Goal: Task Accomplishment & Management: Manage account settings

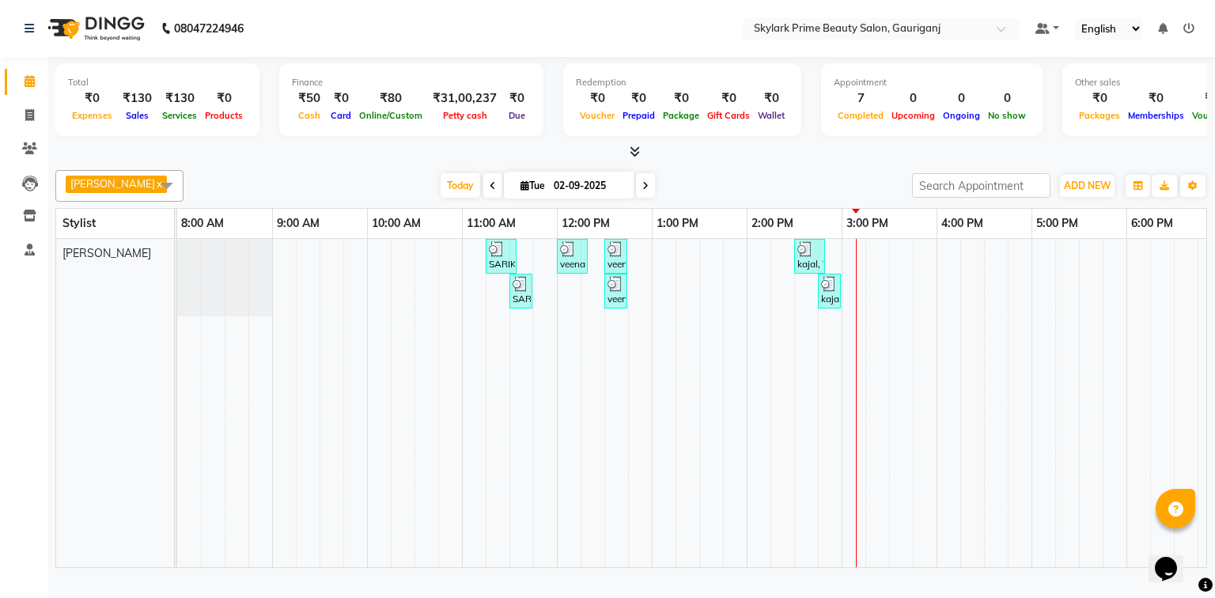
click at [864, 265] on div "SARIKA MAM, TK01, 11:15 AM-11:35 AM, Threading - Eyebrow veena mam, TK02, 12:00…" at bounding box center [794, 403] width 1234 height 328
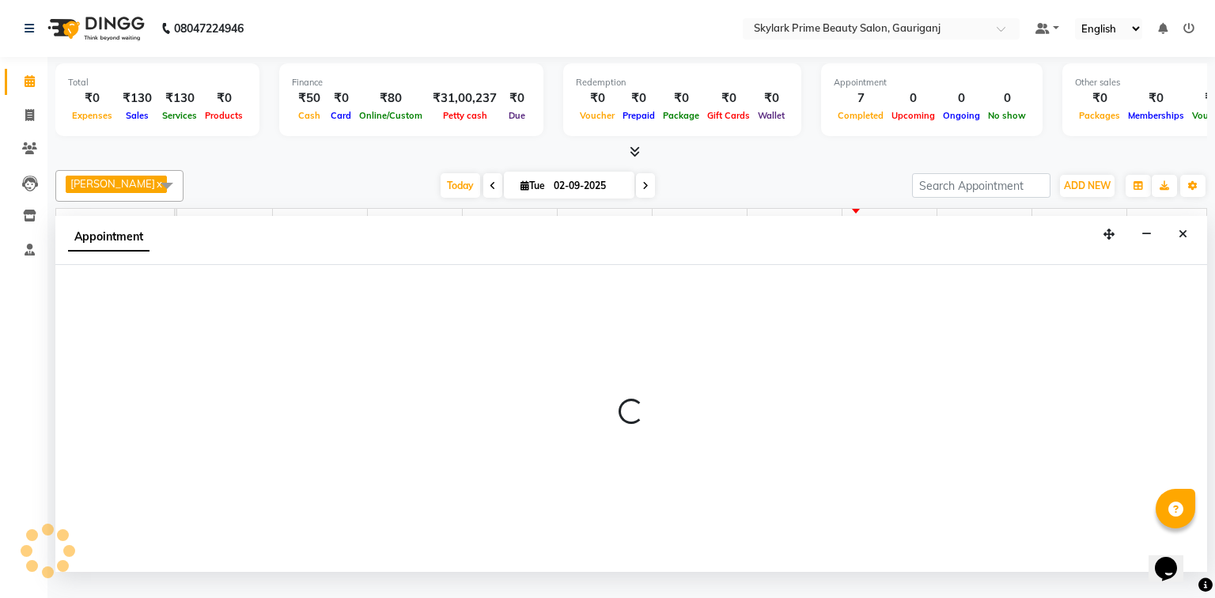
select select "30218"
select select "900"
select select "tentative"
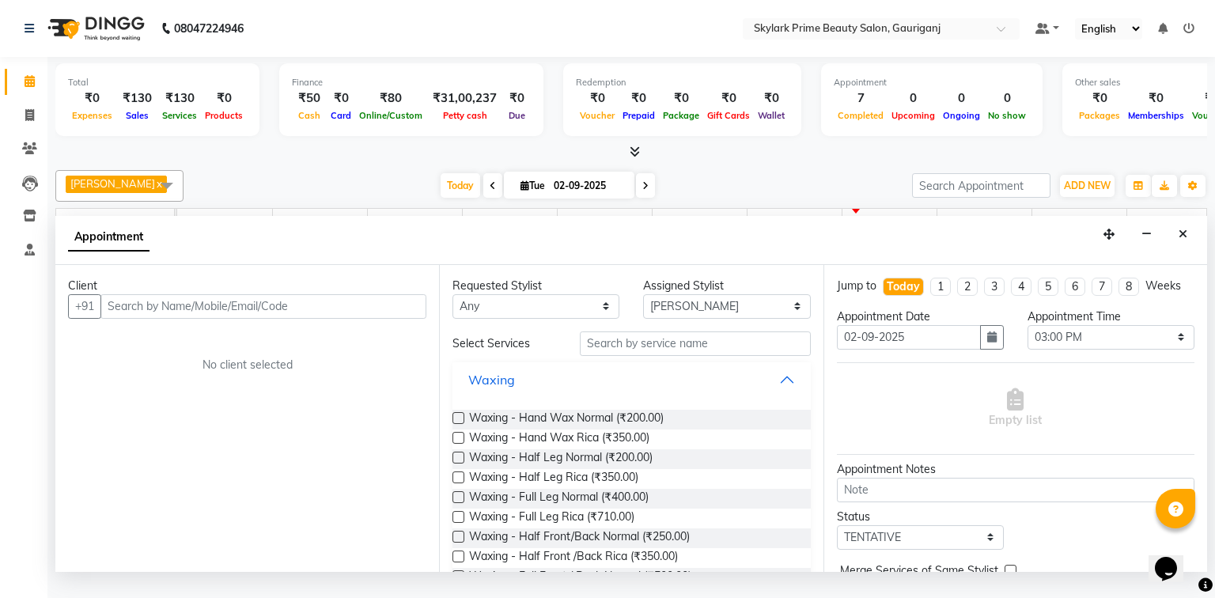
click at [778, 392] on button "Waxing" at bounding box center [631, 379] width 345 height 28
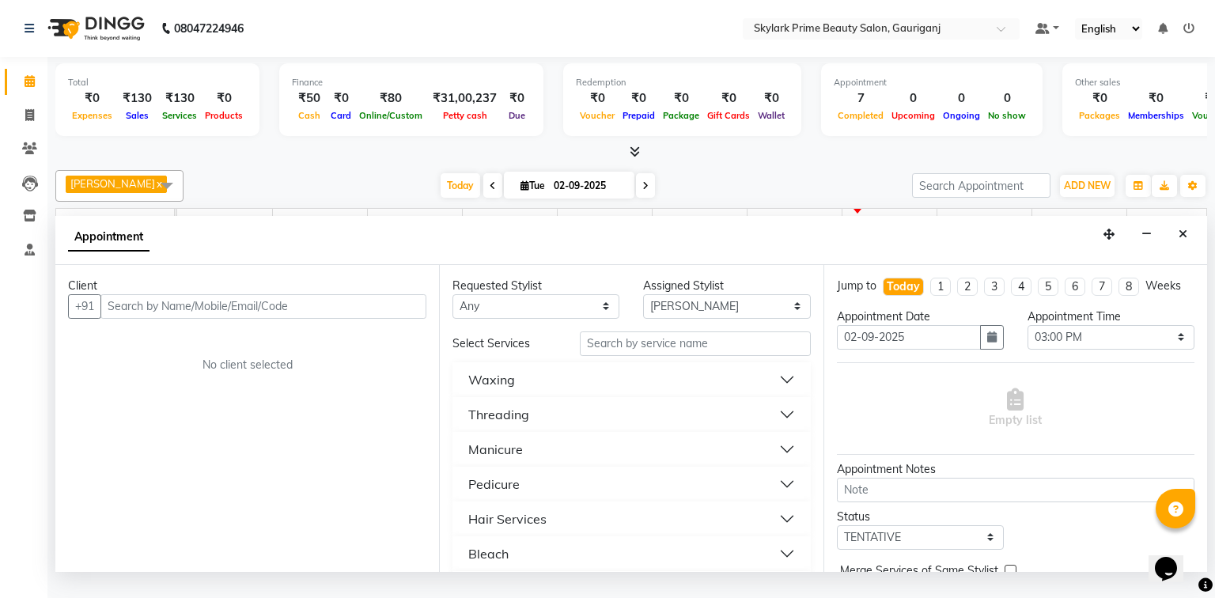
click at [522, 424] on div "Threading" at bounding box center [498, 414] width 61 height 19
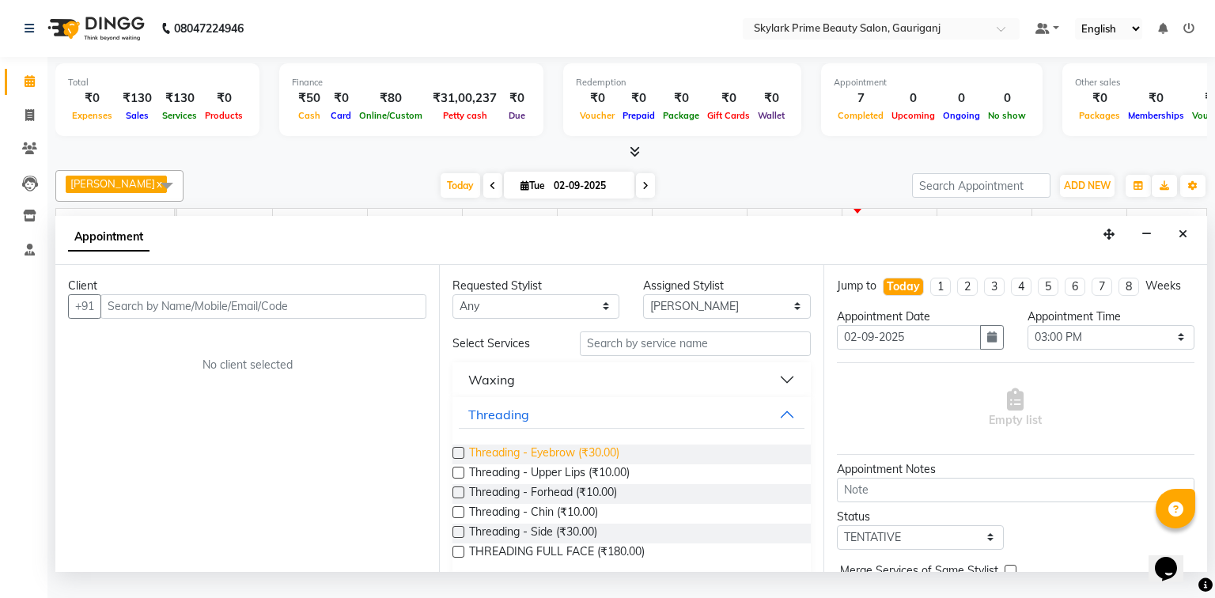
click at [525, 464] on span "Threading - Eyebrow (₹30.00)" at bounding box center [544, 454] width 150 height 20
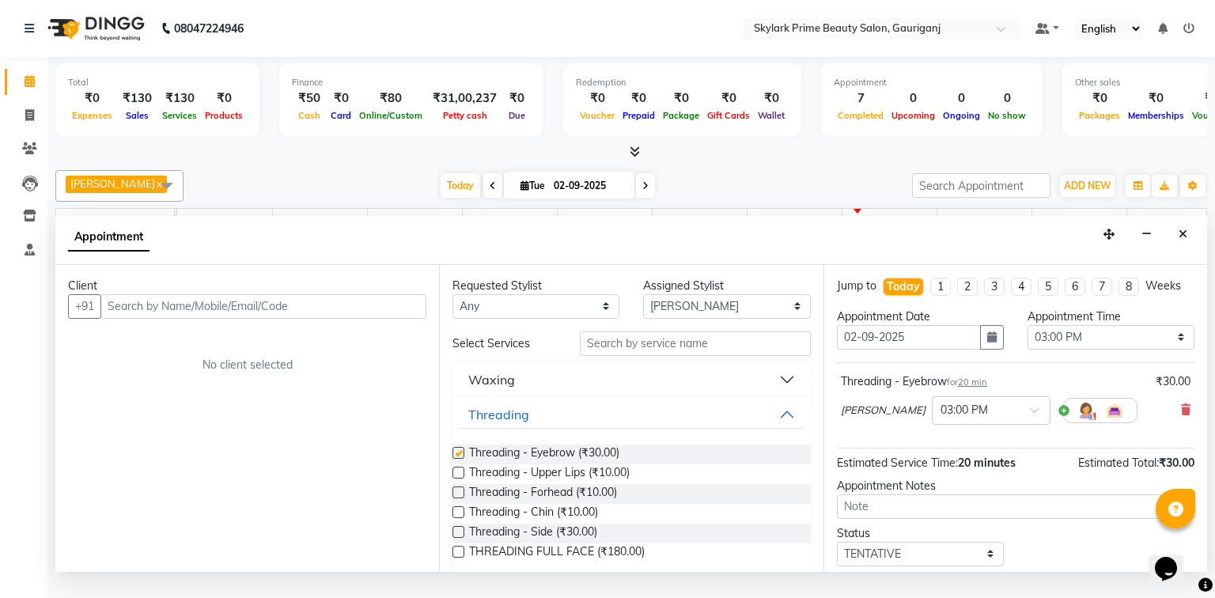
checkbox input "false"
click at [783, 429] on button "Threading" at bounding box center [631, 414] width 345 height 28
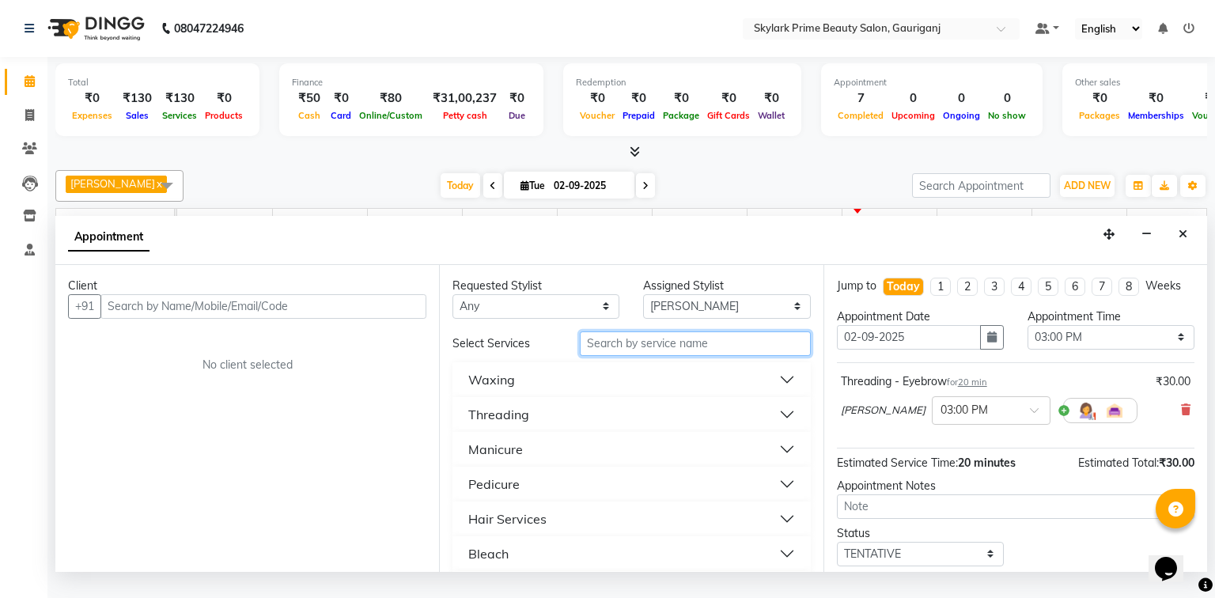
click at [656, 347] on input "text" at bounding box center [695, 343] width 231 height 25
type input "cutt"
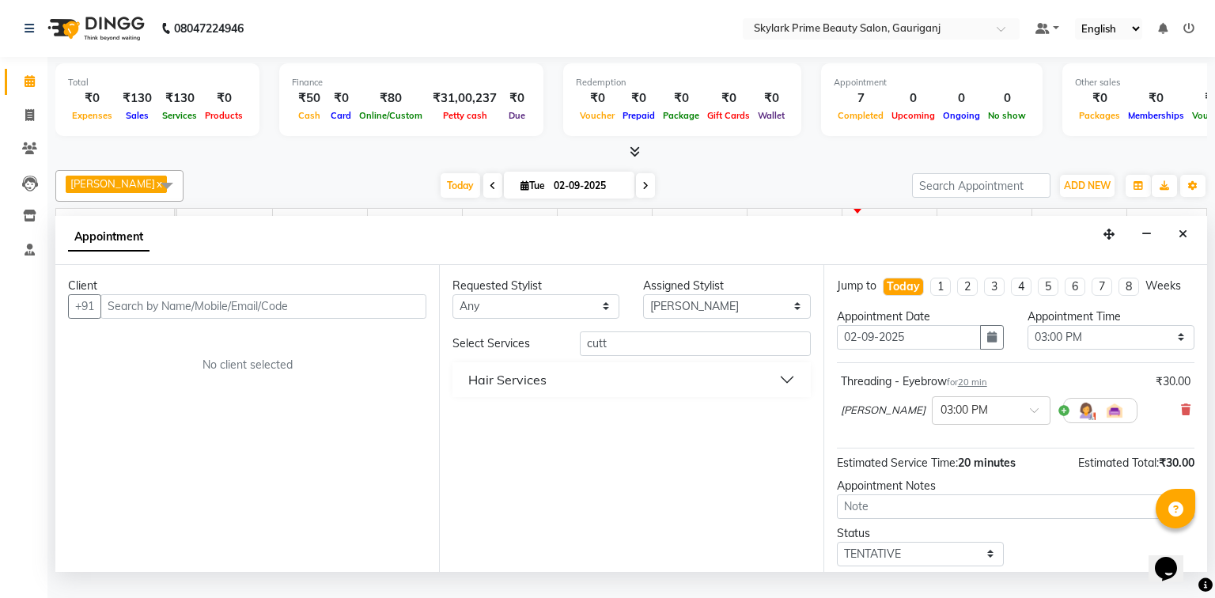
click at [507, 389] on div "Hair Services" at bounding box center [507, 379] width 78 height 19
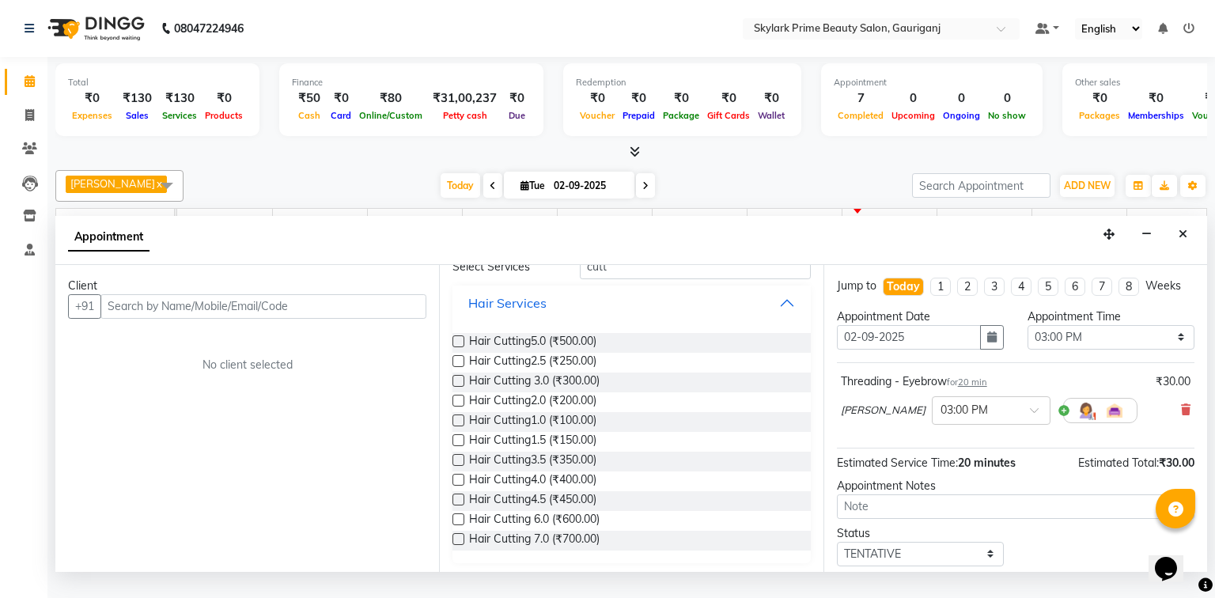
scroll to position [81, 0]
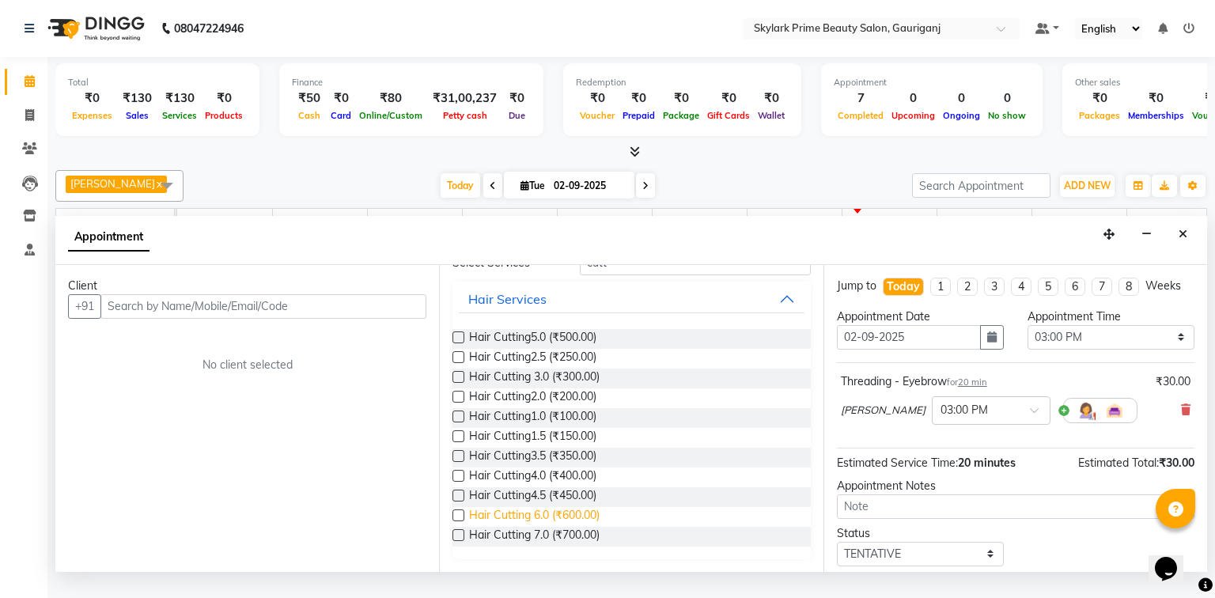
click at [537, 525] on span "Hair Cutting 6.0 (₹600.00)" at bounding box center [534, 517] width 130 height 20
checkbox input "false"
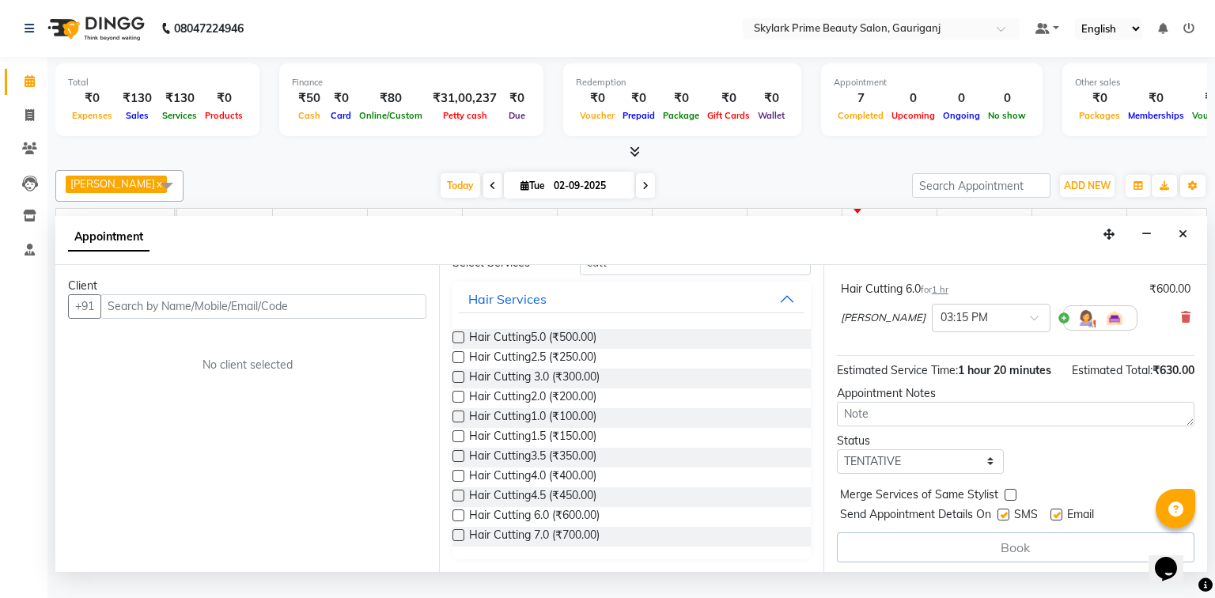
scroll to position [167, 0]
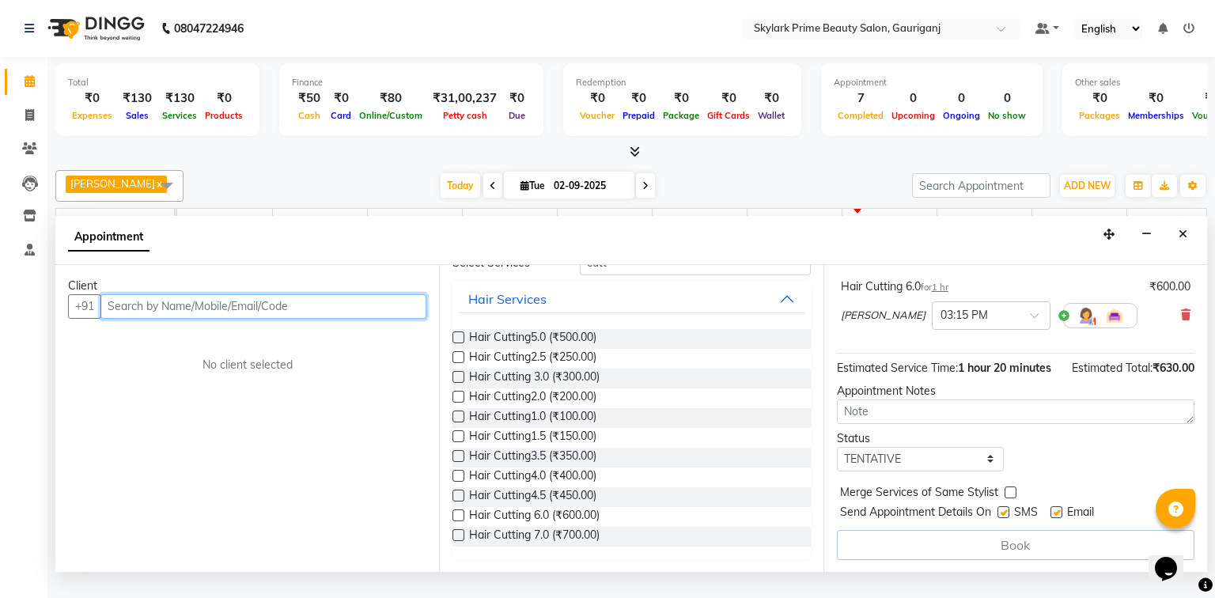
click at [334, 319] on input "text" at bounding box center [263, 306] width 326 height 25
click at [215, 316] on input "text" at bounding box center [263, 306] width 326 height 25
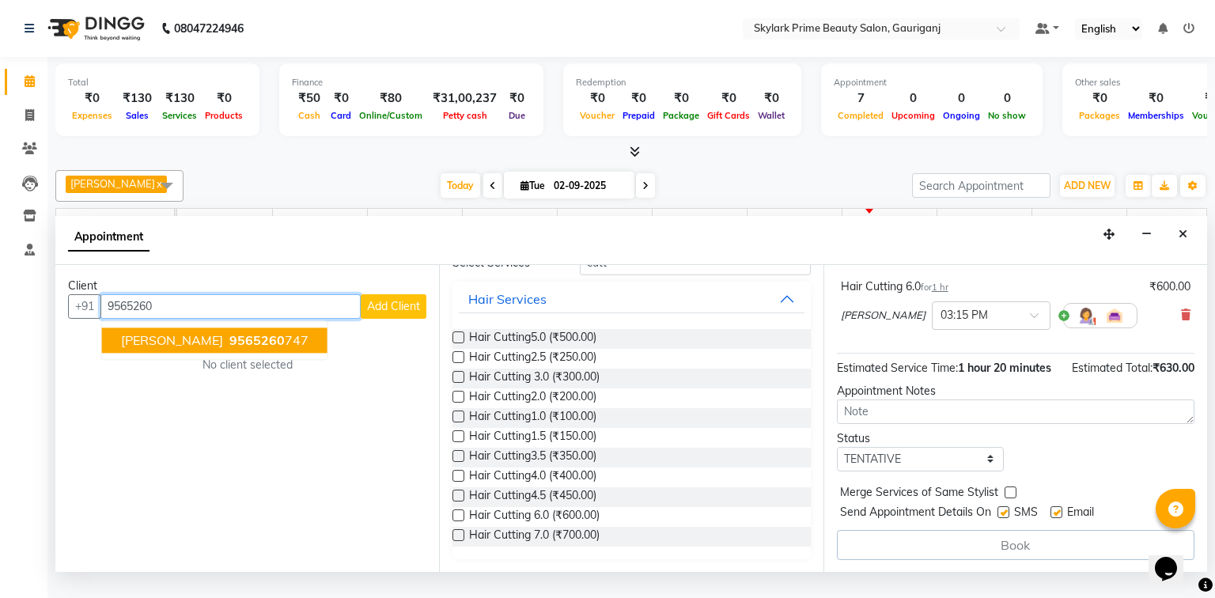
click at [194, 348] on span "[PERSON_NAME]" at bounding box center [172, 340] width 102 height 16
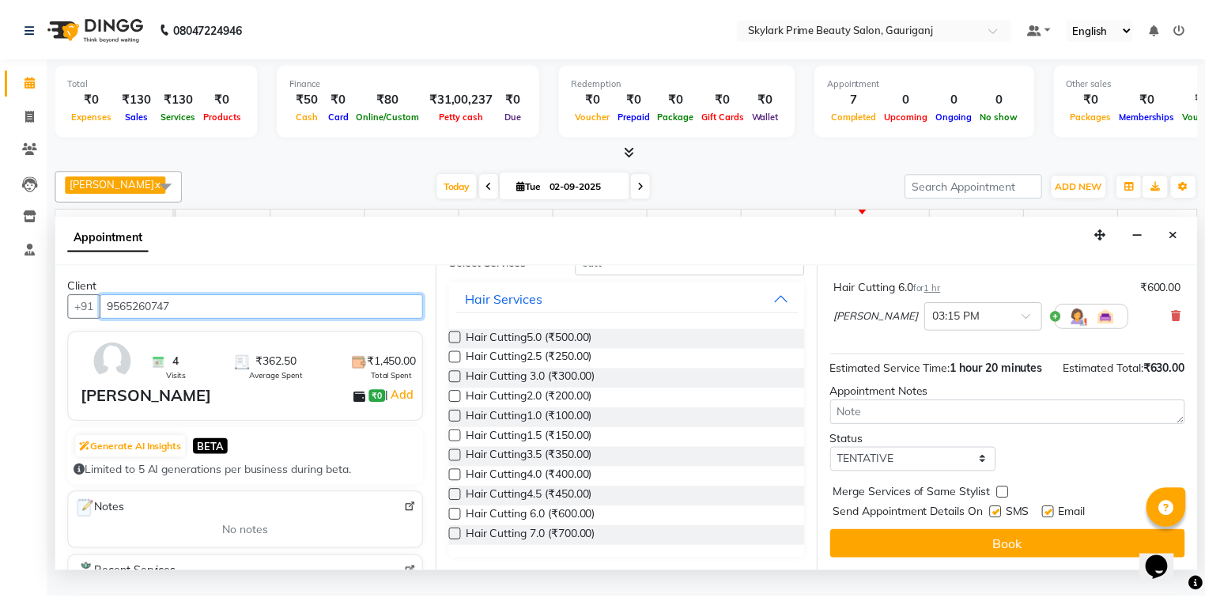
scroll to position [165, 0]
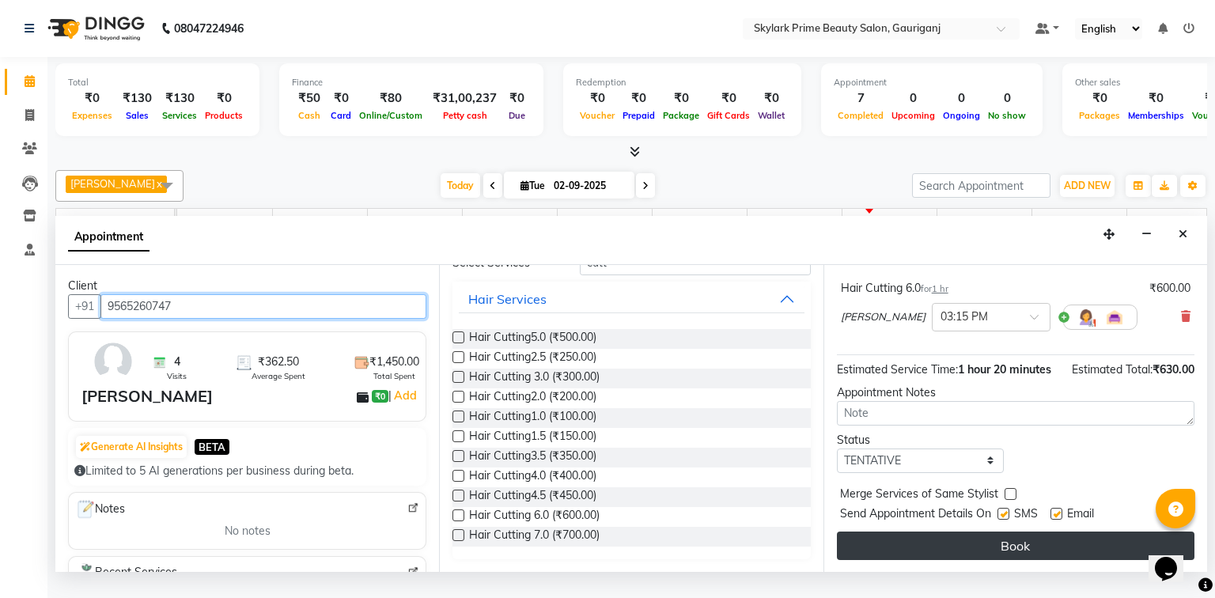
type input "9565260747"
click at [1020, 560] on button "Book" at bounding box center [1015, 545] width 357 height 28
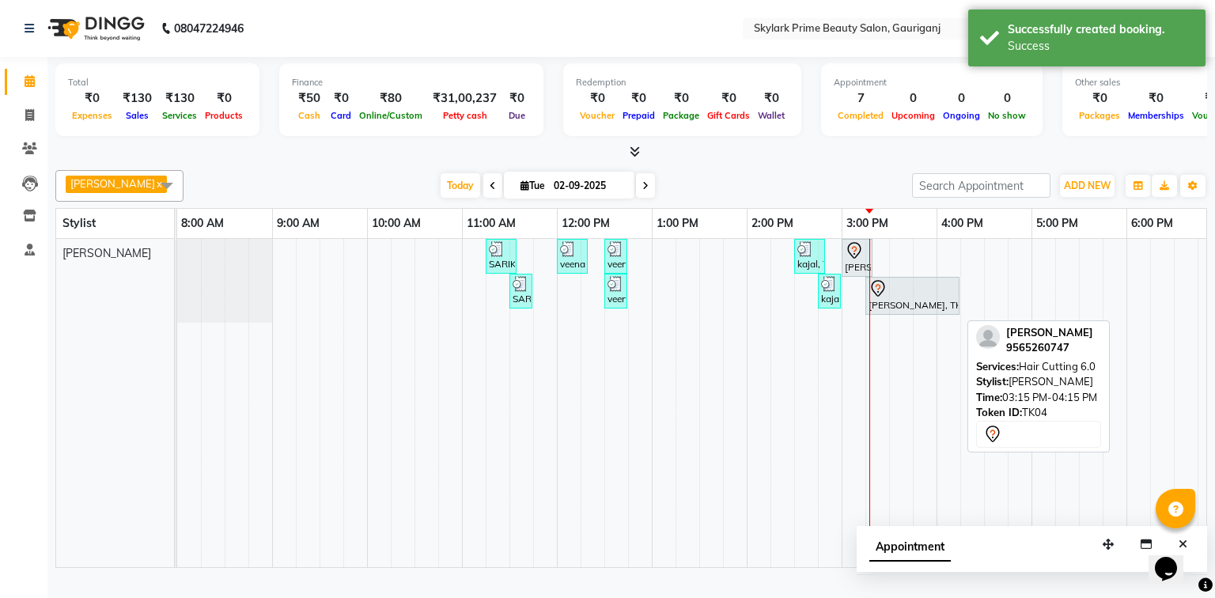
click at [894, 298] on div at bounding box center [912, 288] width 88 height 19
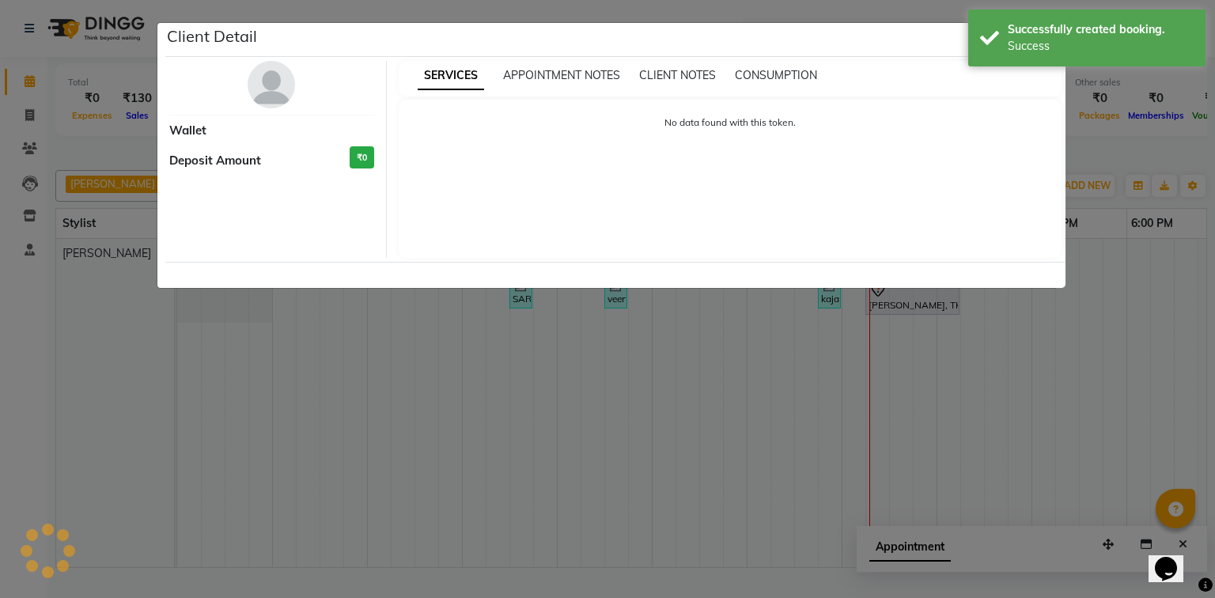
select select "7"
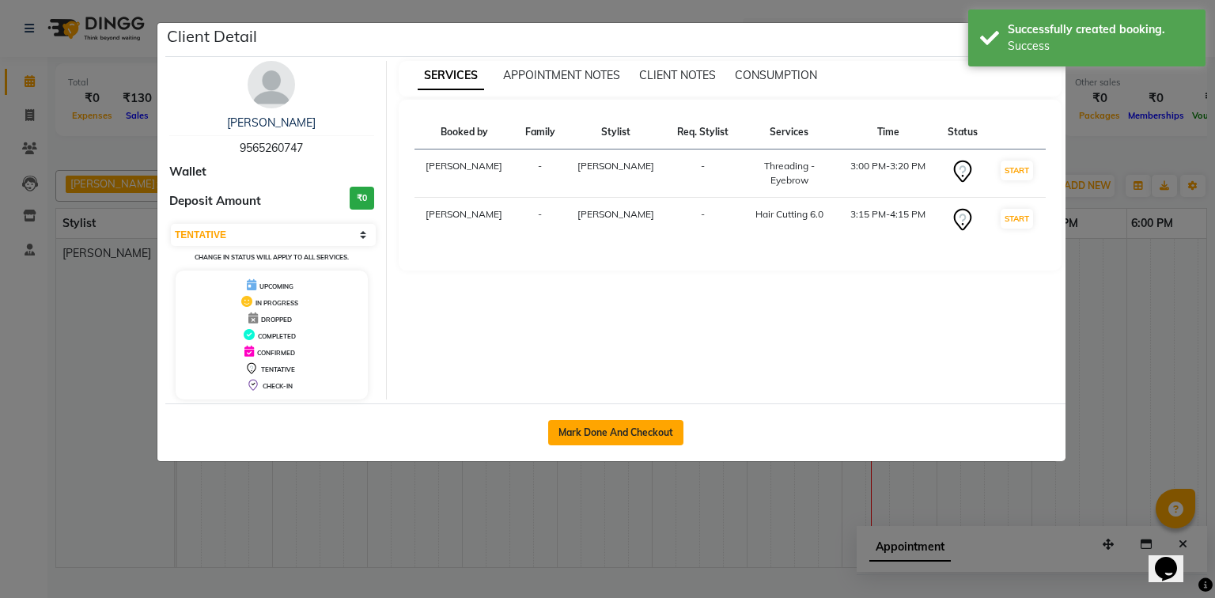
click at [610, 430] on button "Mark Done And Checkout" at bounding box center [615, 432] width 135 height 25
select select "4735"
select select "service"
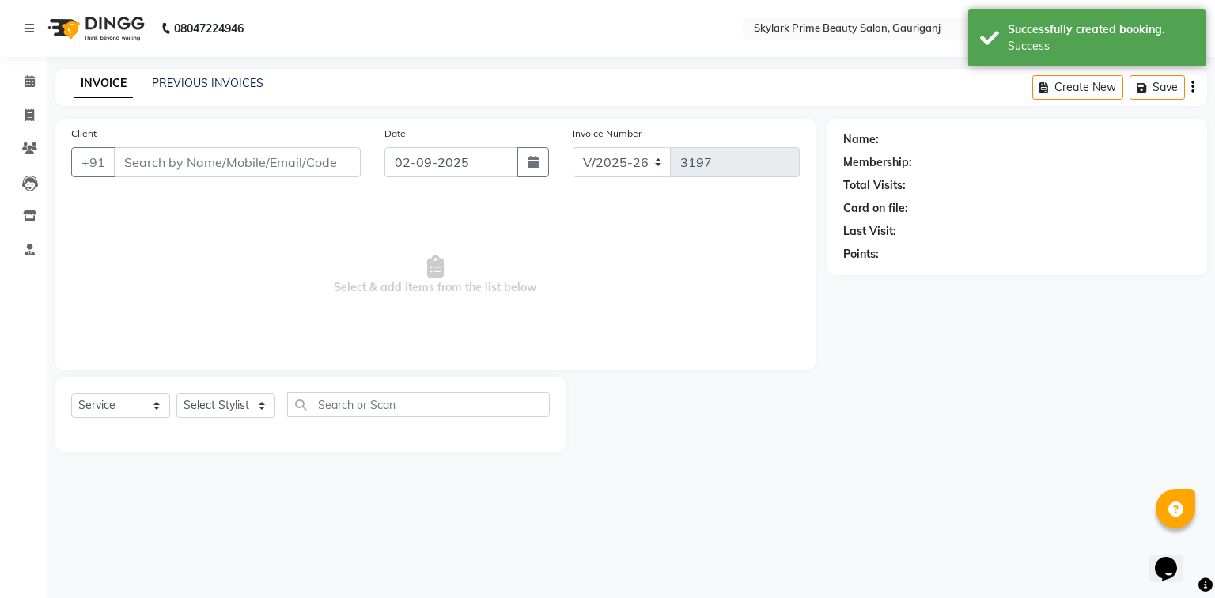
type input "9565260747"
select select "30218"
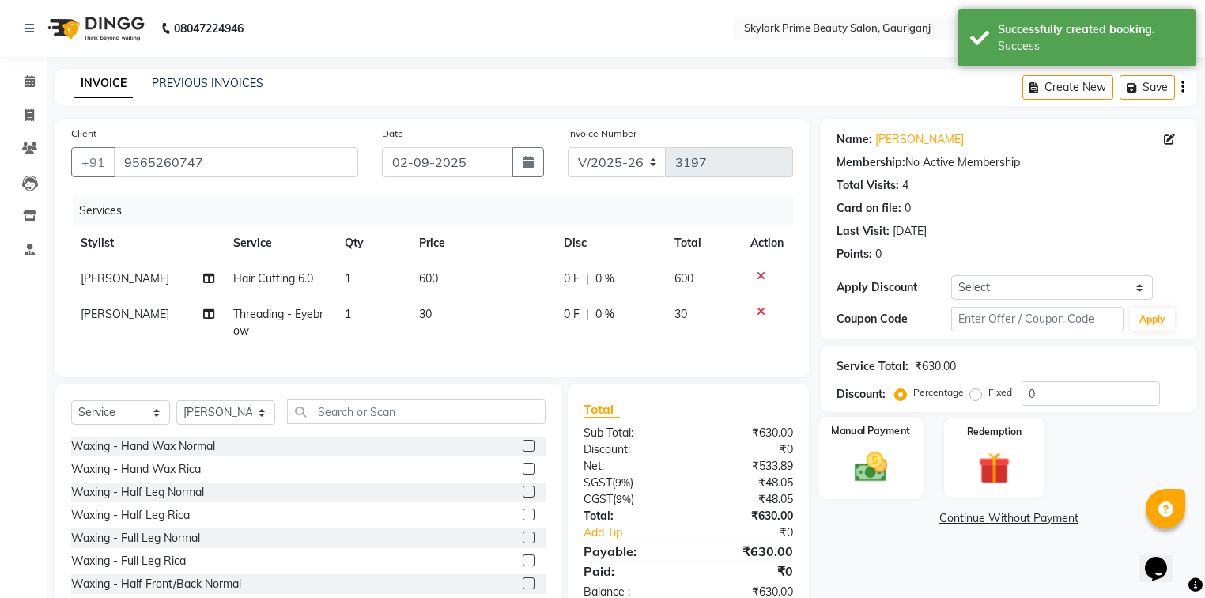
click at [856, 463] on img at bounding box center [871, 467] width 54 height 38
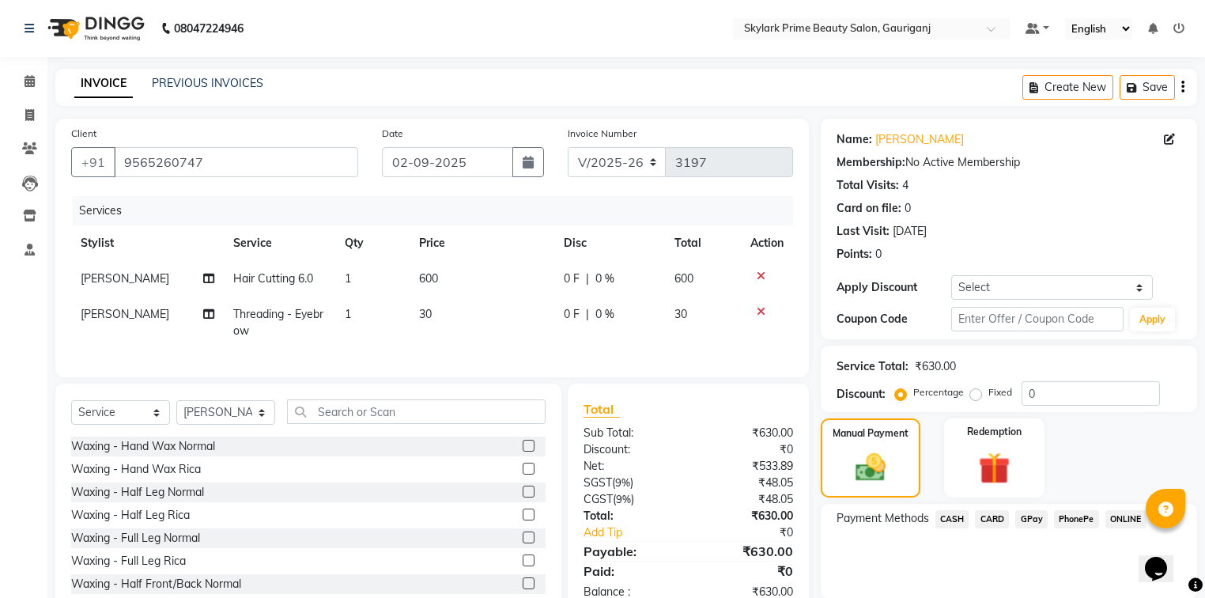
click at [941, 512] on span "CASH" at bounding box center [952, 519] width 34 height 18
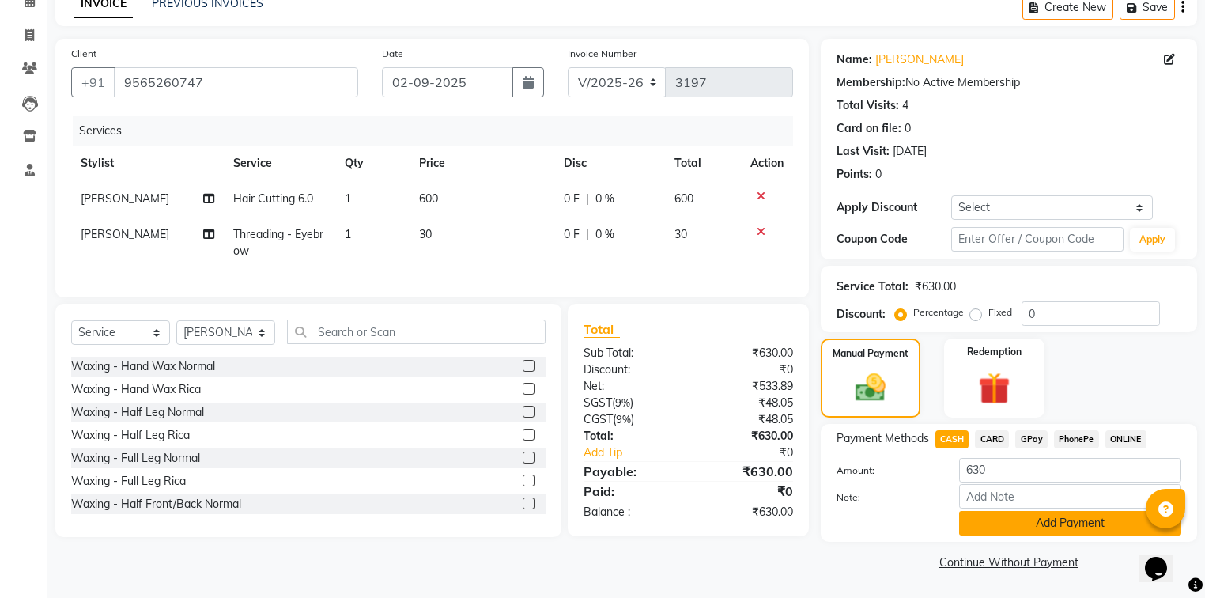
click at [992, 522] on button "Add Payment" at bounding box center [1070, 523] width 222 height 25
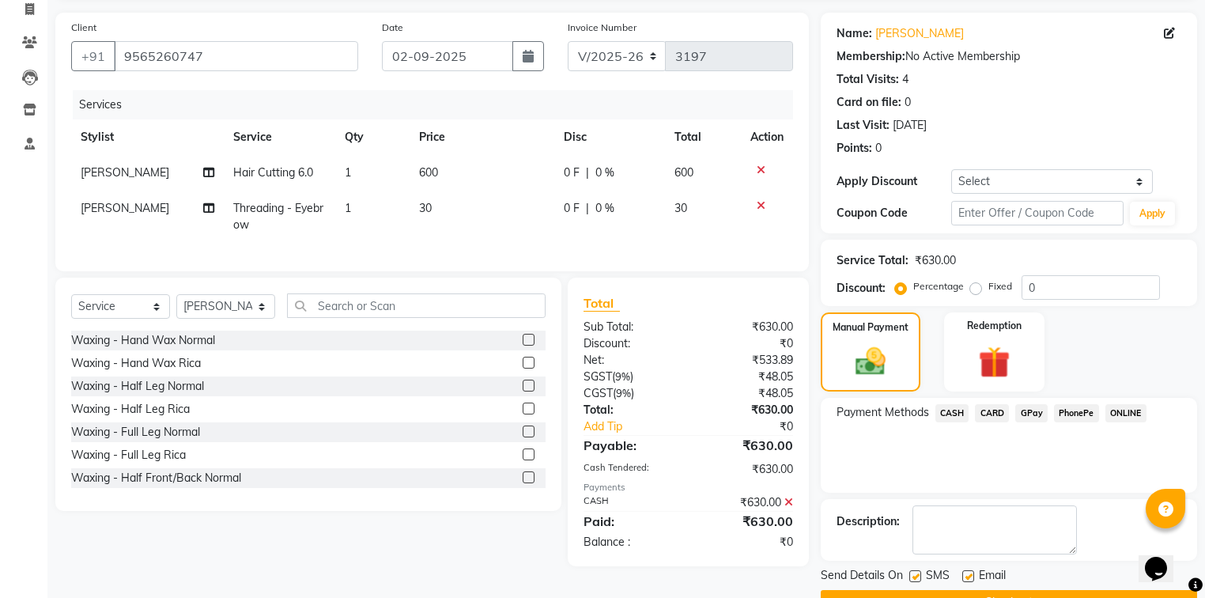
scroll to position [146, 0]
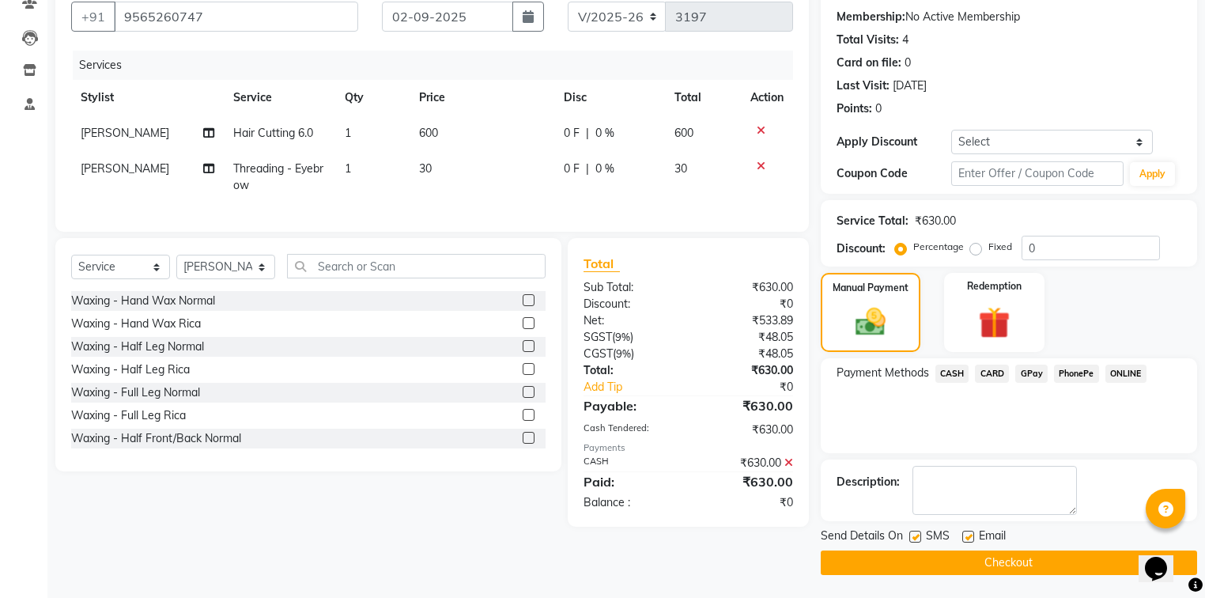
click at [927, 561] on button "Checkout" at bounding box center [1009, 562] width 376 height 25
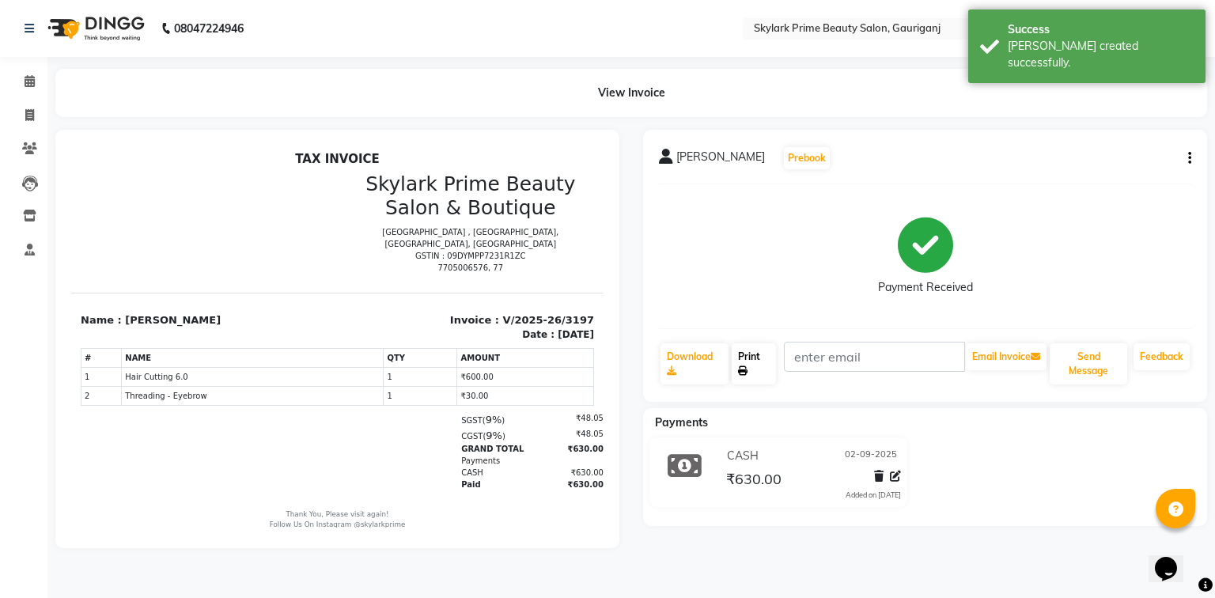
click at [761, 361] on link "Print" at bounding box center [753, 363] width 44 height 41
click at [31, 82] on icon at bounding box center [30, 81] width 10 height 12
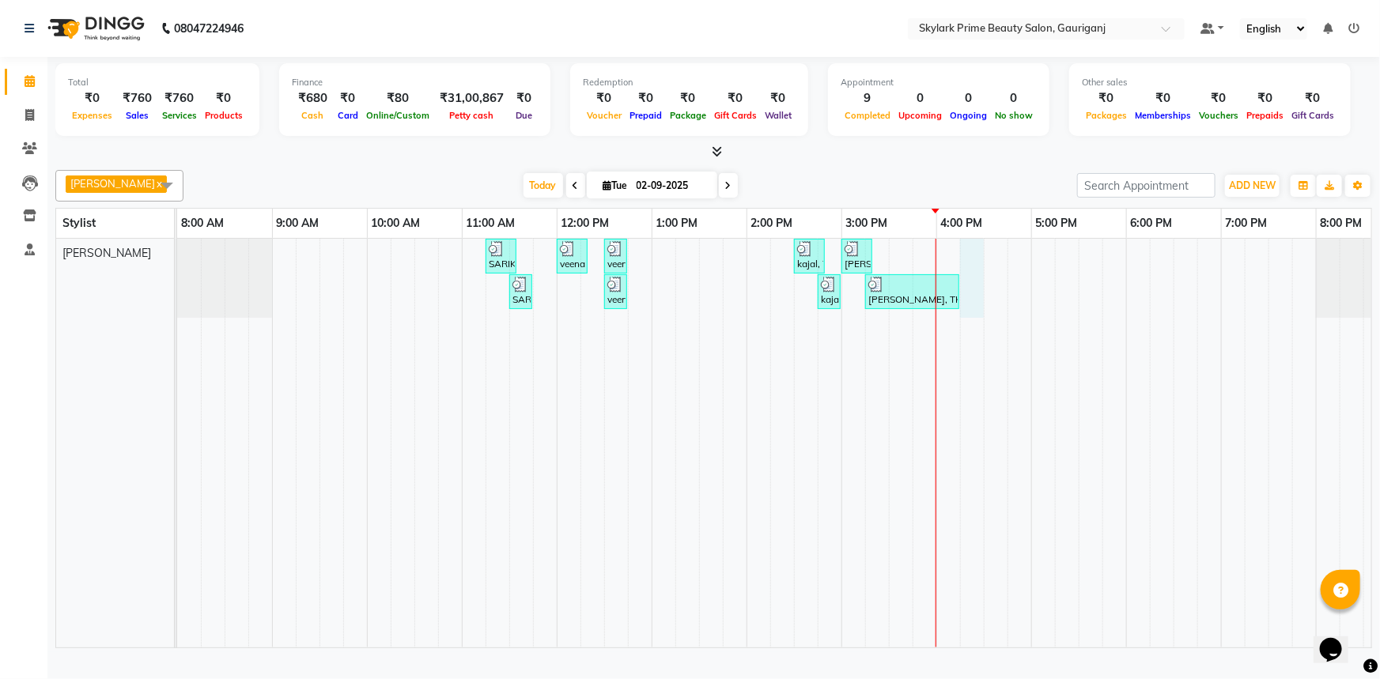
click at [969, 269] on div "SARIKA MAM, TK01, 11:15 AM-11:35 AM, Threading - Eyebrow veena mam, TK02, 12:00…" at bounding box center [794, 443] width 1234 height 409
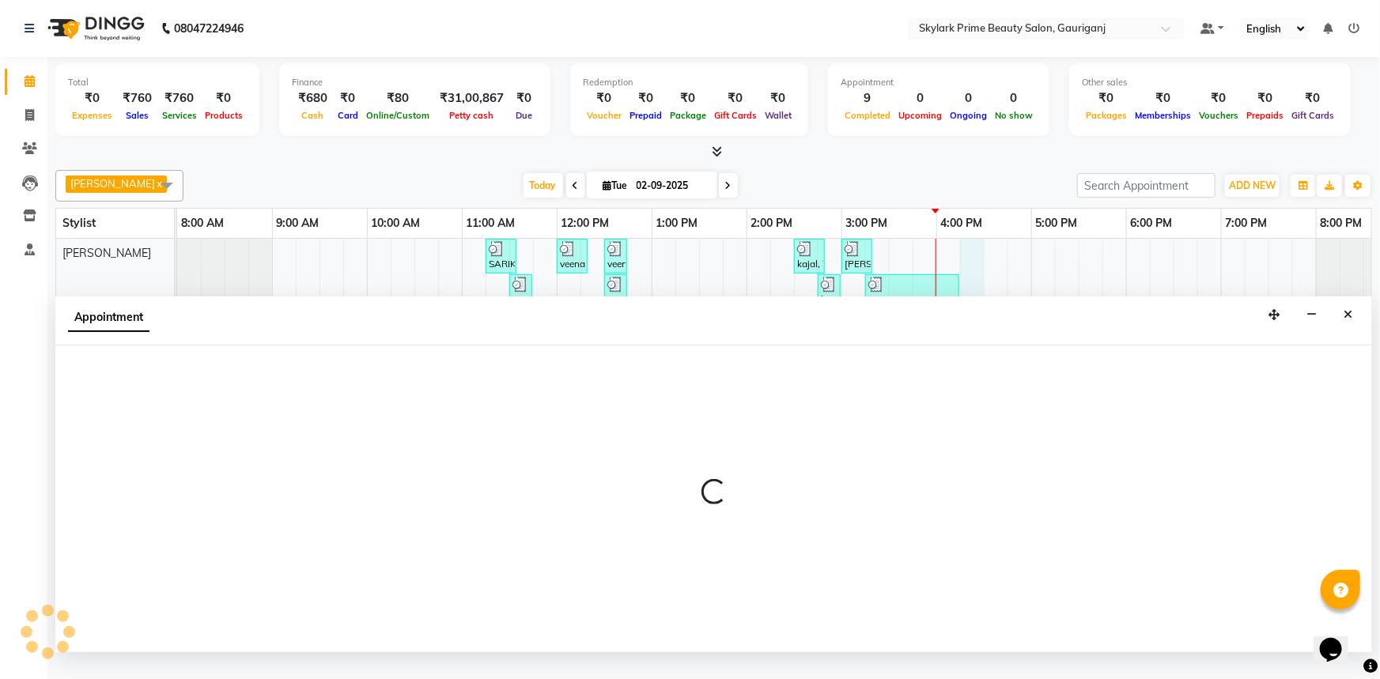
select select "30218"
select select "975"
select select "tentative"
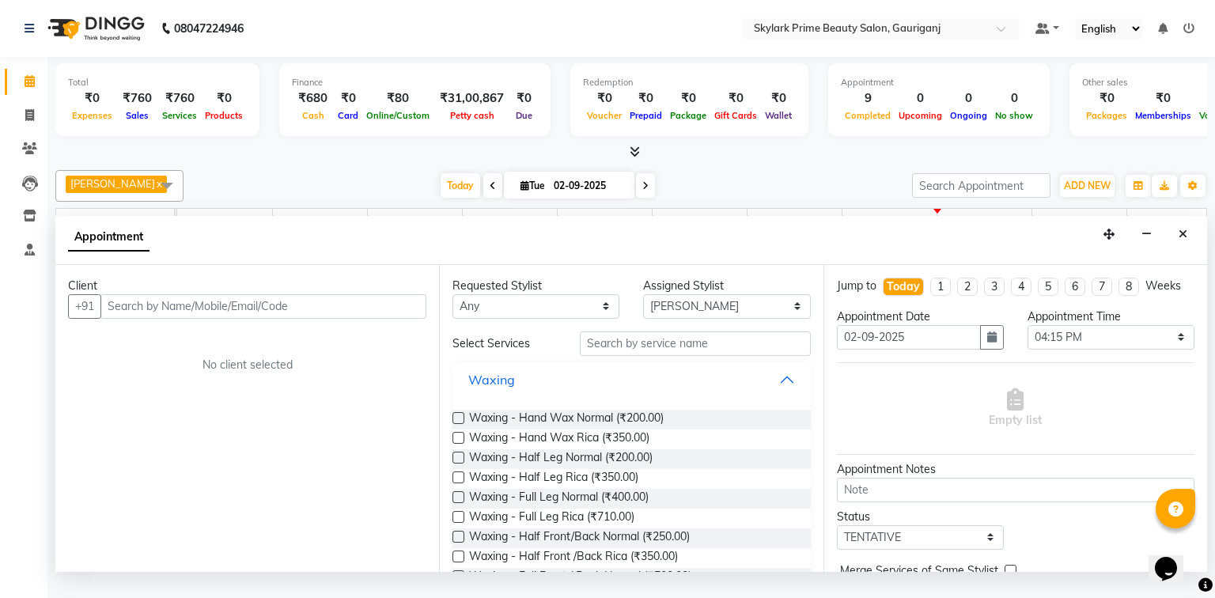
click at [780, 394] on button "Waxing" at bounding box center [631, 379] width 345 height 28
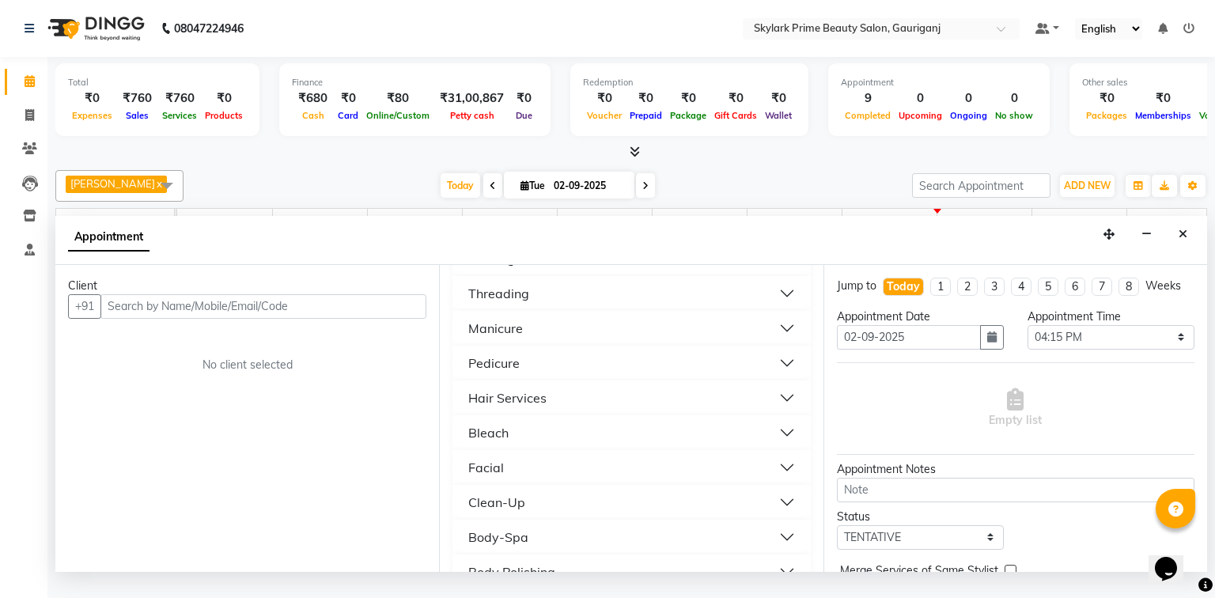
scroll to position [127, 0]
click at [508, 437] on div "Bleach" at bounding box center [488, 427] width 40 height 19
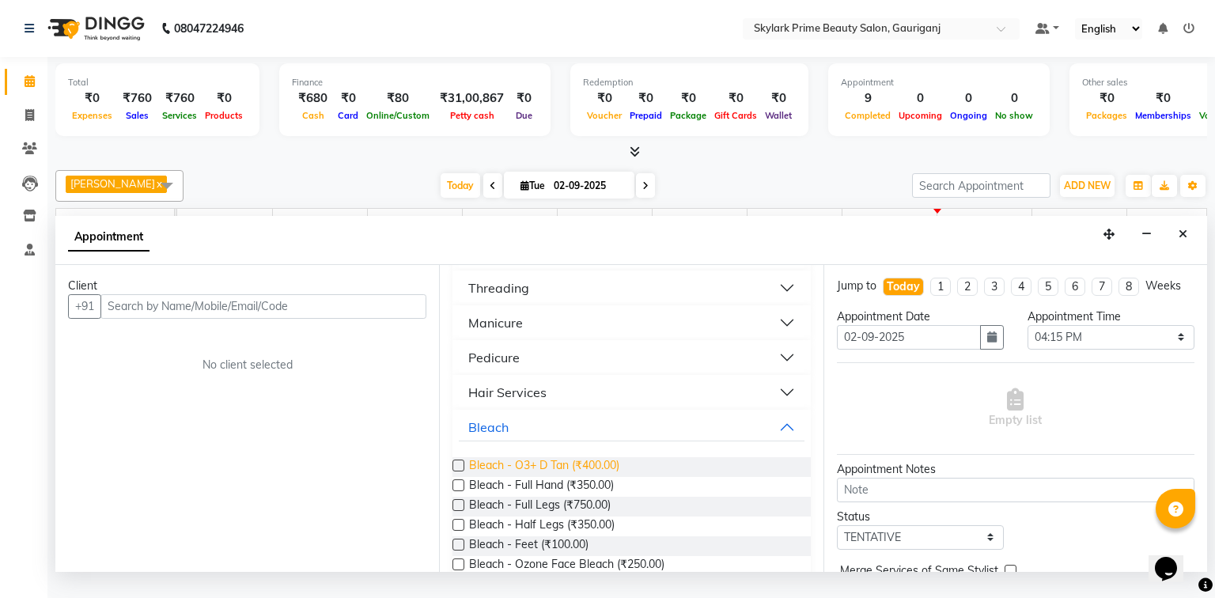
click at [518, 474] on span "Bleach - O3+ D Tan (₹400.00)" at bounding box center [544, 467] width 150 height 20
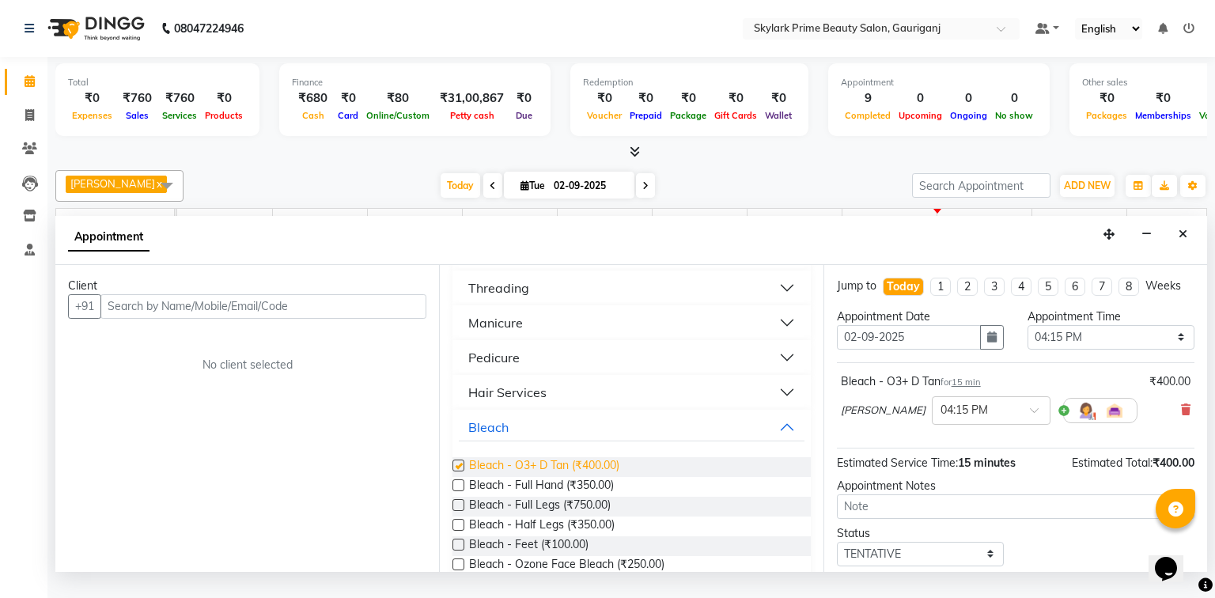
checkbox input "false"
click at [775, 438] on button "Bleach" at bounding box center [631, 427] width 345 height 28
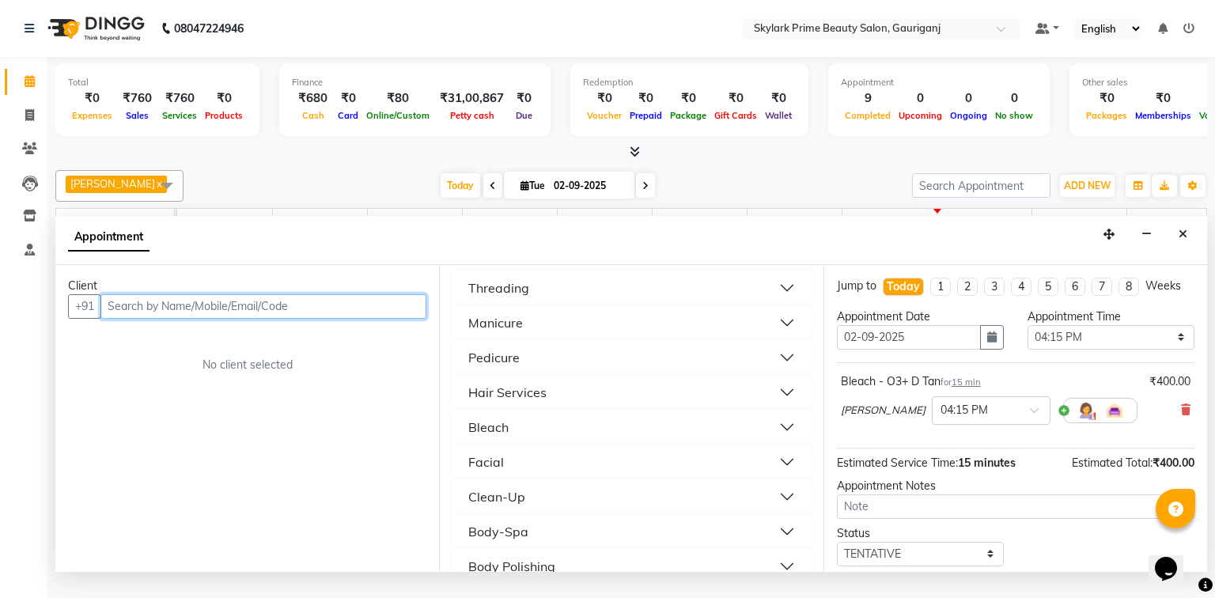
click at [313, 319] on input "text" at bounding box center [263, 306] width 326 height 25
click at [310, 319] on input "text" at bounding box center [263, 306] width 326 height 25
click at [346, 319] on input "text" at bounding box center [263, 306] width 326 height 25
click at [311, 319] on input "text" at bounding box center [263, 306] width 326 height 25
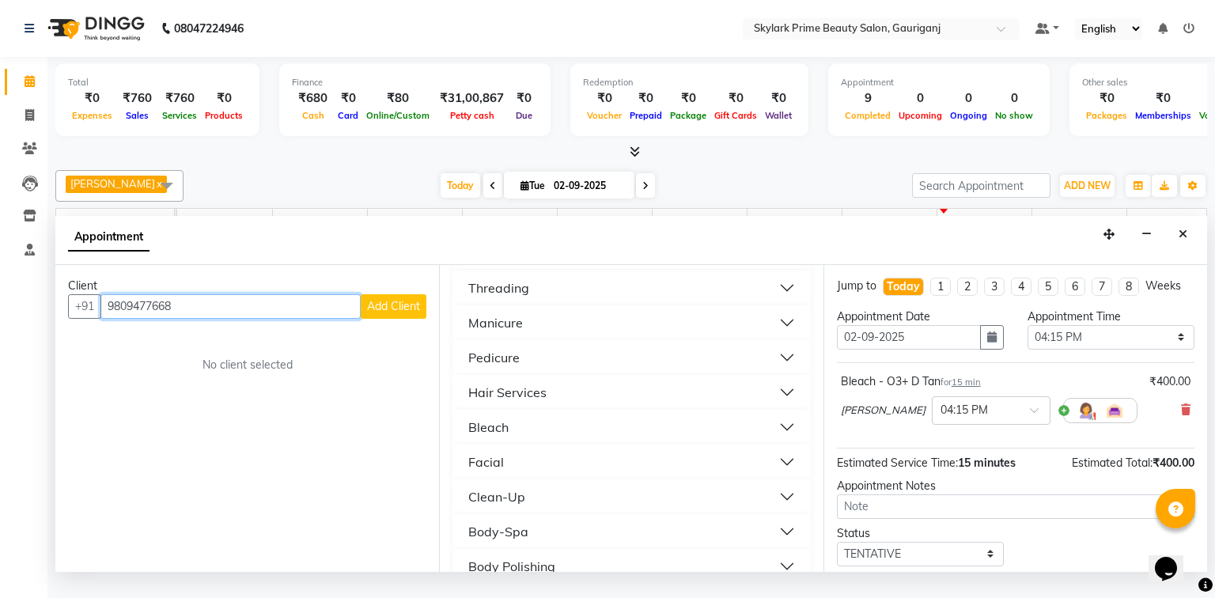
type input "9809477668"
click at [392, 313] on span "Add Client" at bounding box center [393, 306] width 53 height 14
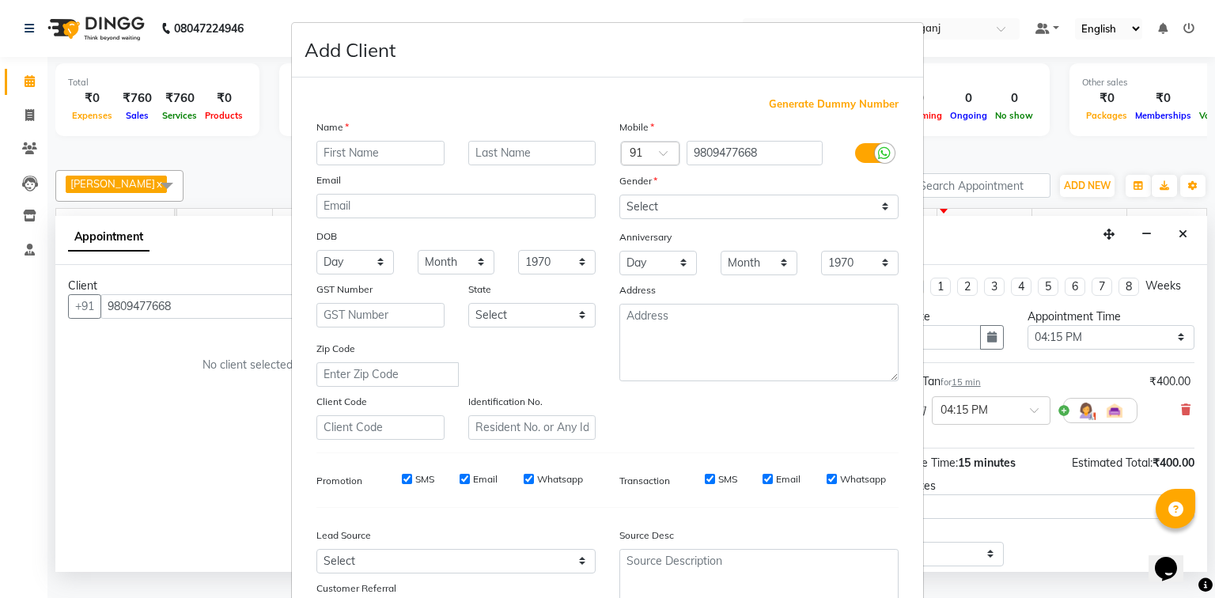
click at [380, 158] on input "text" at bounding box center [380, 153] width 128 height 25
type input "neeha mam"
click at [705, 209] on select "Select Male Female Other Prefer Not To Say" at bounding box center [758, 207] width 279 height 25
select select "female"
click at [619, 195] on select "Select Male Female Other Prefer Not To Say" at bounding box center [758, 207] width 279 height 25
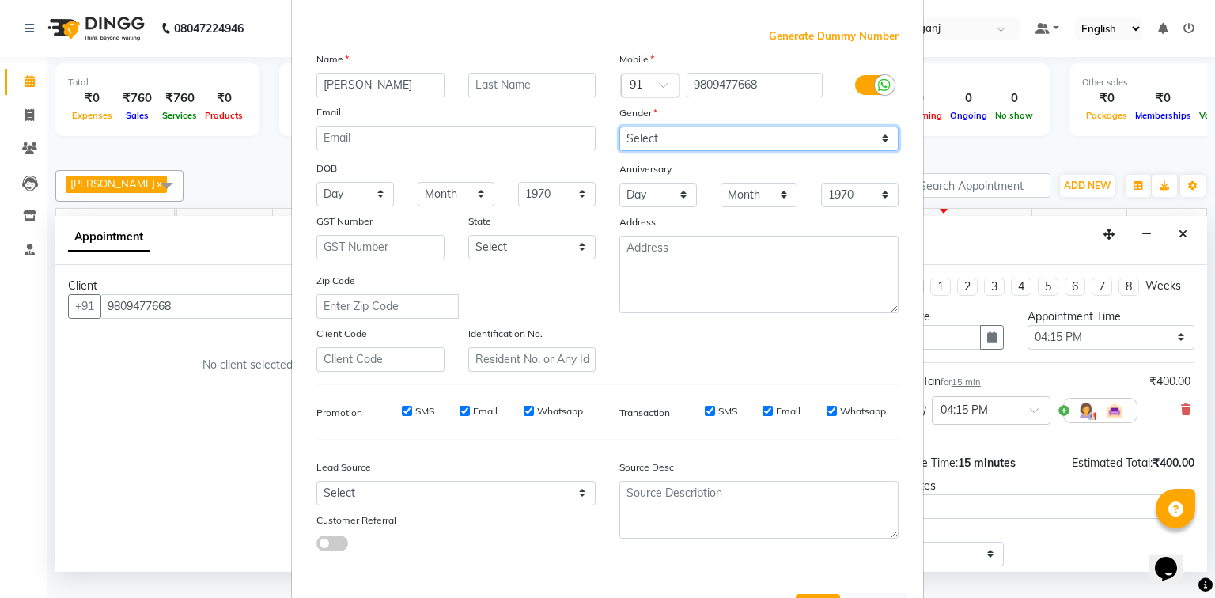
scroll to position [139, 0]
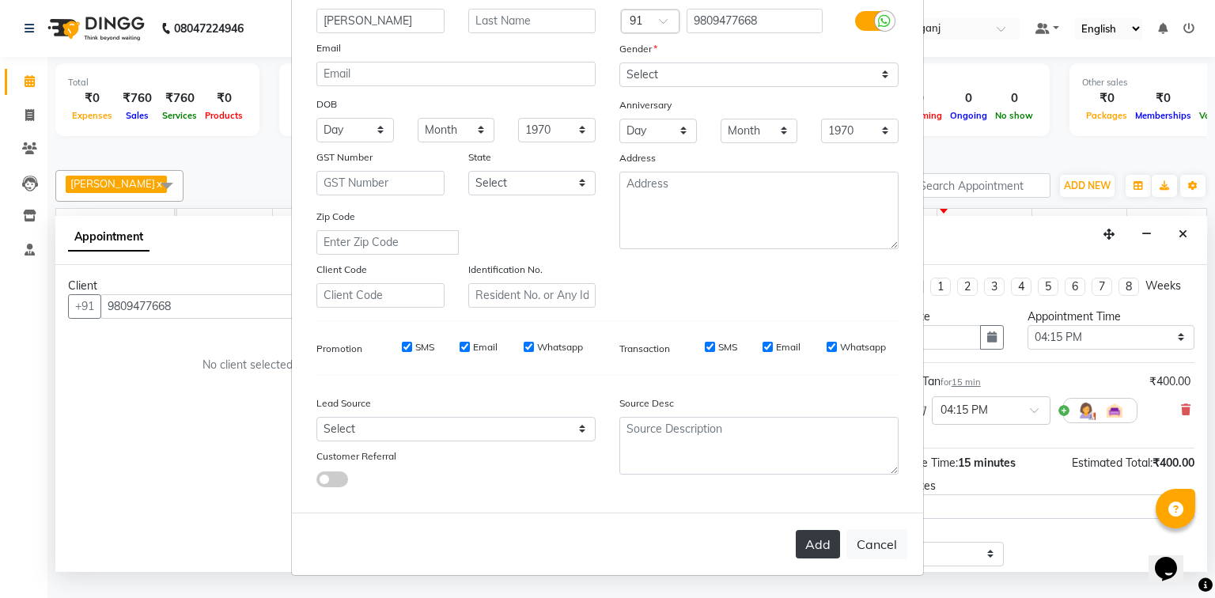
click at [803, 541] on button "Add" at bounding box center [818, 544] width 44 height 28
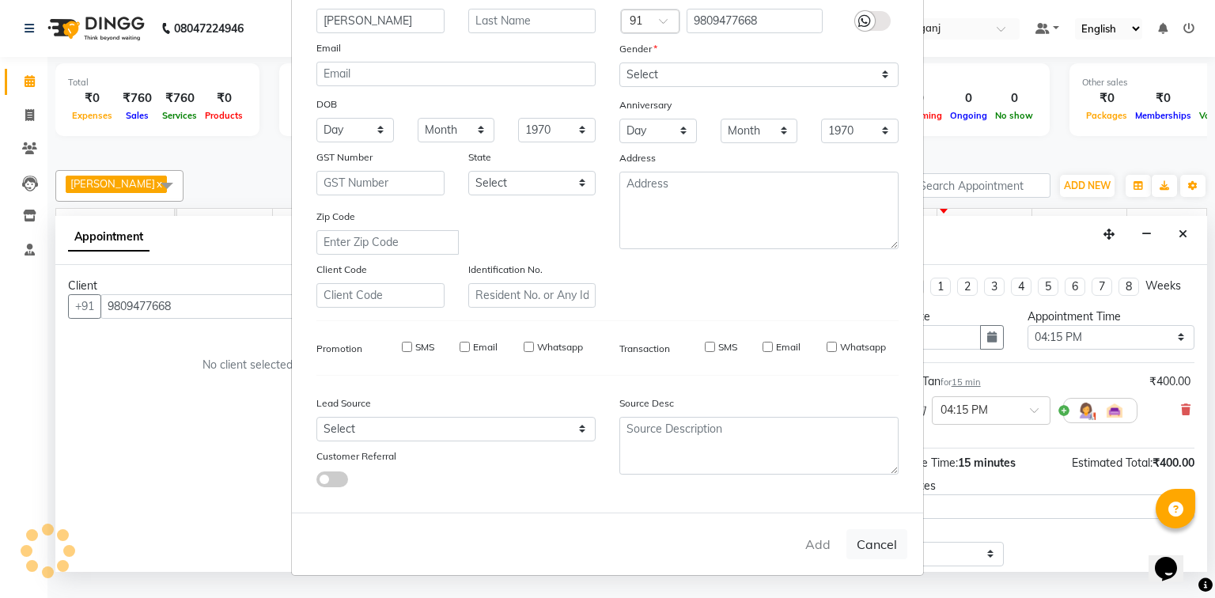
select select
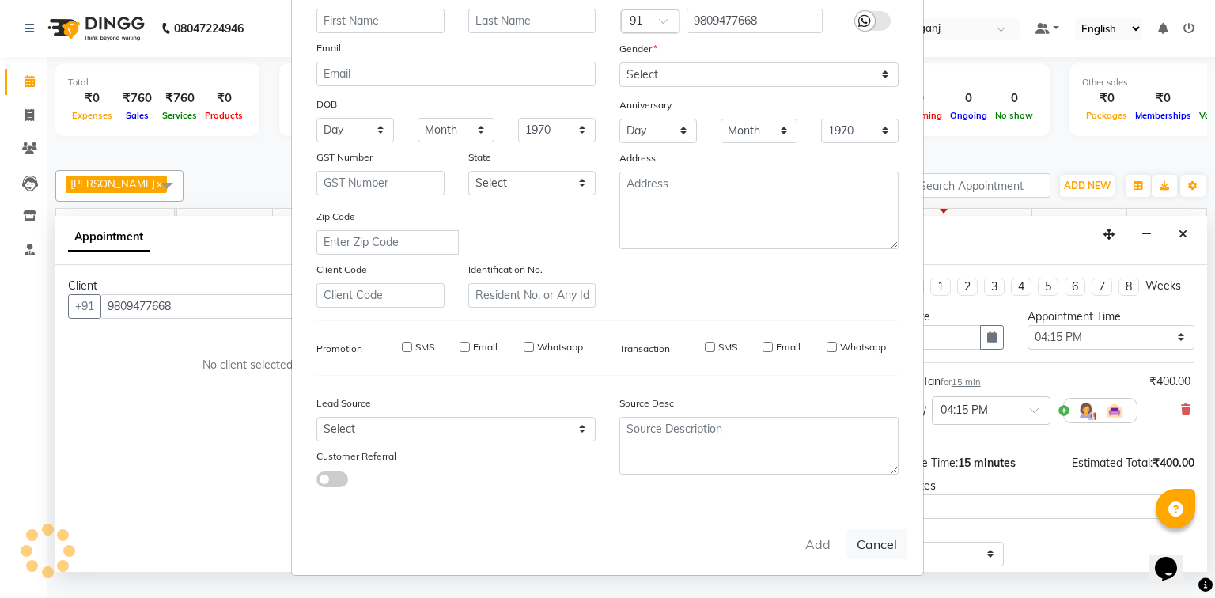
select select
checkbox input "false"
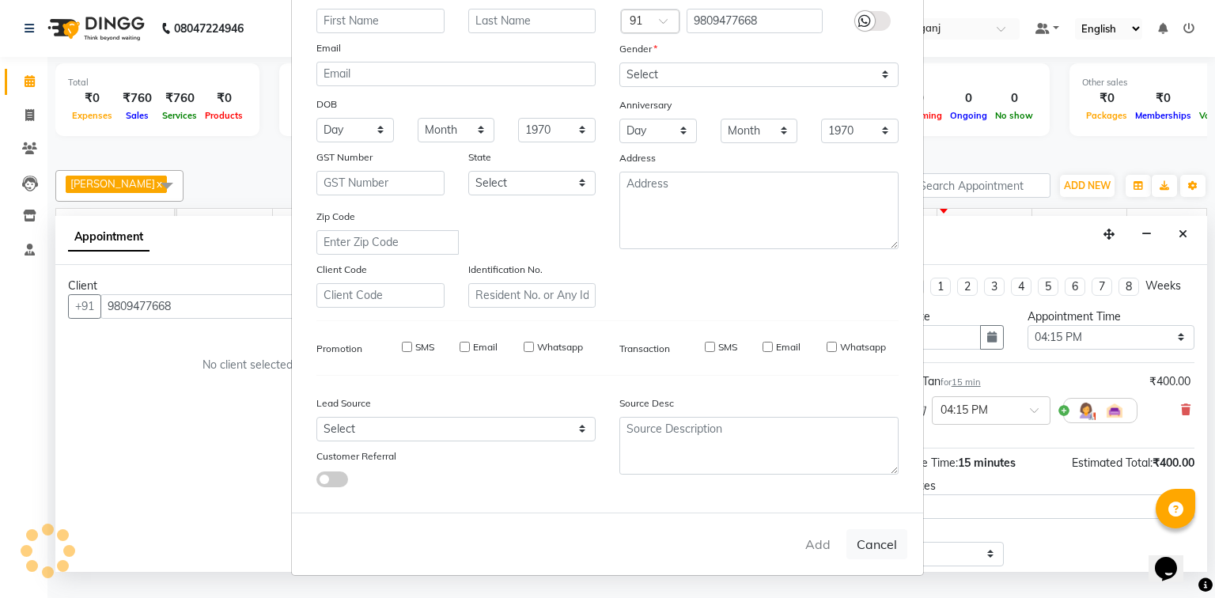
checkbox input "false"
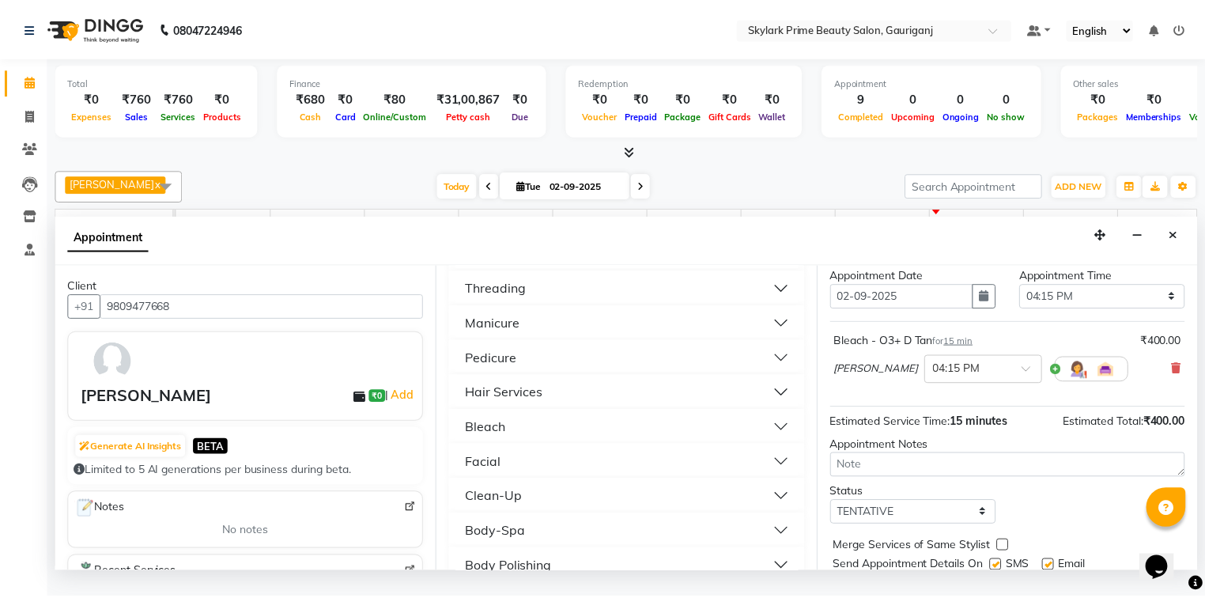
scroll to position [93, 0]
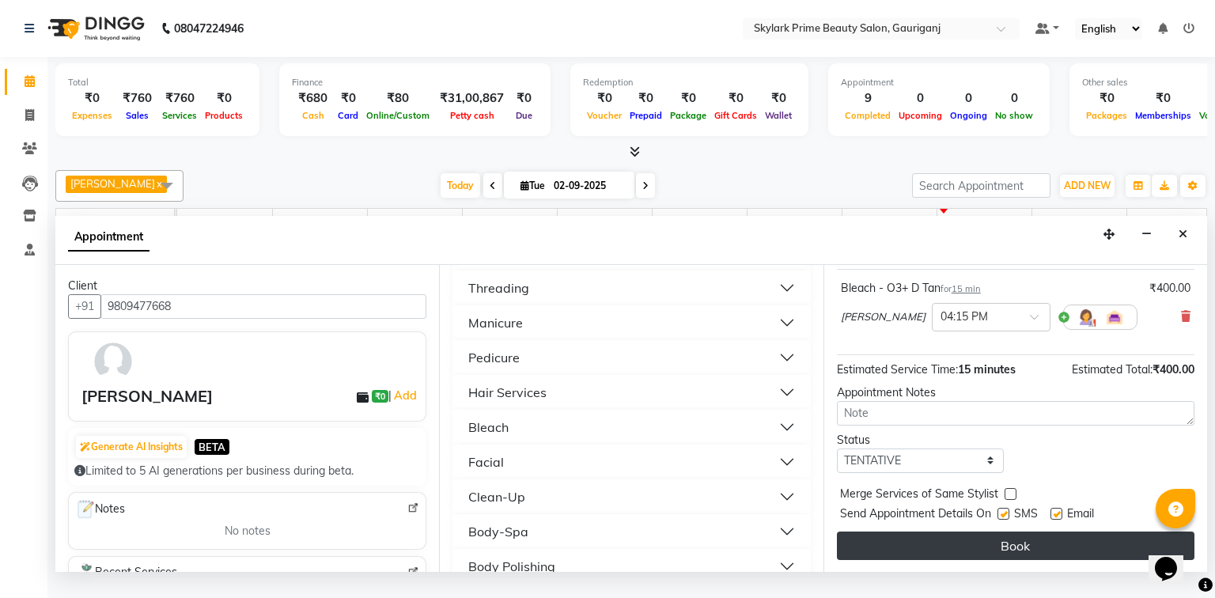
click at [1007, 554] on button "Book" at bounding box center [1015, 545] width 357 height 28
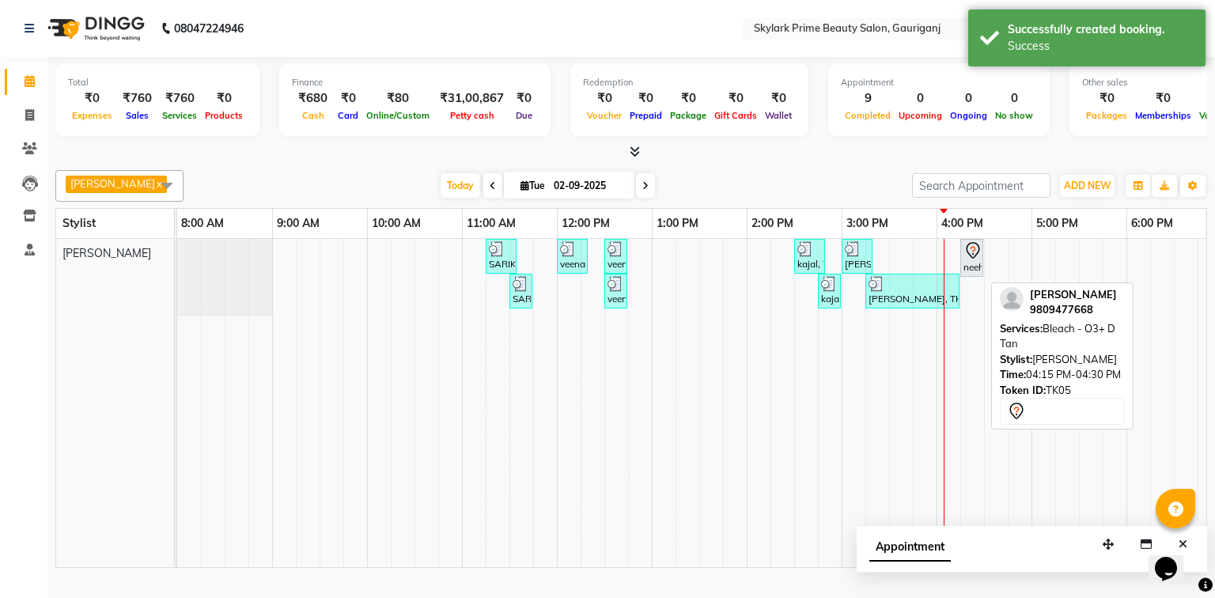
click at [964, 260] on icon at bounding box center [972, 250] width 19 height 19
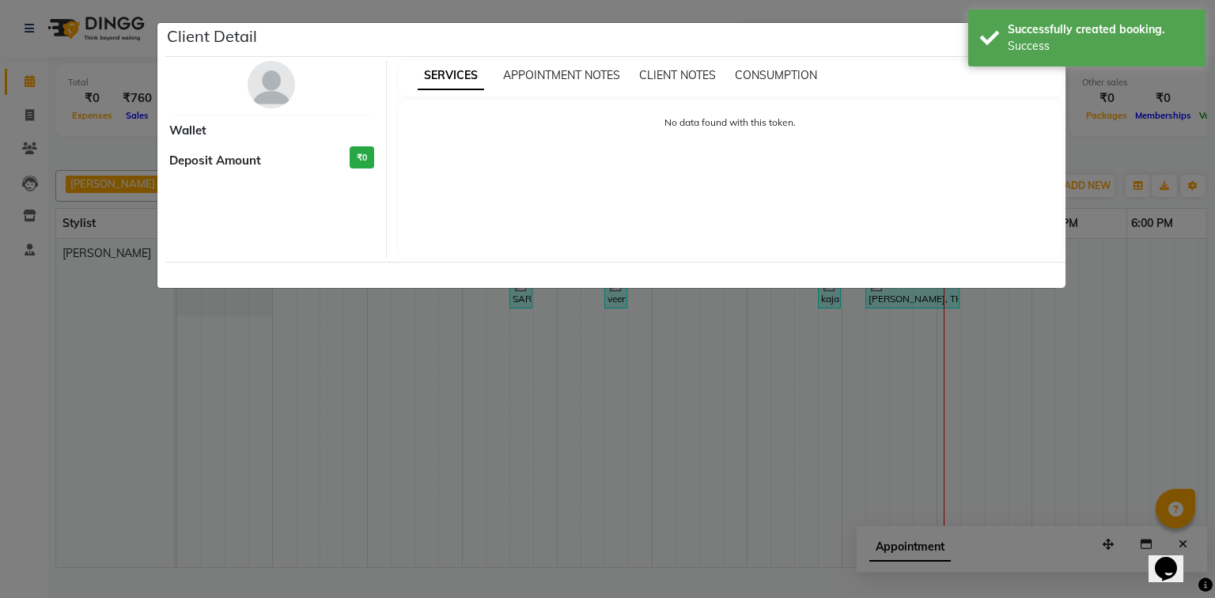
select select "7"
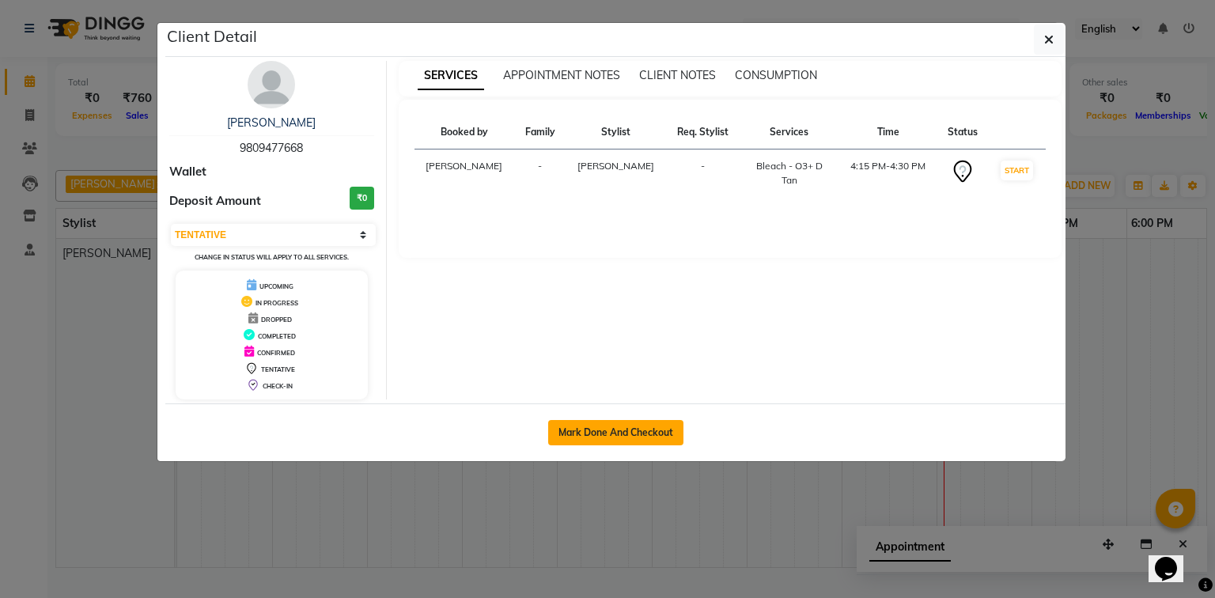
click at [625, 430] on button "Mark Done And Checkout" at bounding box center [615, 432] width 135 height 25
select select "service"
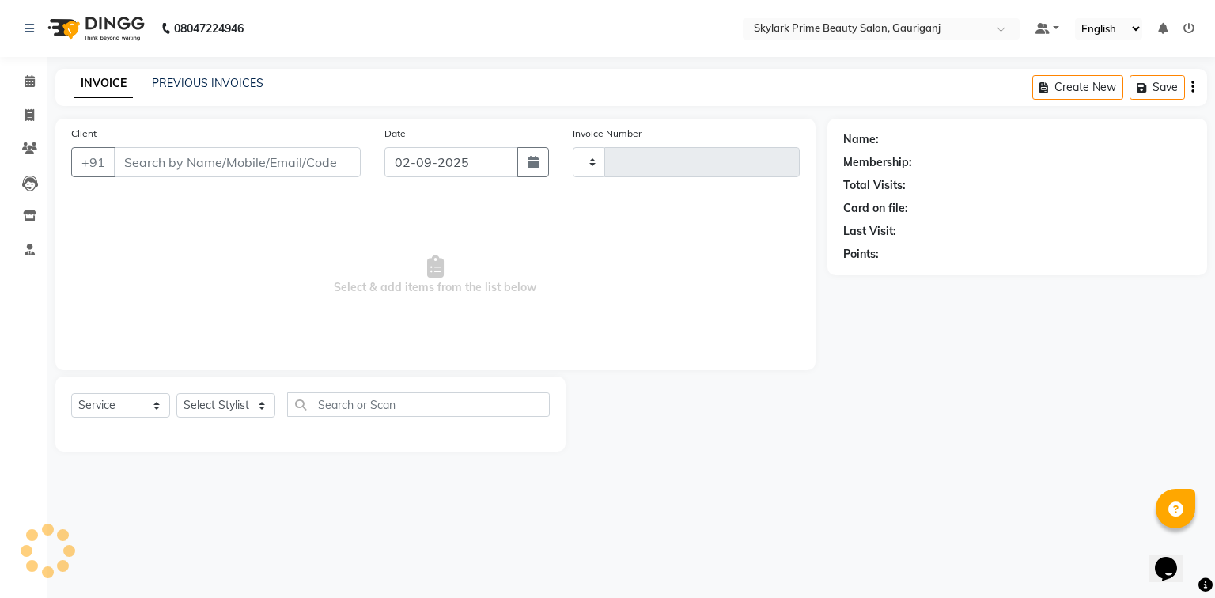
type input "3198"
select select "4735"
type input "9809477668"
select select "30218"
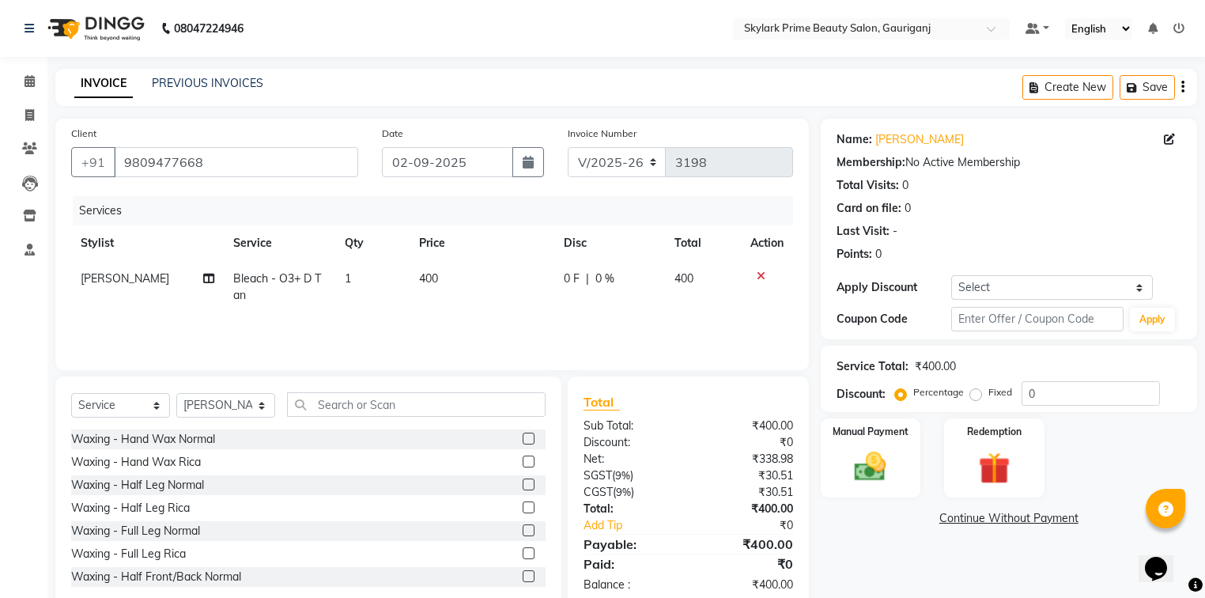
click at [431, 280] on span "400" at bounding box center [428, 278] width 19 height 14
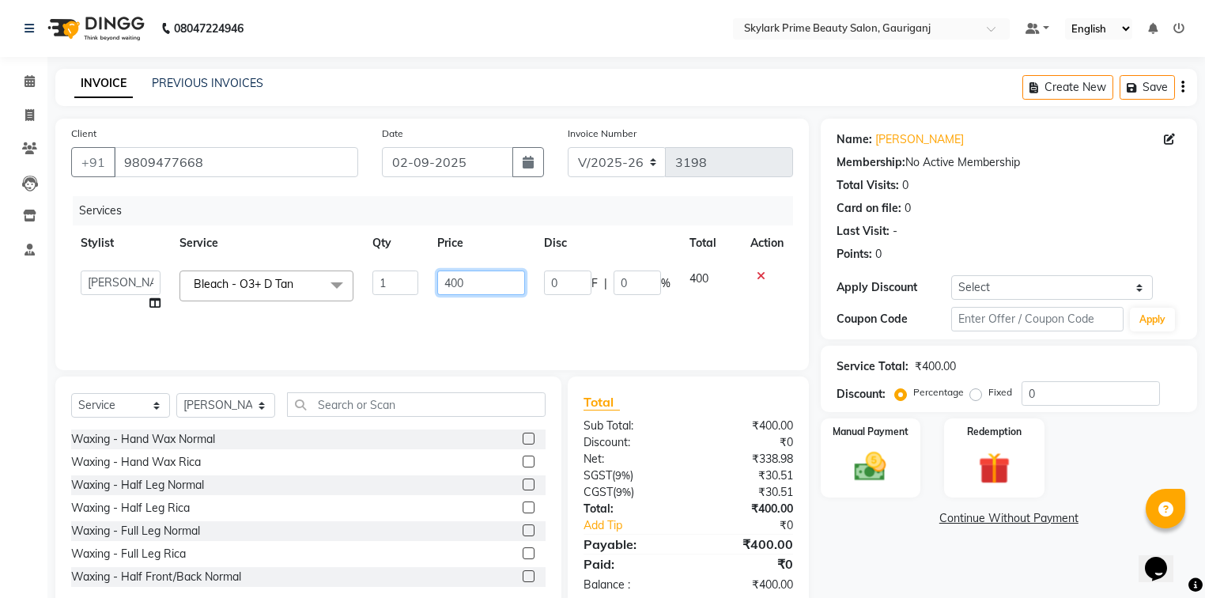
click at [464, 283] on input "400" at bounding box center [481, 282] width 88 height 25
type input "4"
type input "800"
click at [924, 553] on div "Name: Neeha Mam Membership: No Active Membership Total Visits: 0 Card on file: …" at bounding box center [1015, 364] width 388 height 491
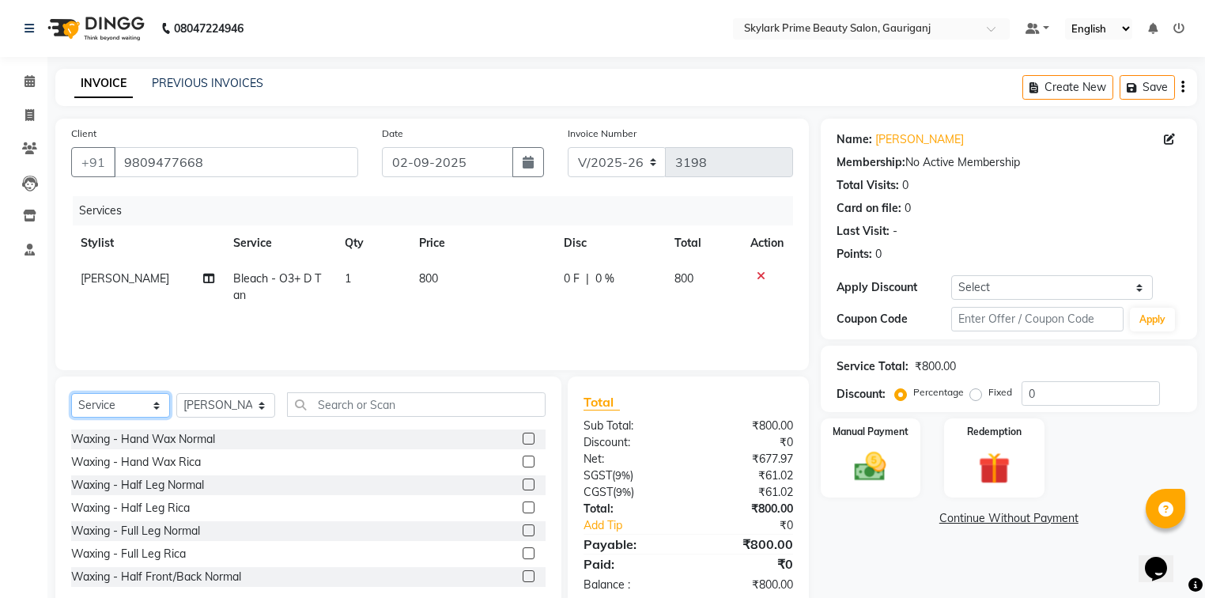
click at [134, 409] on select "Select Service Product Membership Package Voucher Prepaid Gift Card" at bounding box center [120, 405] width 99 height 25
select select "product"
click at [71, 394] on select "Select Service Product Membership Package Voucher Prepaid Gift Card" at bounding box center [120, 405] width 99 height 25
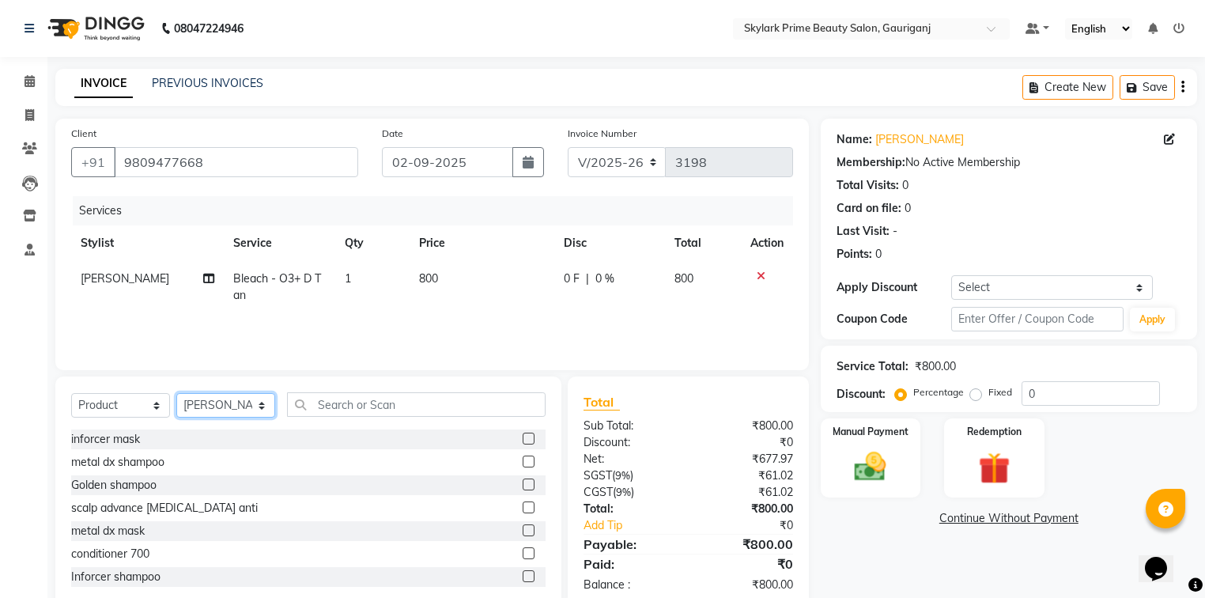
click at [232, 407] on select "Select Stylist Gurwinder Singh Komal Mishra Shashwat Pandey Sindu SUVIDHA PANDEY" at bounding box center [225, 405] width 99 height 25
click at [176, 394] on select "Select Stylist Gurwinder Singh Komal Mishra Shashwat Pandey Sindu SUVIDHA PANDEY" at bounding box center [225, 405] width 99 height 25
click at [373, 410] on input "text" at bounding box center [416, 404] width 259 height 25
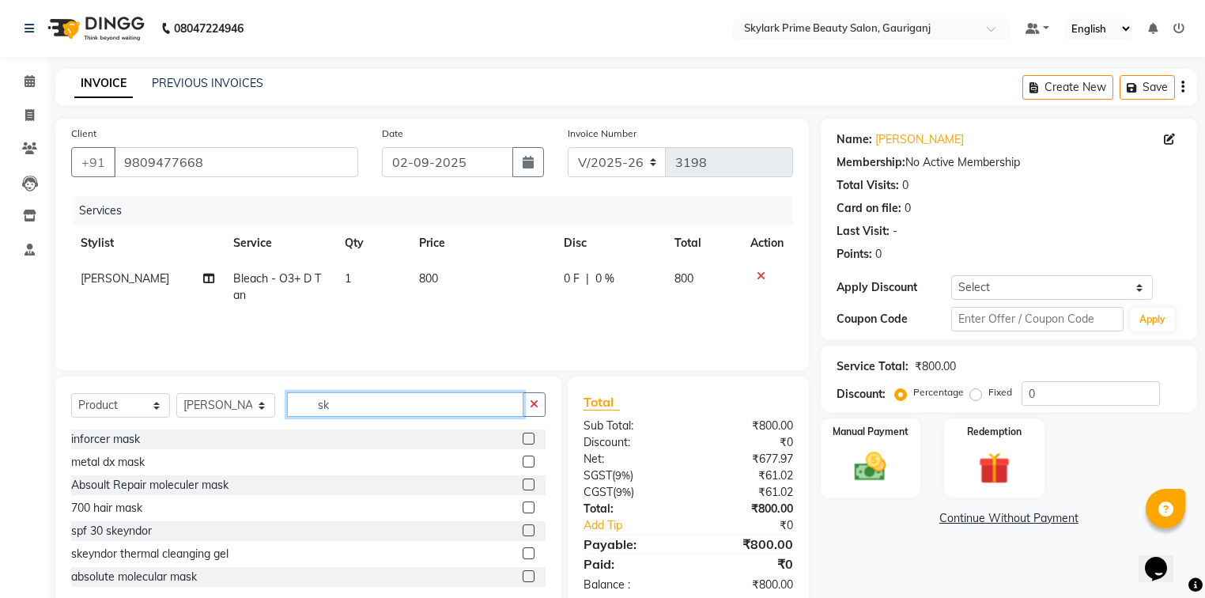
type input "s"
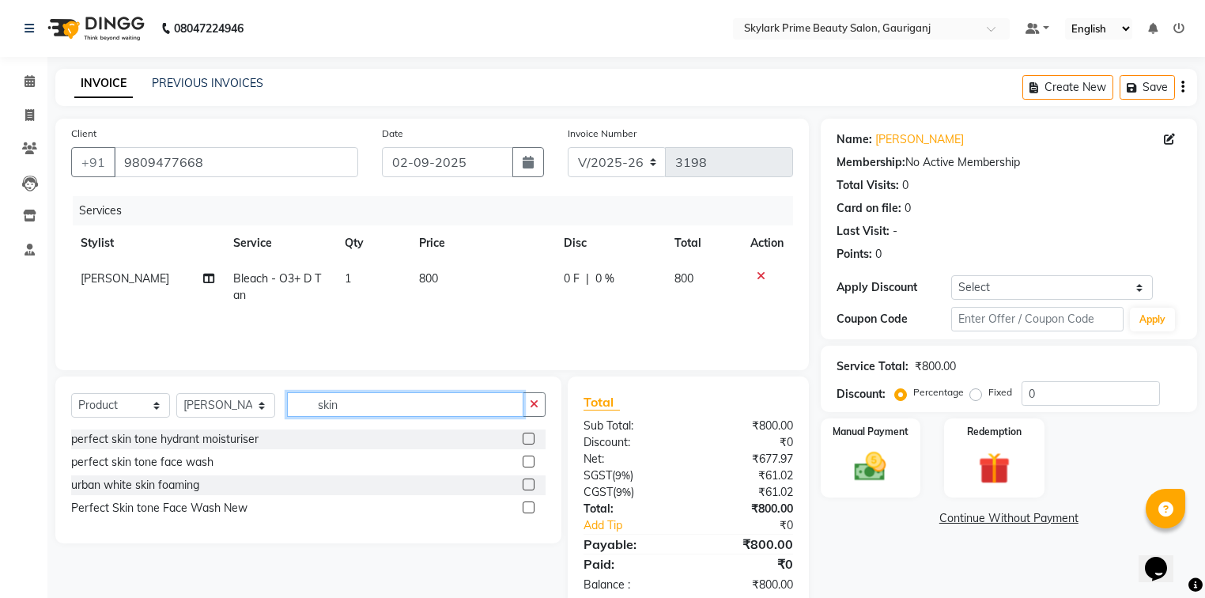
type input "skin"
click at [527, 440] on label at bounding box center [529, 439] width 12 height 12
click at [527, 440] on input "checkbox" at bounding box center [528, 439] width 10 height 10
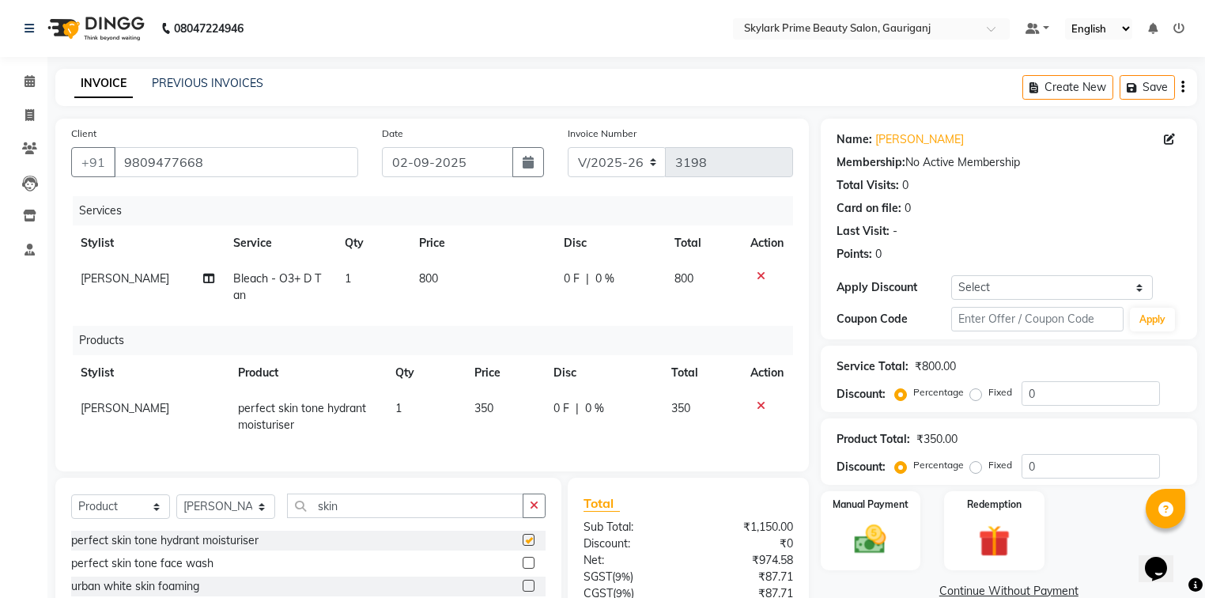
checkbox input "false"
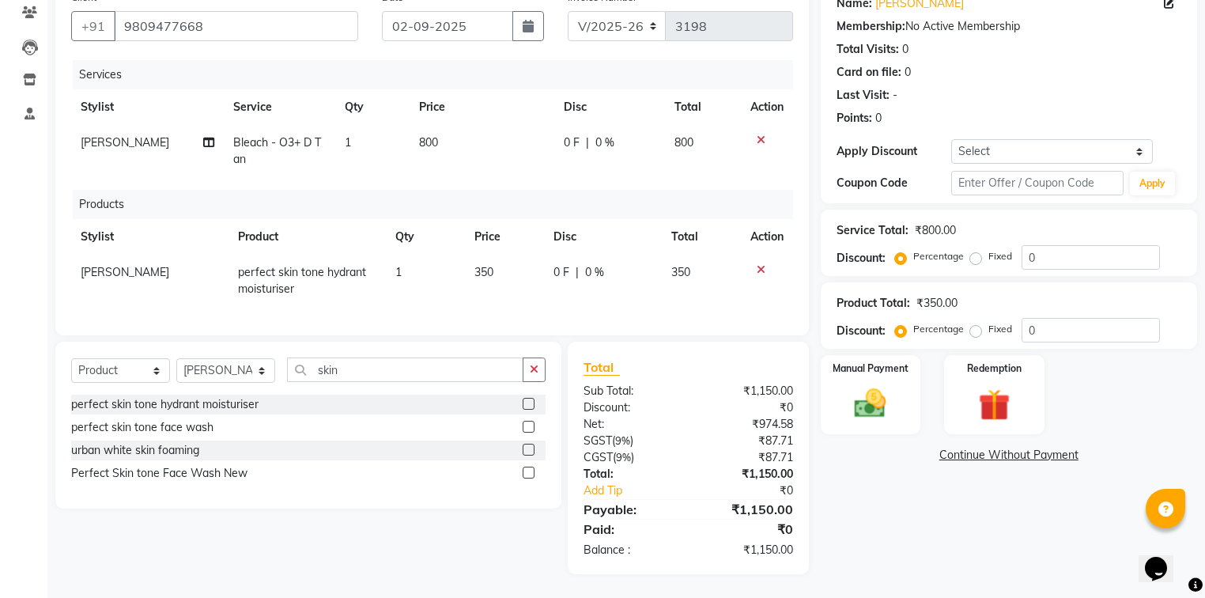
scroll to position [146, 0]
click at [875, 395] on img at bounding box center [871, 404] width 54 height 38
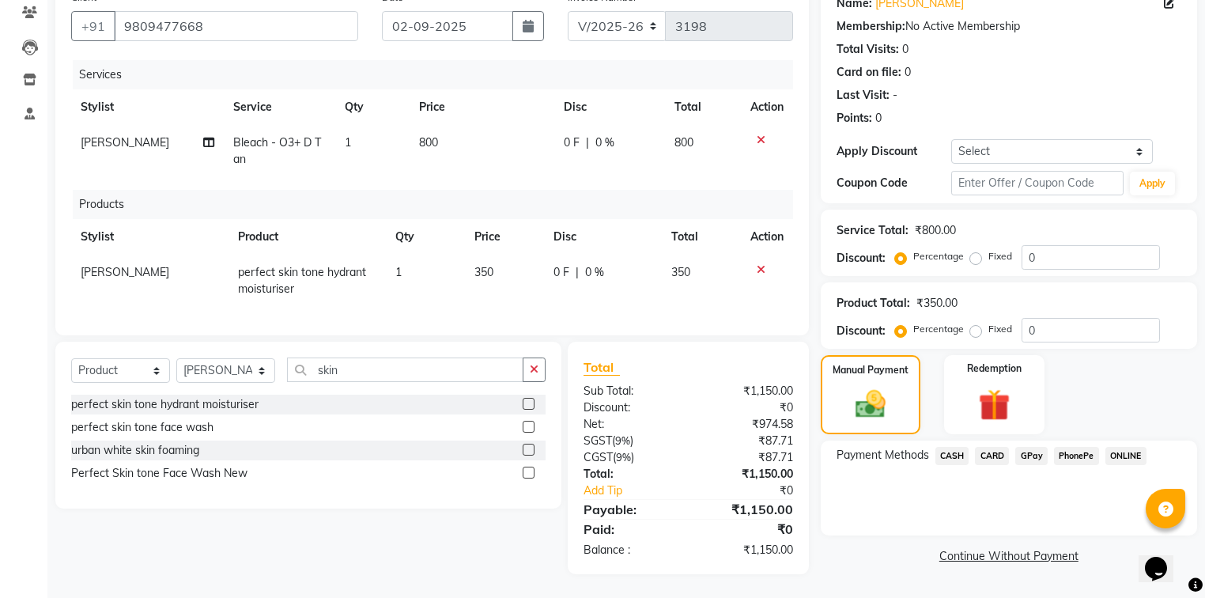
click at [1032, 447] on span "GPay" at bounding box center [1031, 456] width 32 height 18
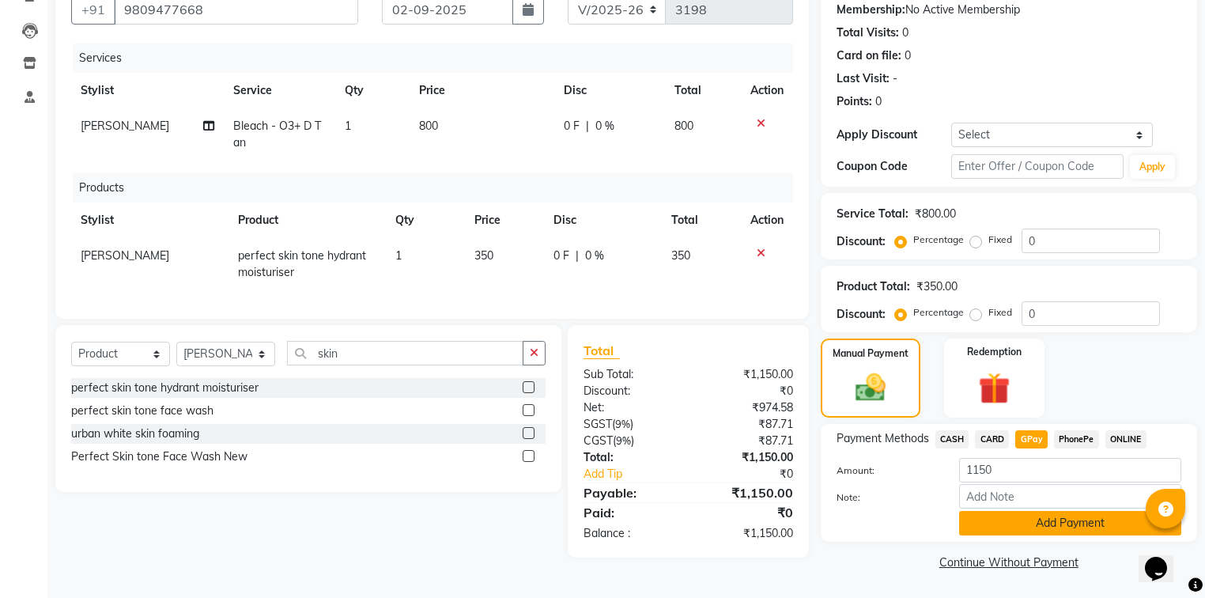
click at [1013, 528] on button "Add Payment" at bounding box center [1070, 523] width 222 height 25
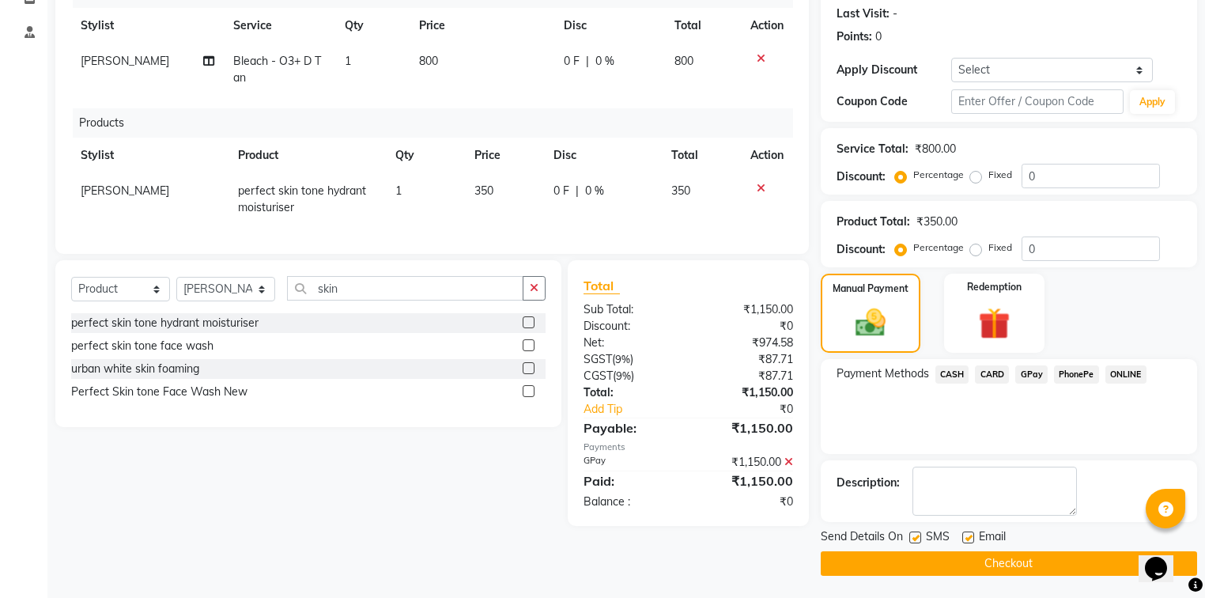
scroll to position [218, 0]
click at [955, 566] on button "Checkout" at bounding box center [1009, 562] width 376 height 25
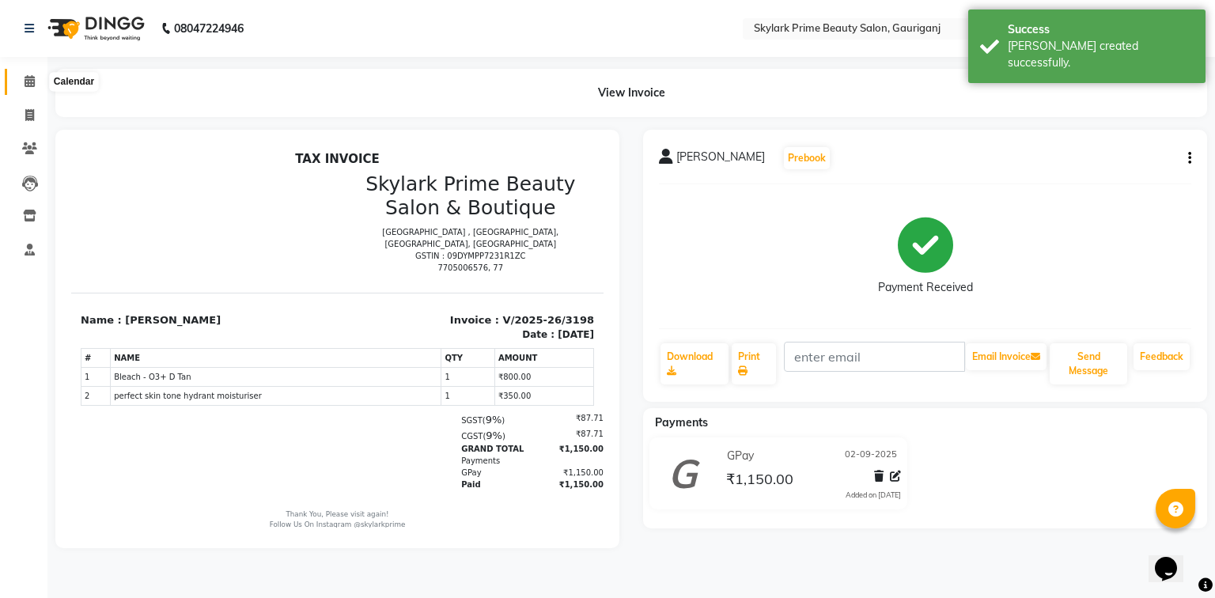
click at [31, 76] on icon at bounding box center [30, 81] width 10 height 12
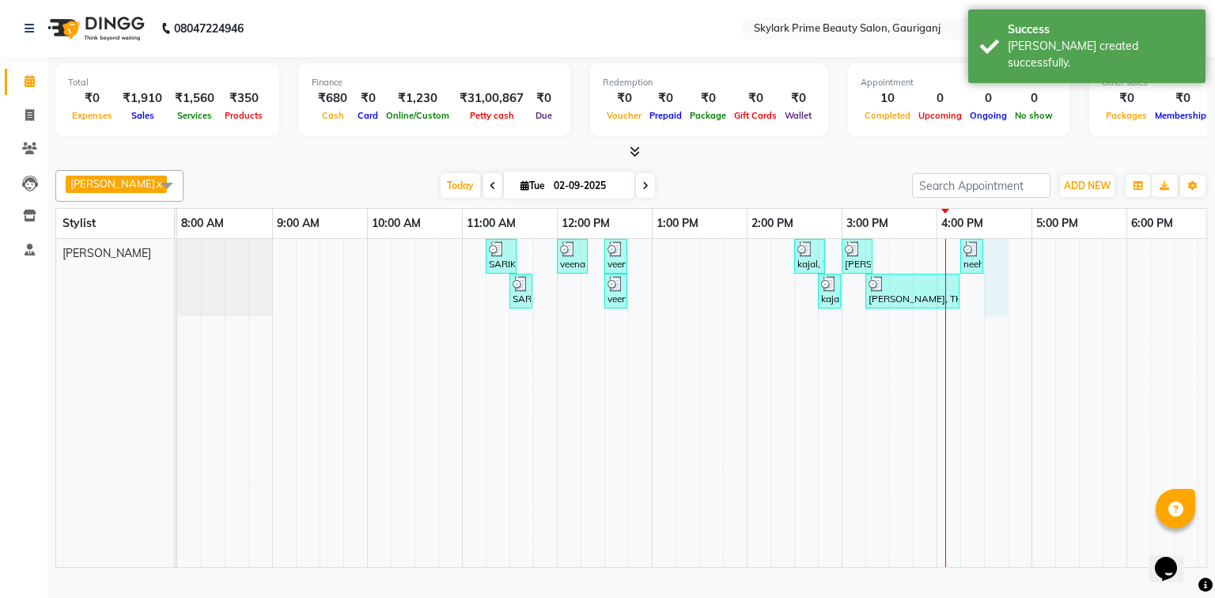
click at [987, 315] on div "SARIKA MAM, TK01, 11:15 AM-11:35 AM, Threading - Eyebrow veena mam, TK02, 12:00…" at bounding box center [794, 403] width 1234 height 328
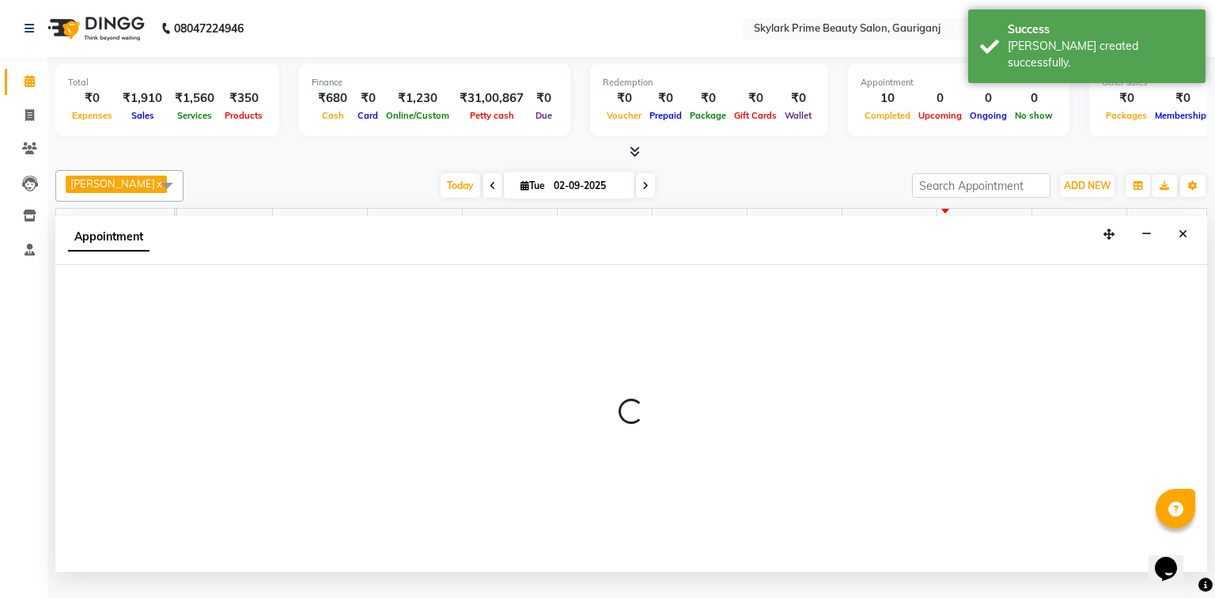
select select "30218"
select select "990"
select select "tentative"
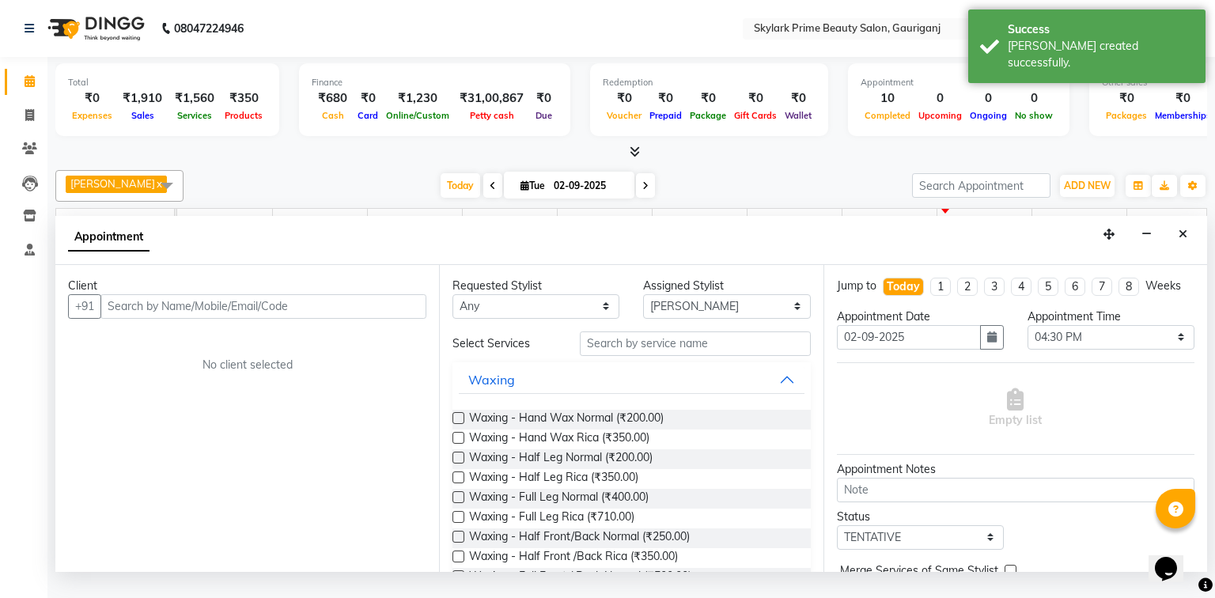
click at [256, 334] on div "Client +91 No client selected" at bounding box center [247, 418] width 384 height 307
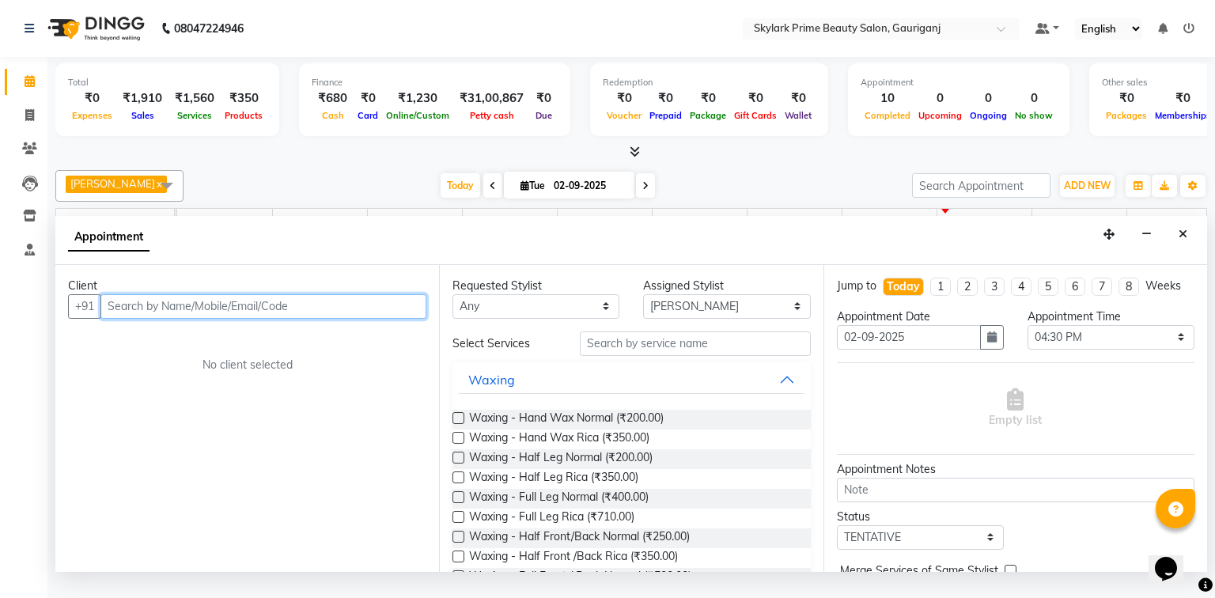
click at [205, 316] on input "text" at bounding box center [263, 306] width 326 height 25
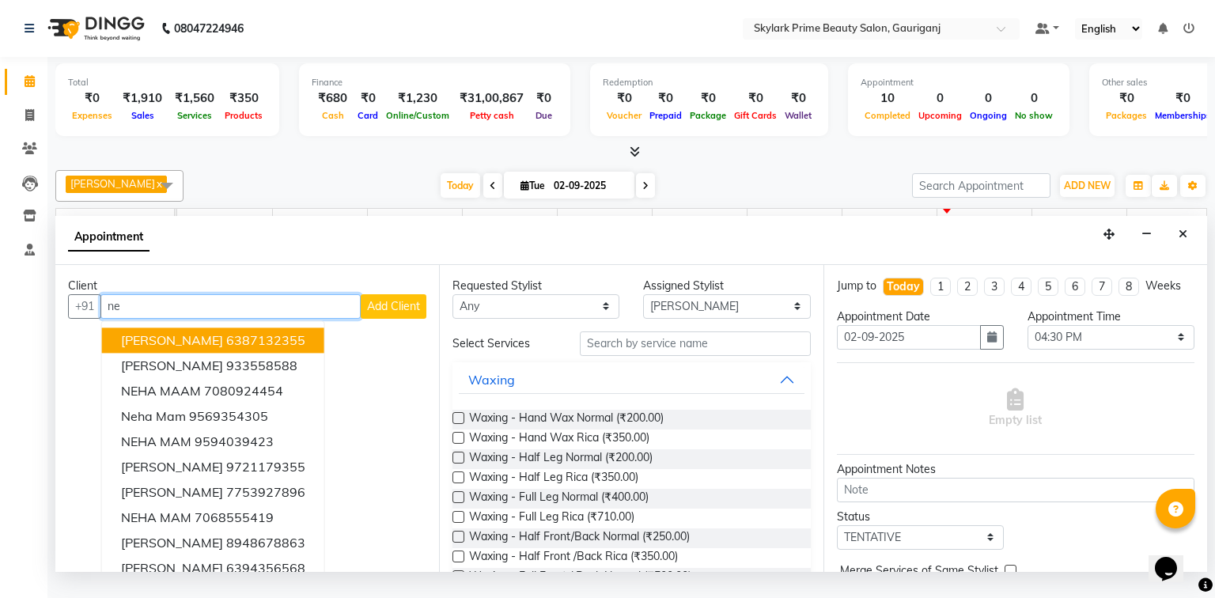
type input "n"
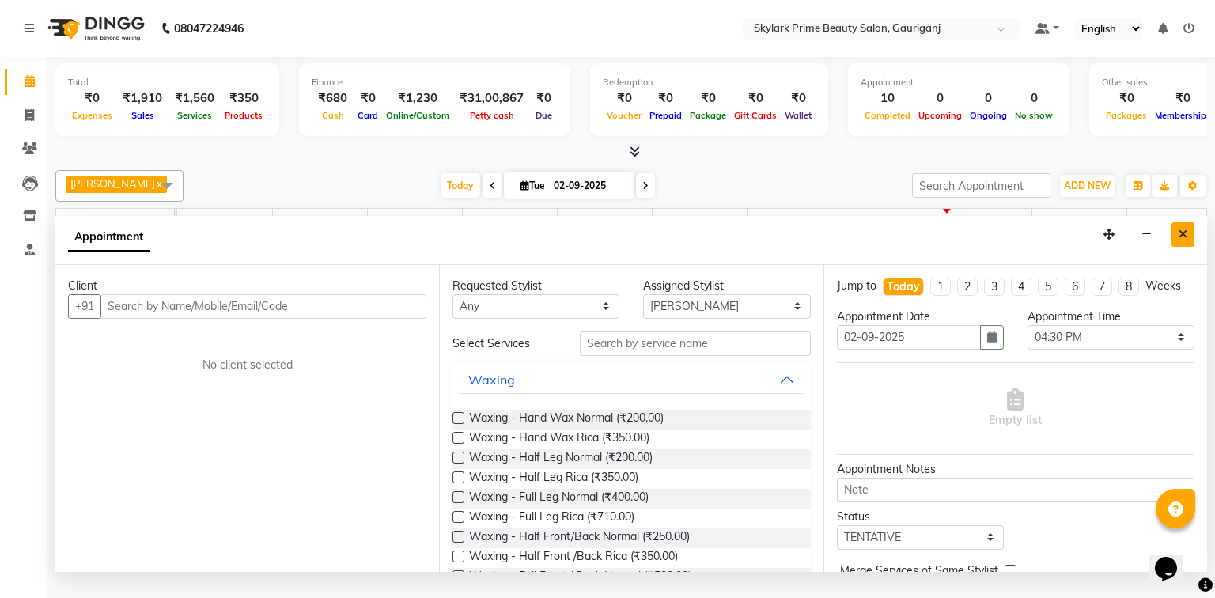
click at [1185, 240] on icon "Close" at bounding box center [1182, 234] width 9 height 11
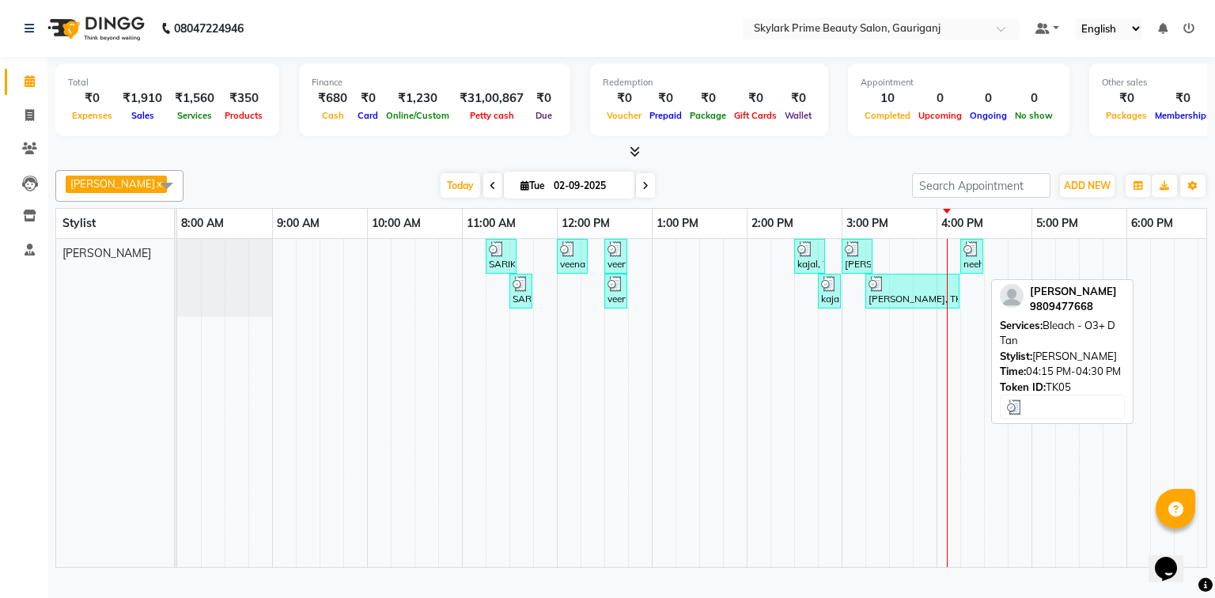
click at [968, 271] on div "neeha mam, TK05, 04:15 PM-04:30 PM, Bleach - O3+ D Tan" at bounding box center [972, 256] width 20 height 30
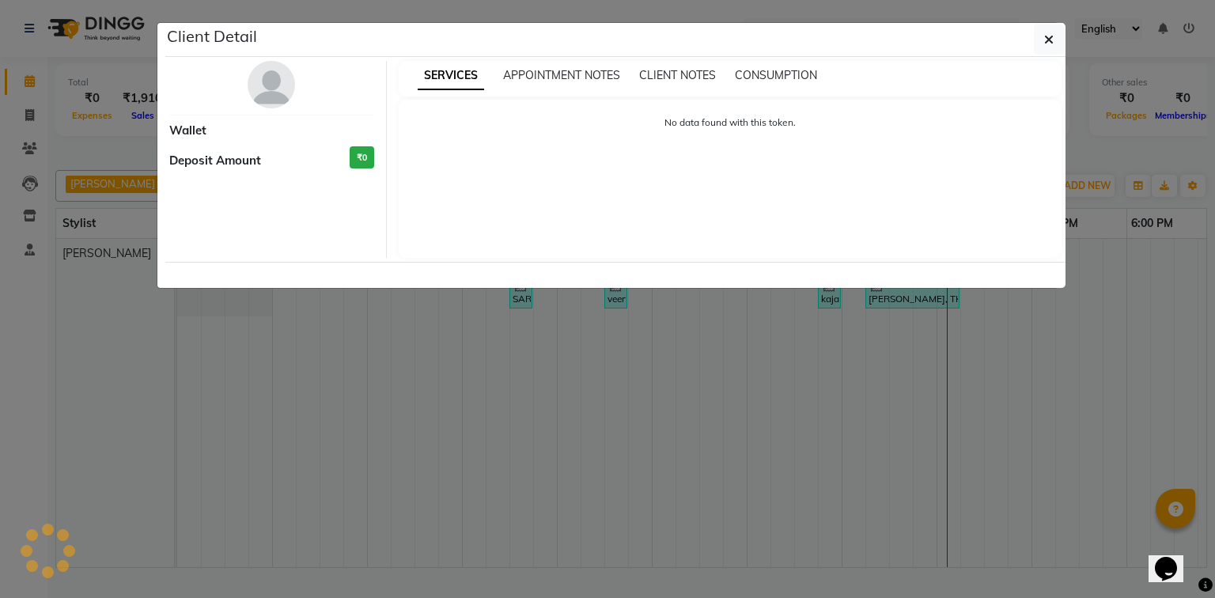
select select "3"
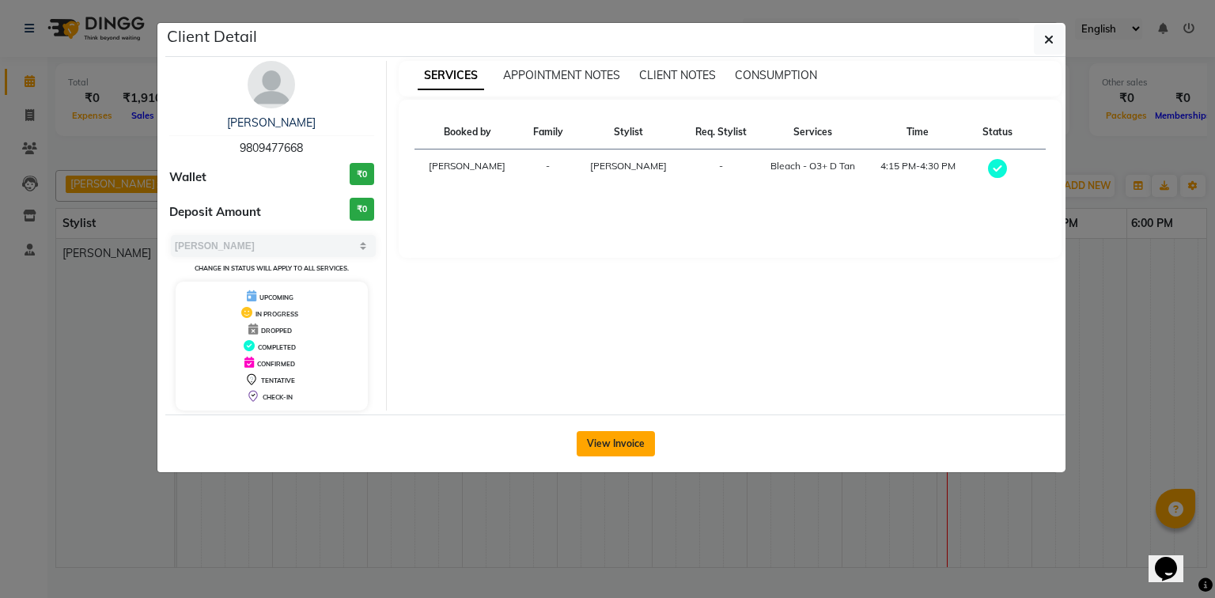
click at [627, 439] on button "View Invoice" at bounding box center [615, 443] width 78 height 25
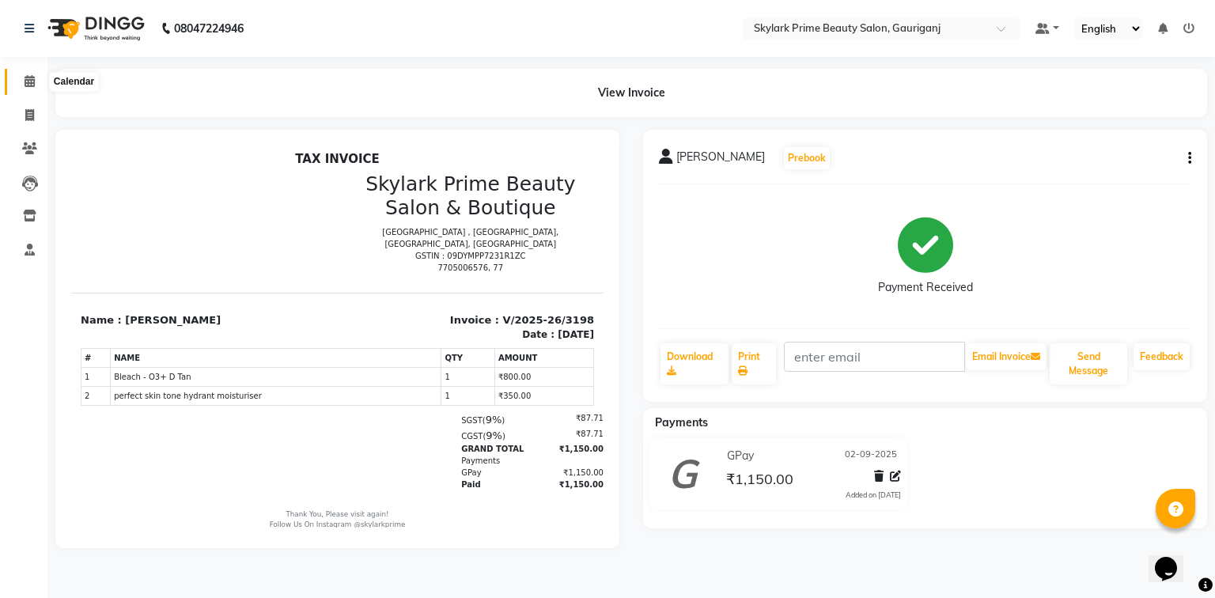
click at [30, 81] on icon at bounding box center [30, 81] width 10 height 12
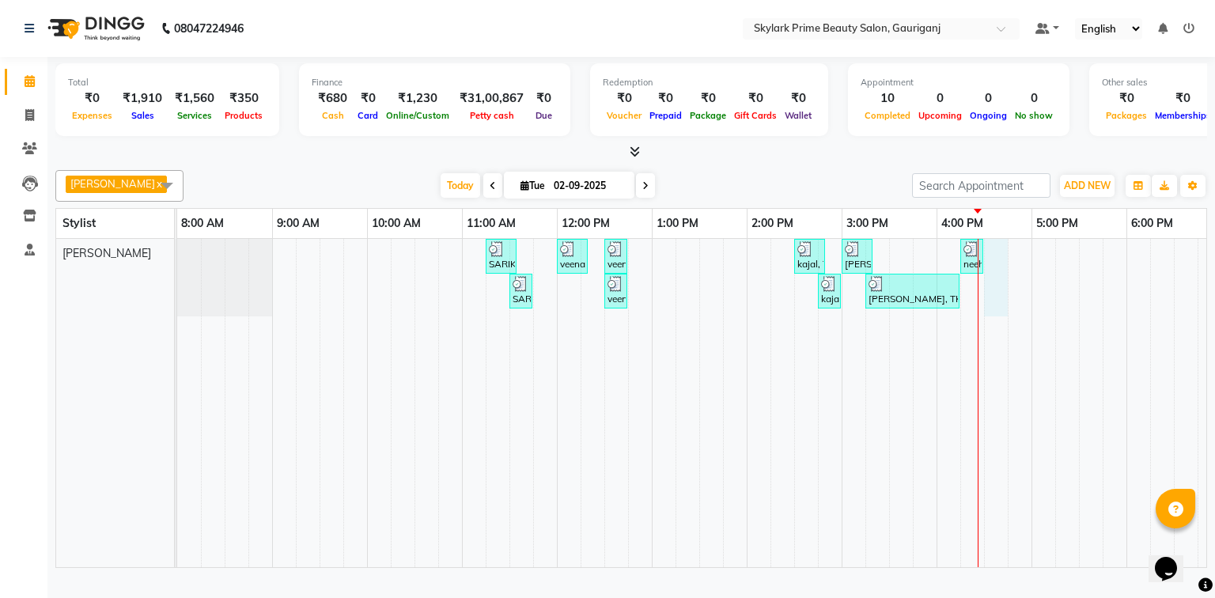
click at [1002, 272] on div "SARIKA MAM, TK01, 11:15 AM-11:35 AM, Threading - Eyebrow veena mam, TK02, 12:00…" at bounding box center [794, 403] width 1234 height 328
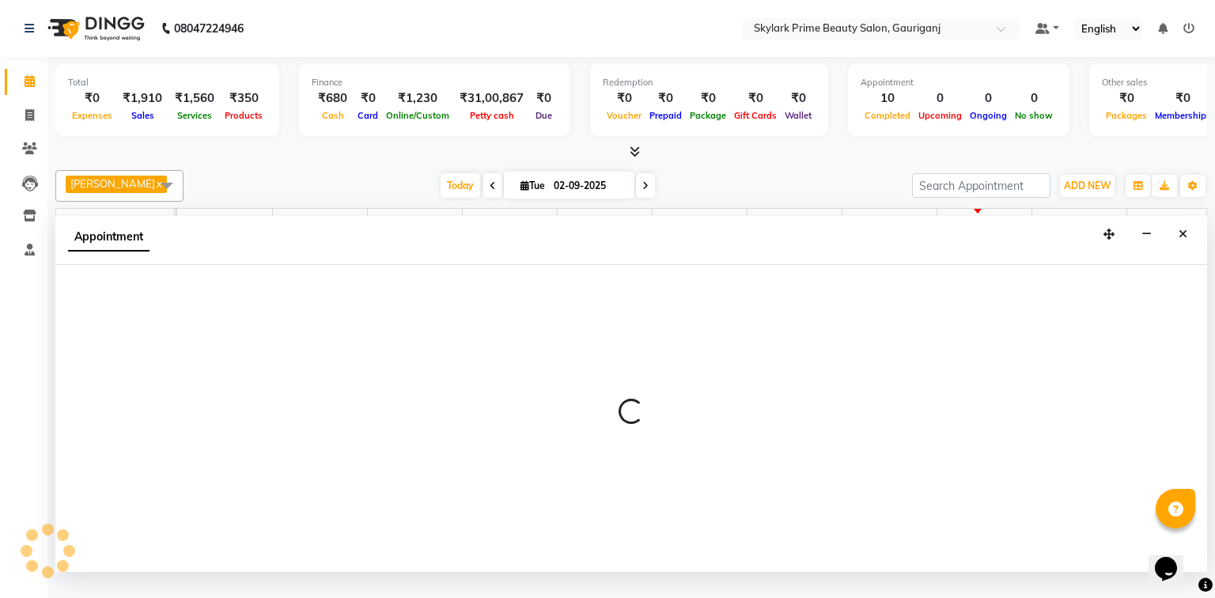
select select "30218"
select select "990"
select select "tentative"
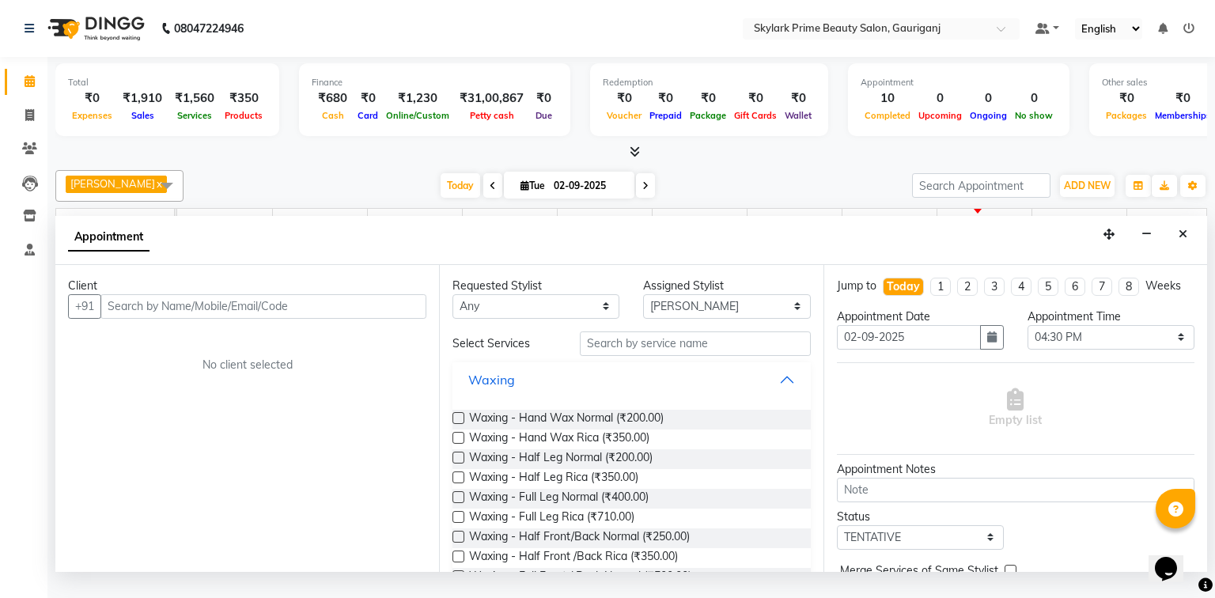
click at [777, 386] on button "Waxing" at bounding box center [631, 379] width 345 height 28
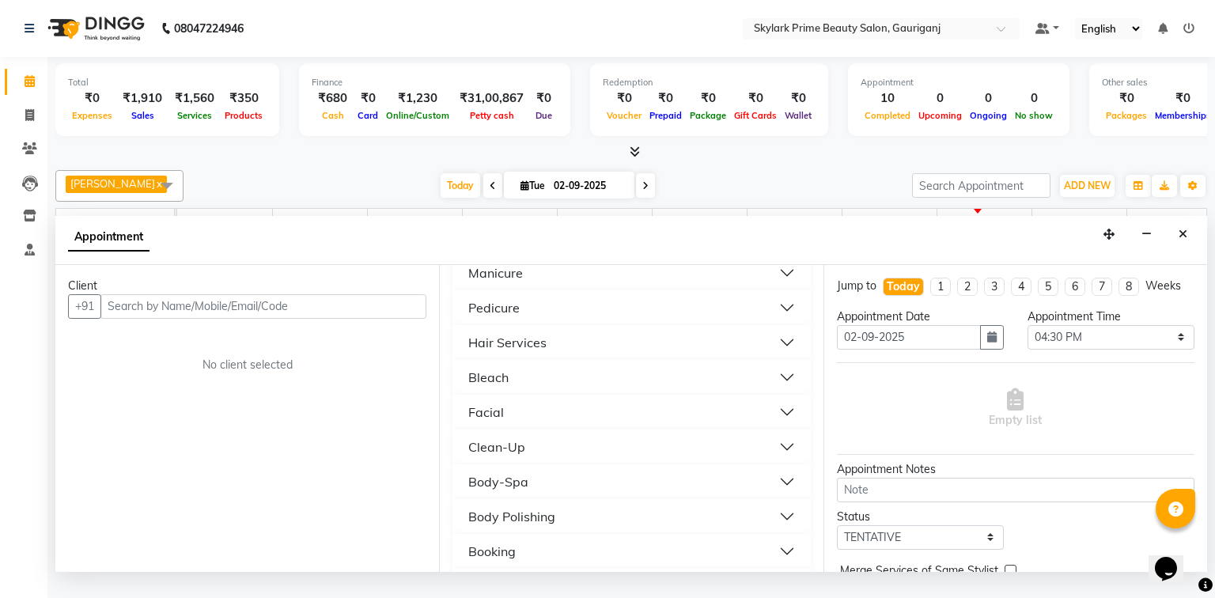
scroll to position [240, 0]
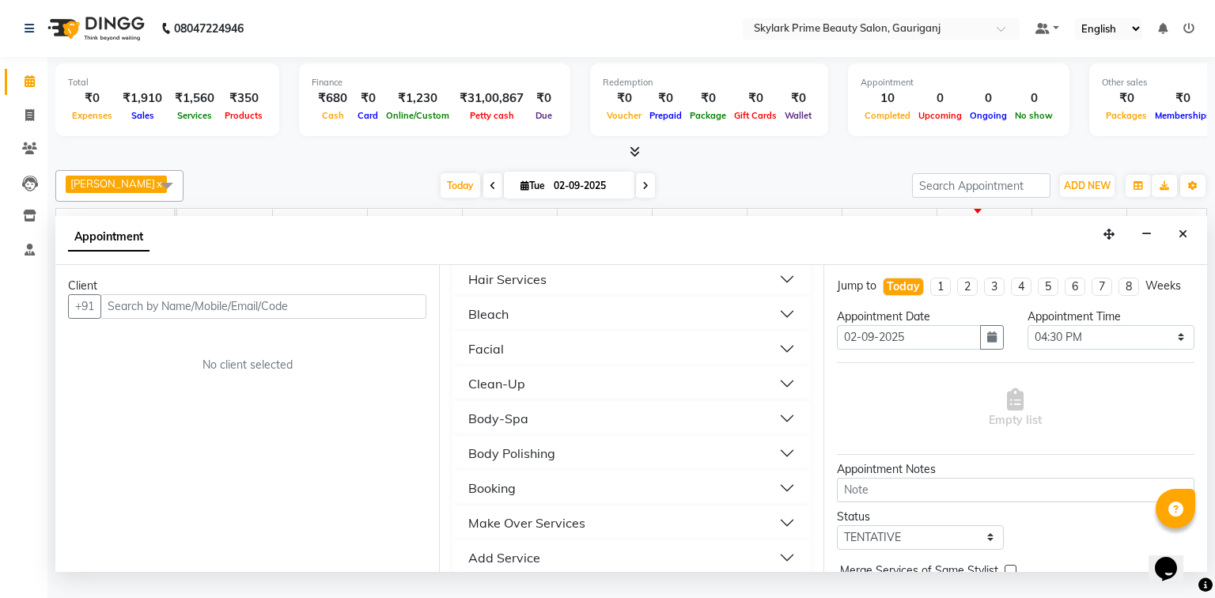
click at [524, 428] on div "Body-Spa" at bounding box center [498, 418] width 60 height 19
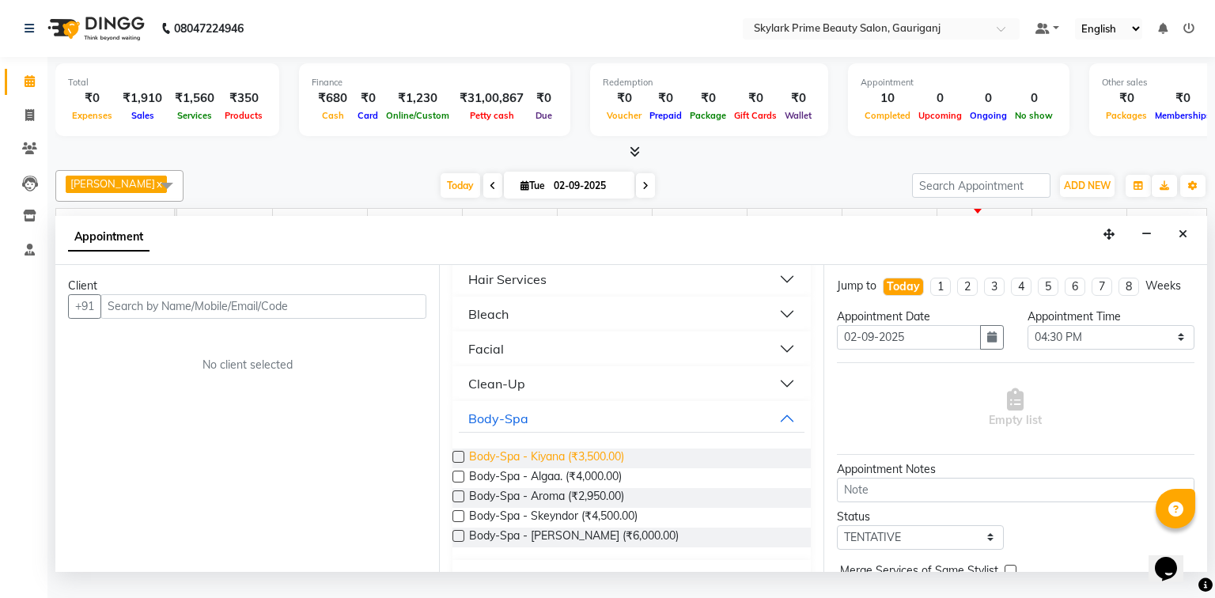
click at [523, 466] on span "Body-Spa - Kiyana (₹3,500.00)" at bounding box center [546, 458] width 155 height 20
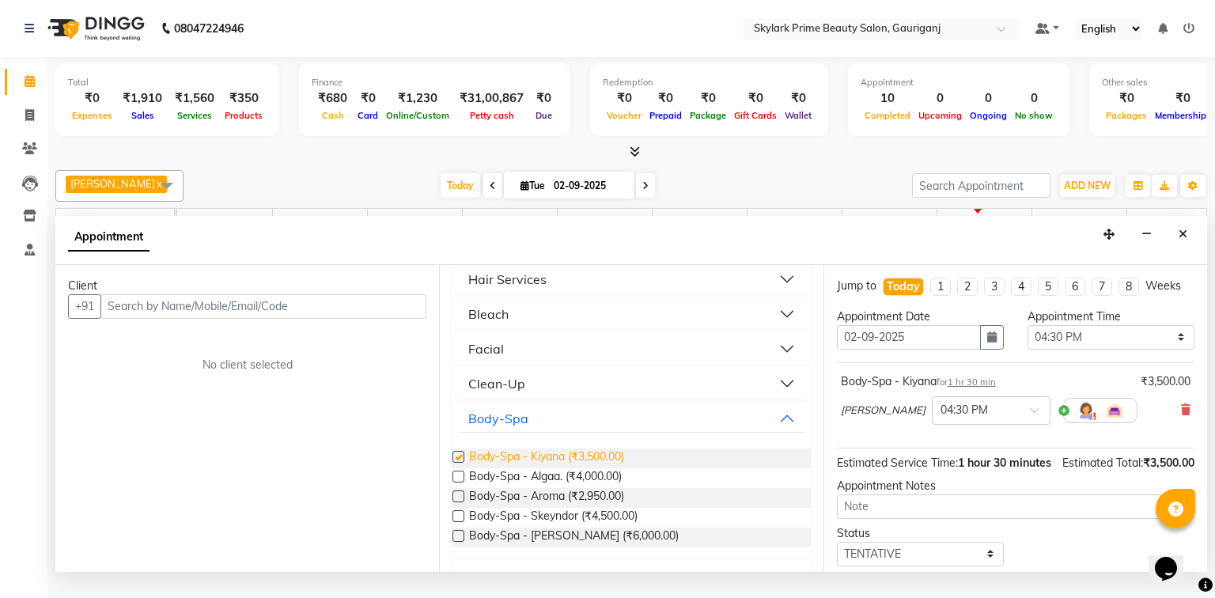
checkbox input "false"
click at [773, 433] on button "Body-Spa" at bounding box center [631, 418] width 345 height 28
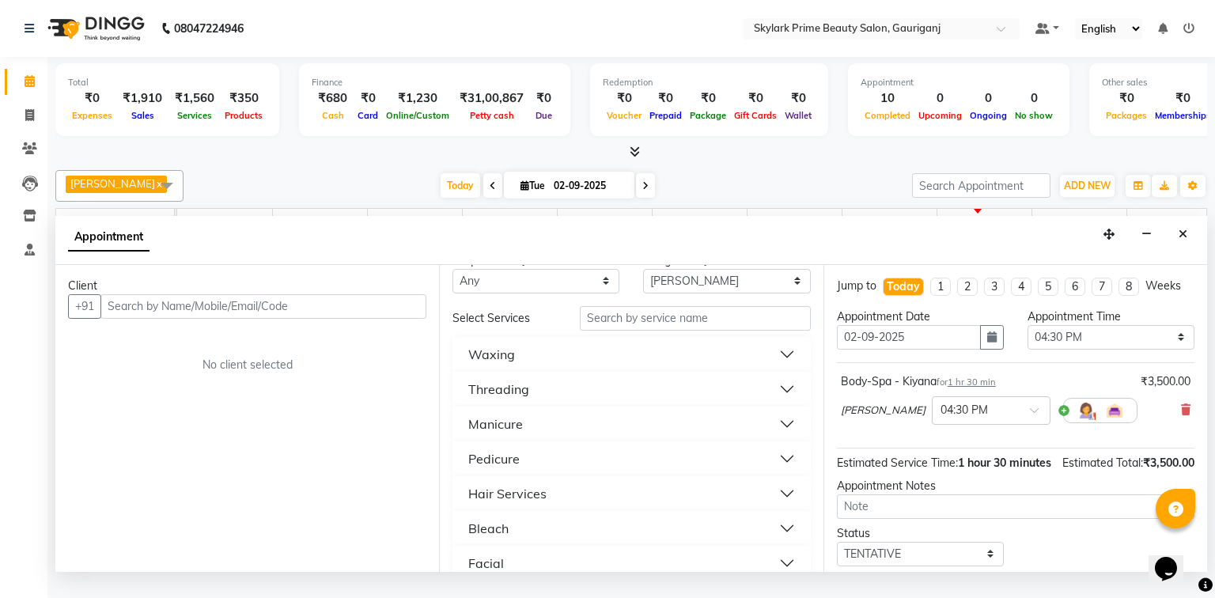
scroll to position [0, 0]
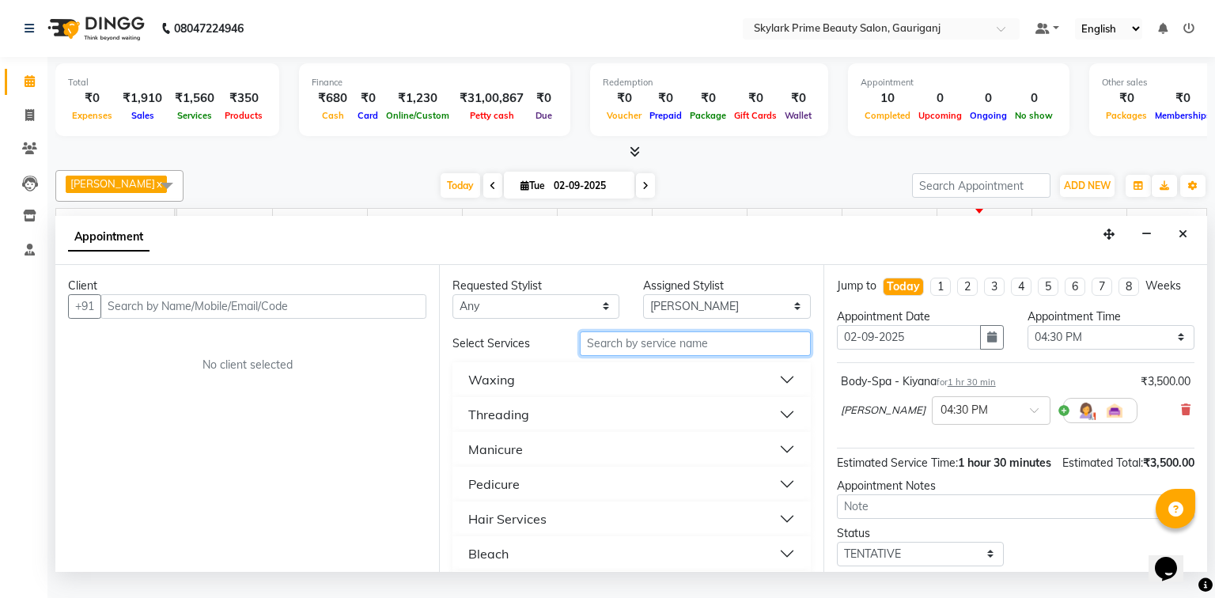
click at [607, 356] on input "text" at bounding box center [695, 343] width 231 height 25
type input "cut"
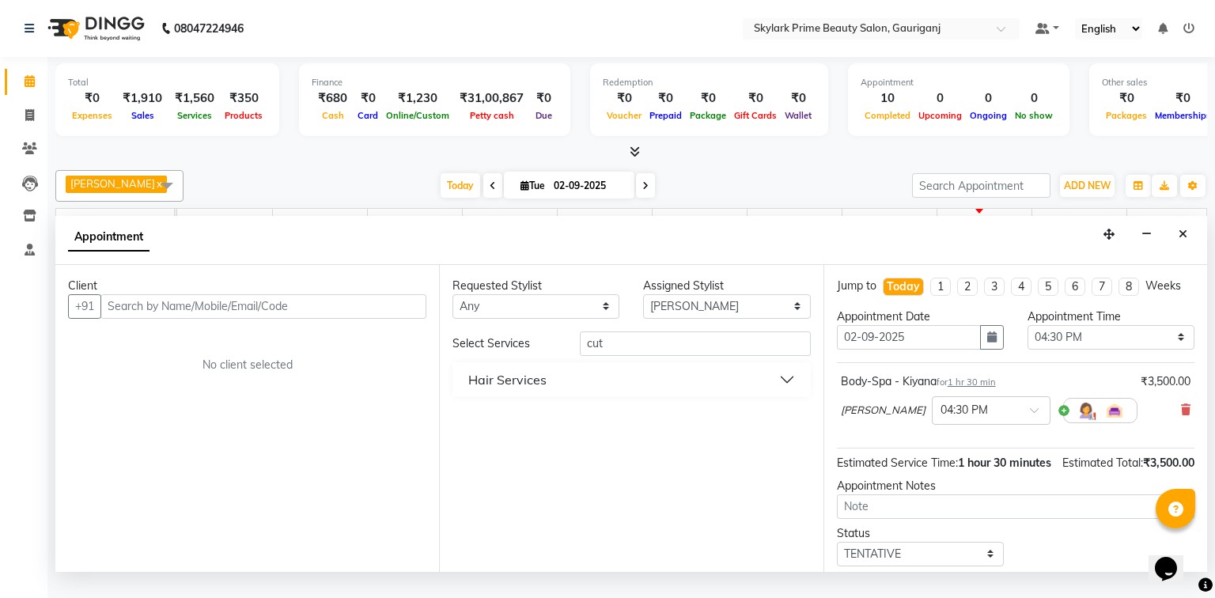
click at [555, 387] on button "Hair Services" at bounding box center [631, 379] width 345 height 28
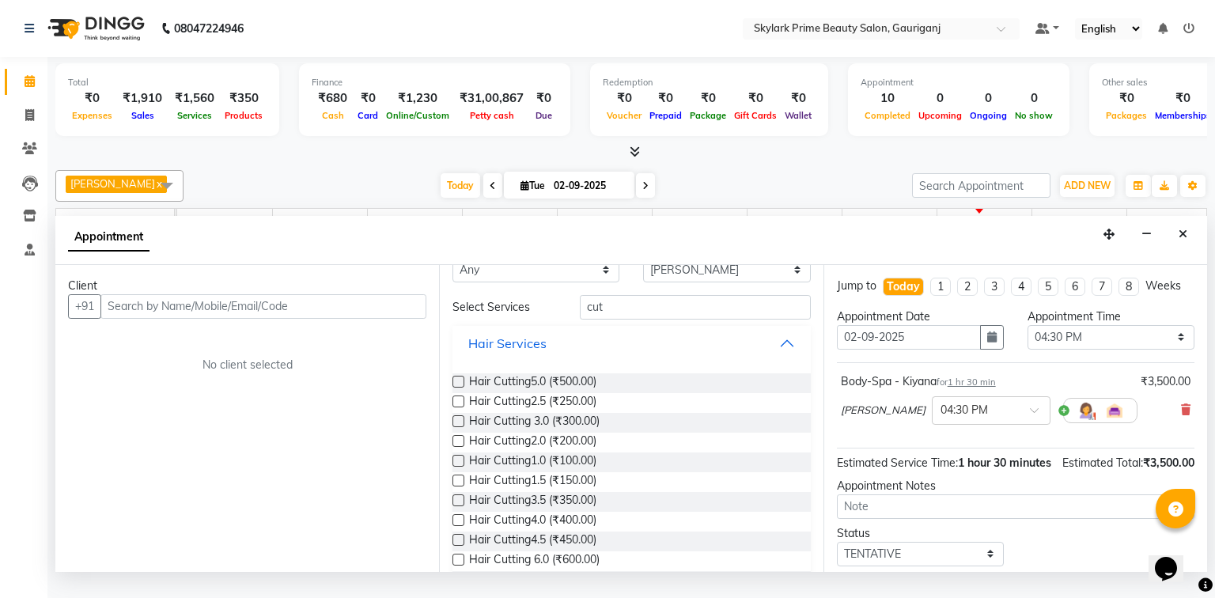
scroll to position [72, 0]
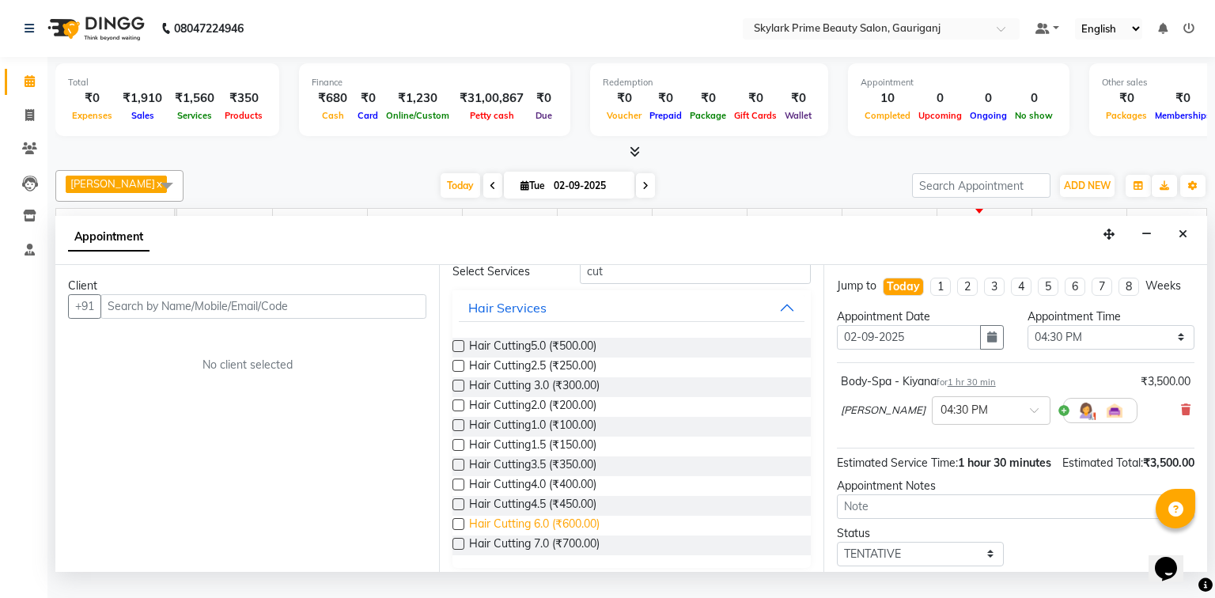
click at [531, 535] on span "Hair Cutting 6.0 (₹600.00)" at bounding box center [534, 526] width 130 height 20
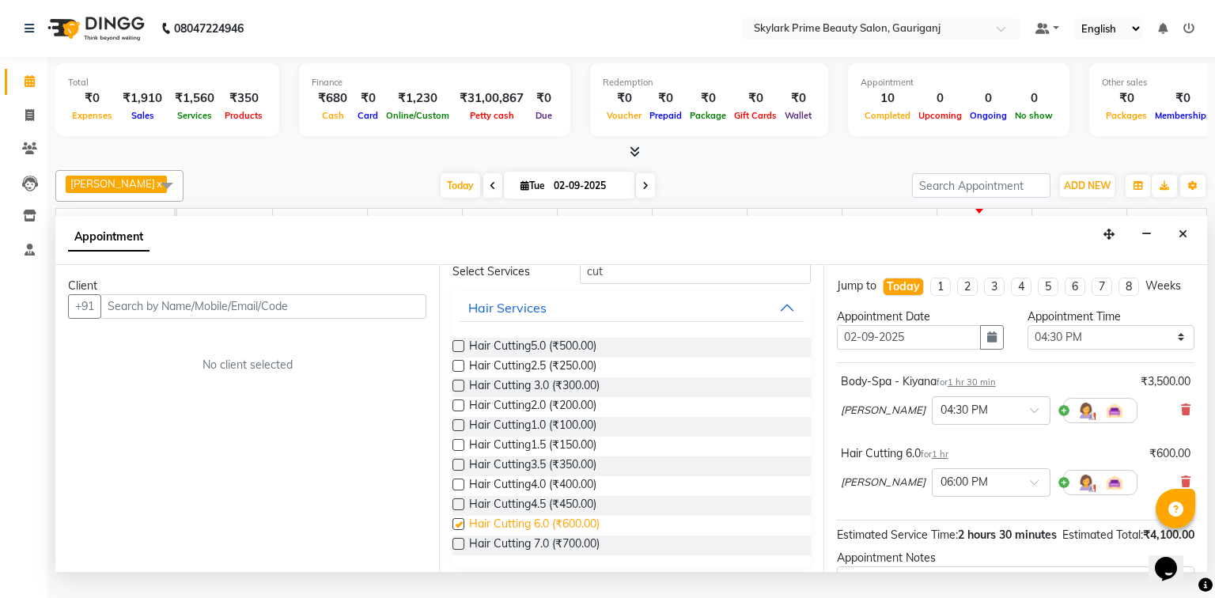
checkbox input "false"
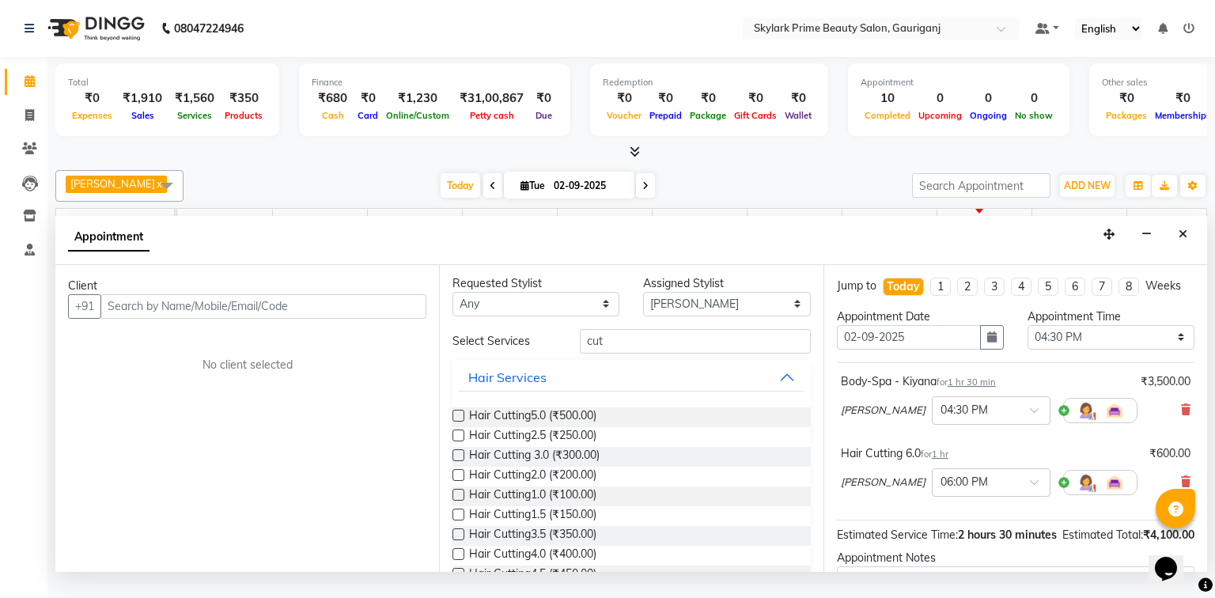
scroll to position [0, 0]
click at [609, 356] on input "cut" at bounding box center [695, 343] width 231 height 25
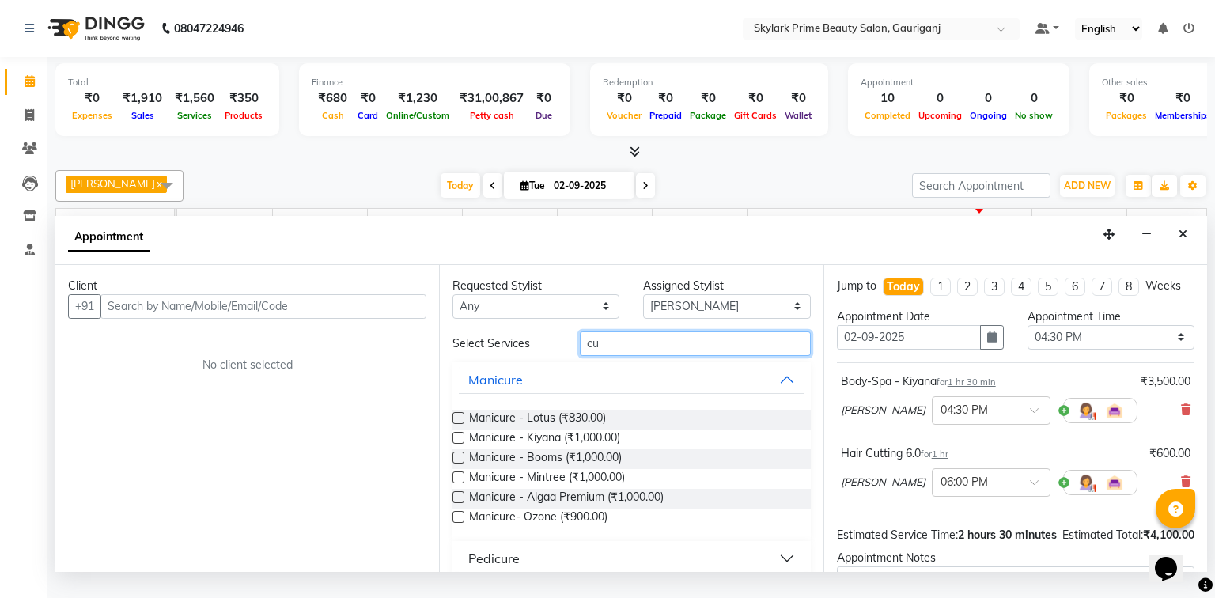
type input "c"
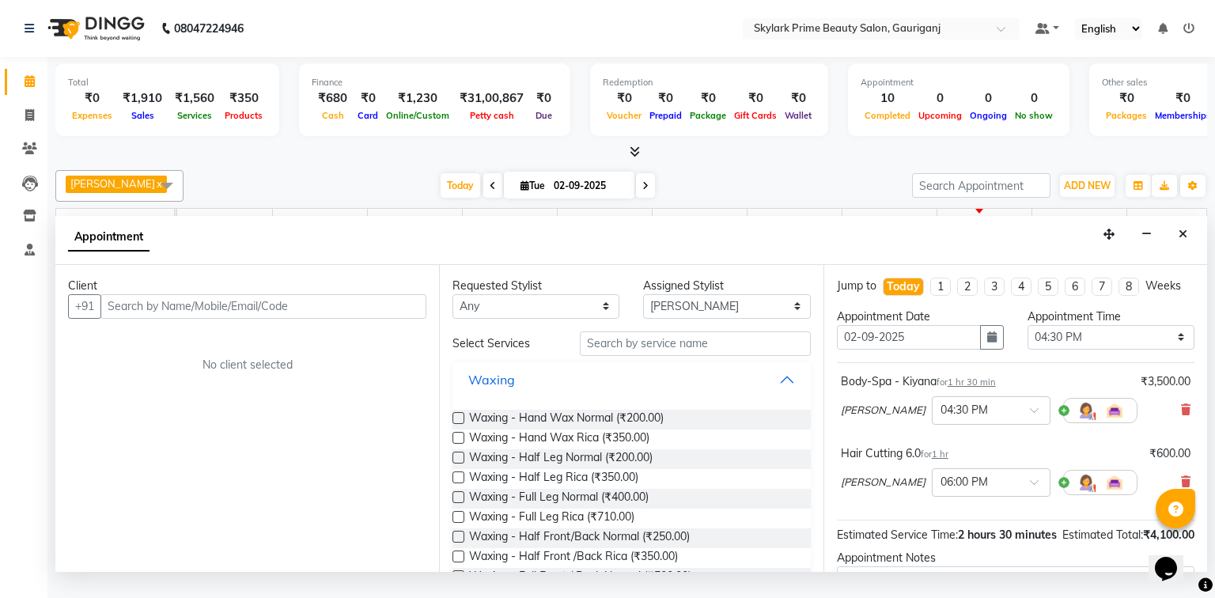
click at [780, 394] on button "Waxing" at bounding box center [631, 379] width 345 height 28
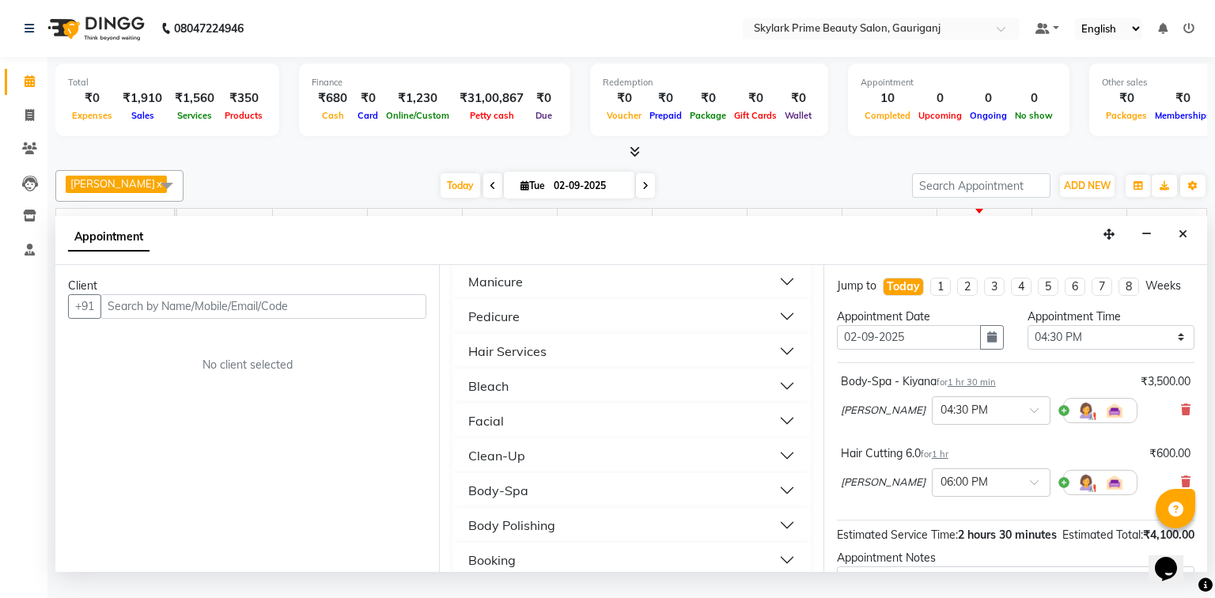
scroll to position [190, 0]
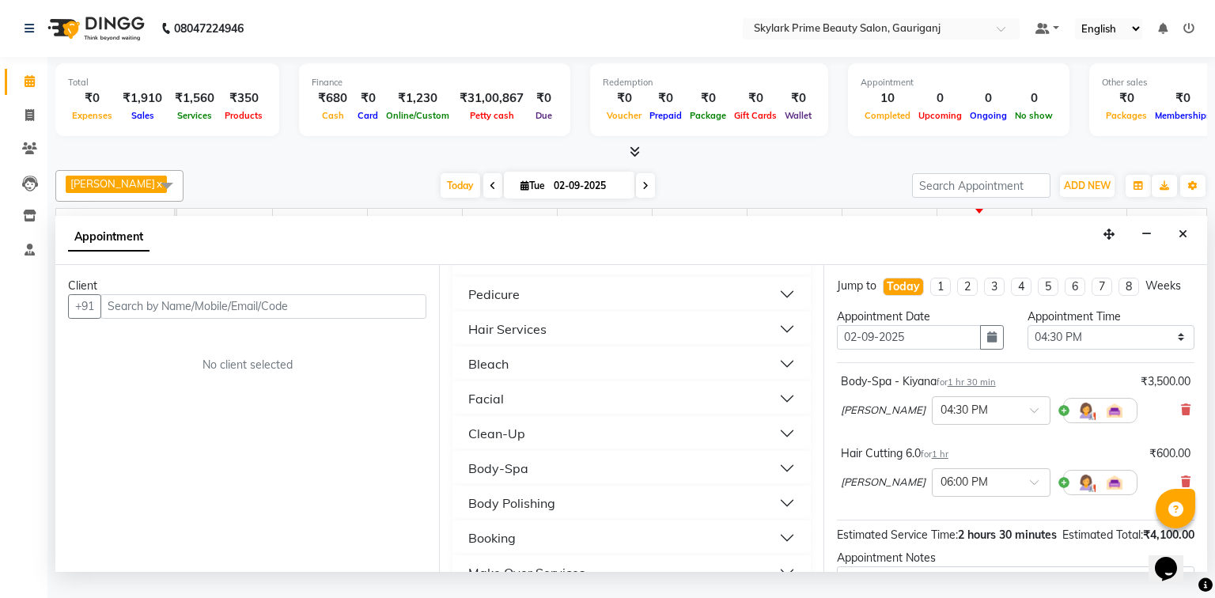
click at [532, 338] on div "Hair Services" at bounding box center [507, 328] width 78 height 19
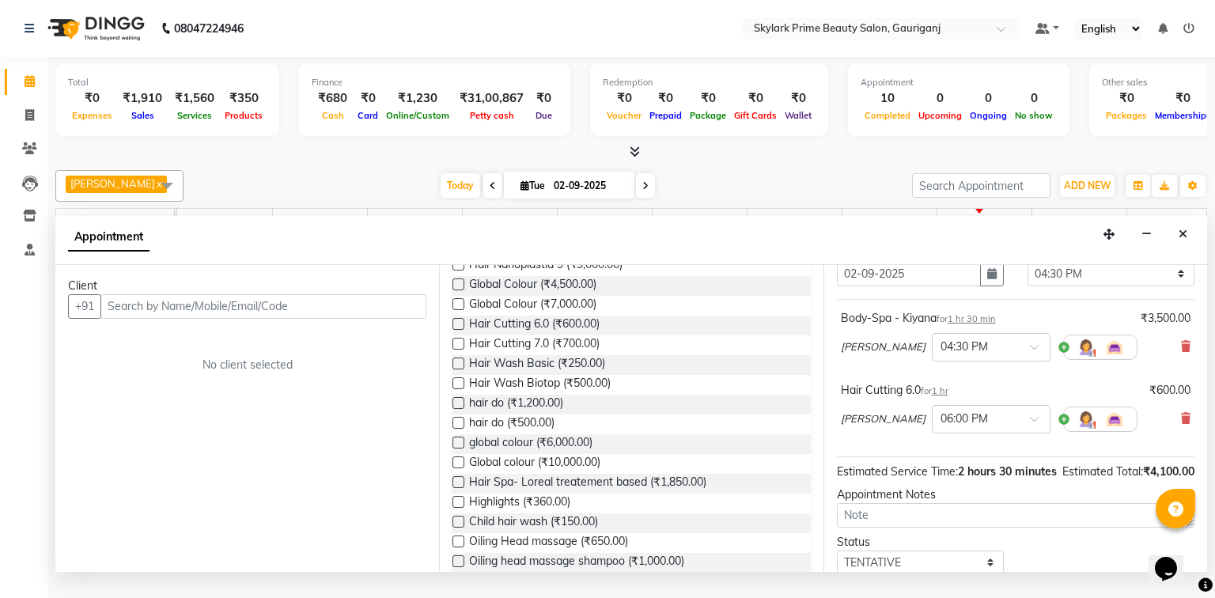
scroll to position [1012, 0]
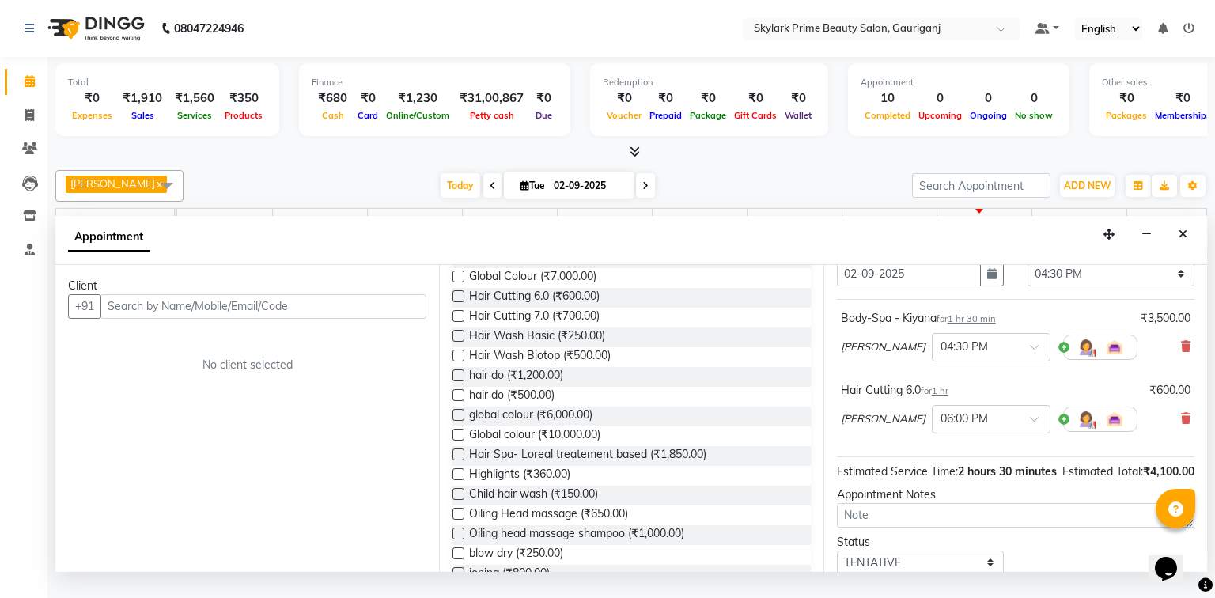
click at [458, 520] on label at bounding box center [458, 514] width 12 height 12
click at [458, 520] on input "checkbox" at bounding box center [457, 515] width 10 height 10
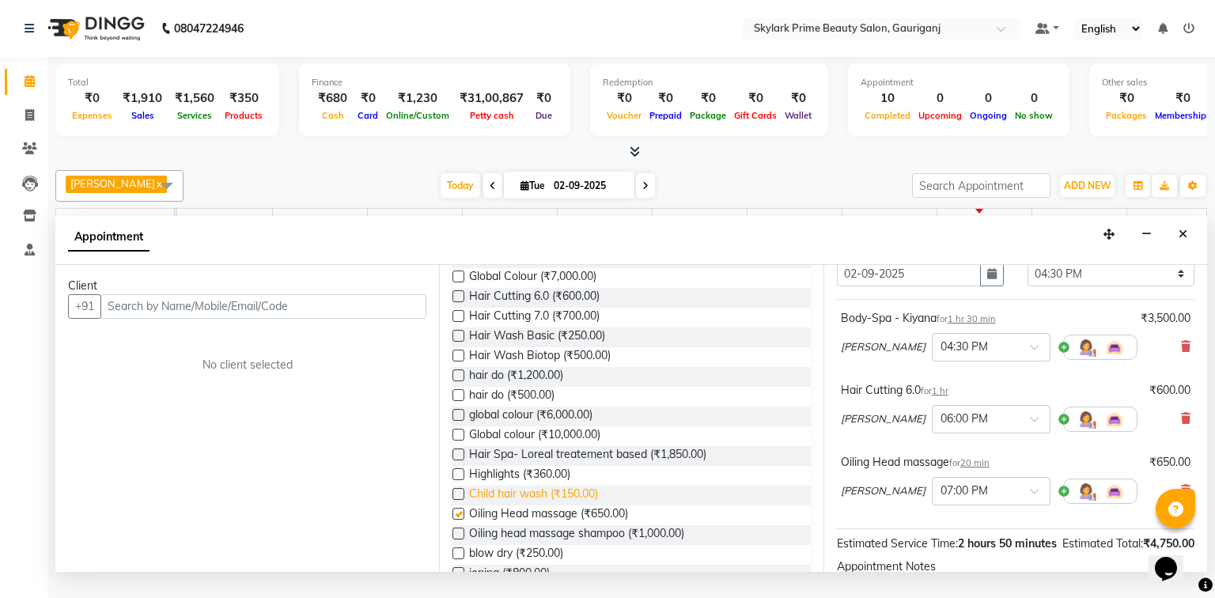
checkbox input "false"
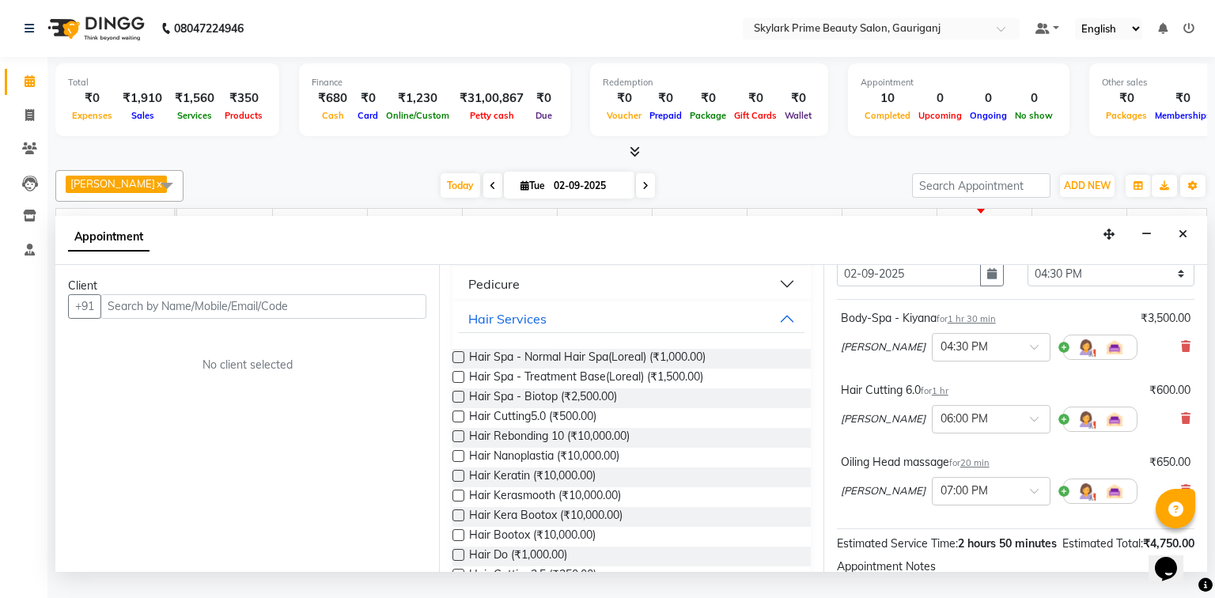
scroll to position [0, 0]
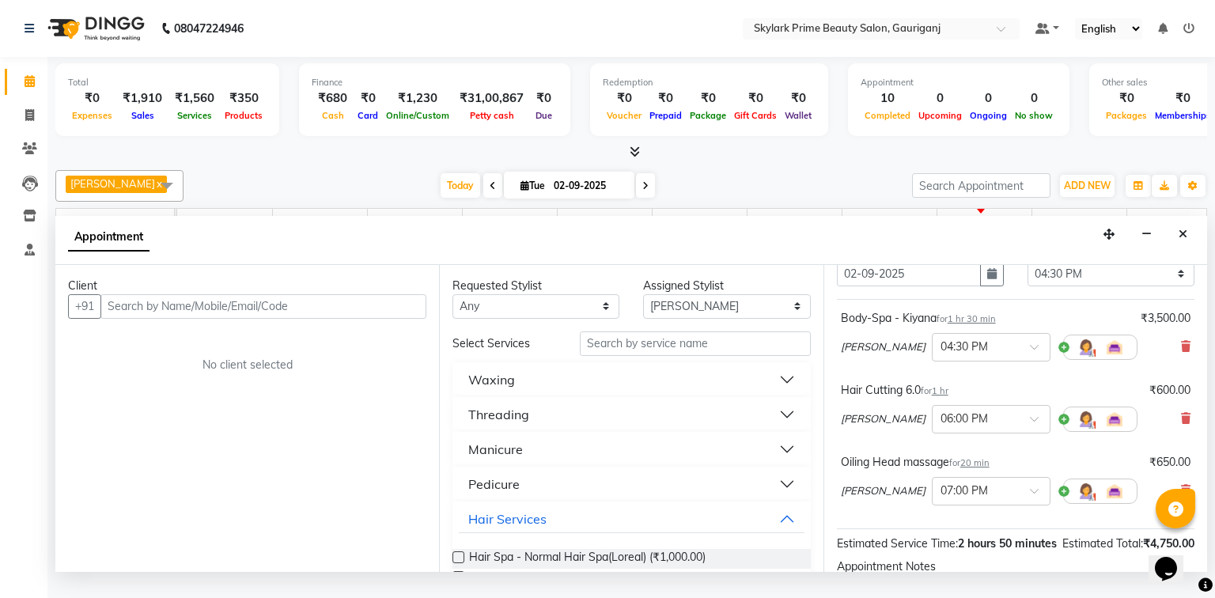
click at [525, 424] on div "Threading" at bounding box center [498, 414] width 61 height 19
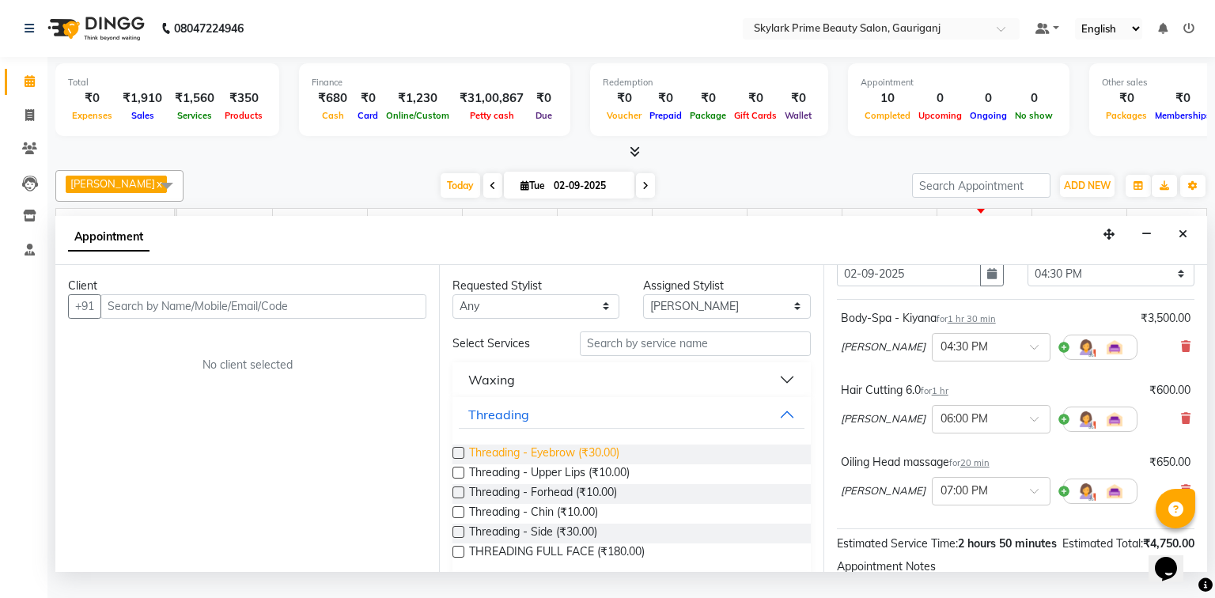
click at [561, 464] on span "Threading - Eyebrow (₹30.00)" at bounding box center [544, 454] width 150 height 20
checkbox input "false"
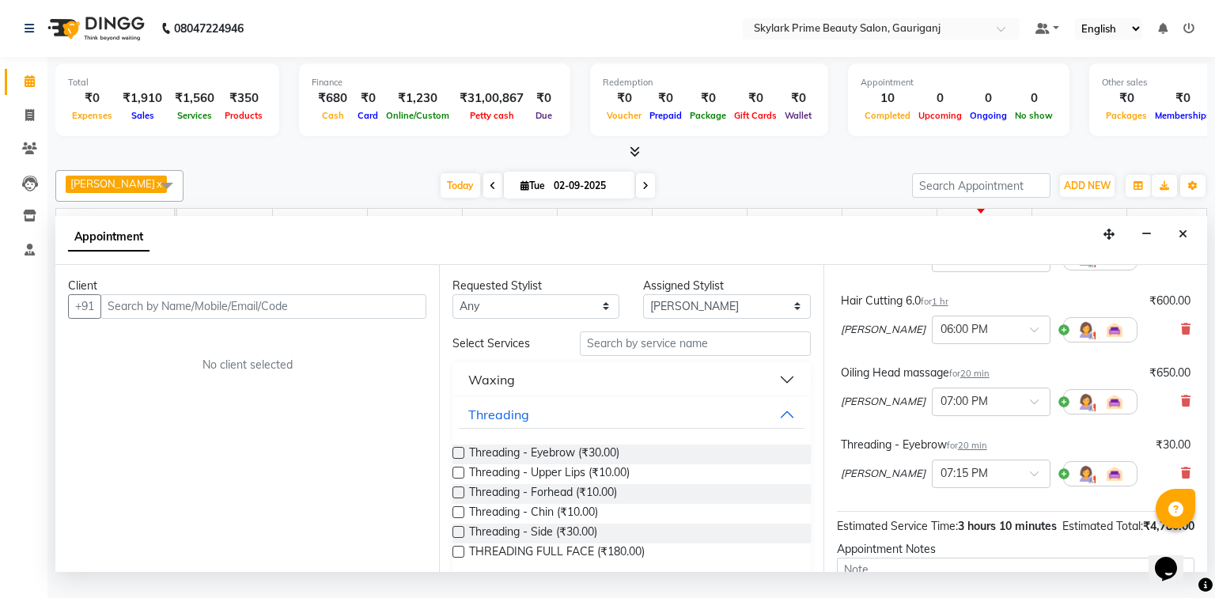
scroll to position [190, 0]
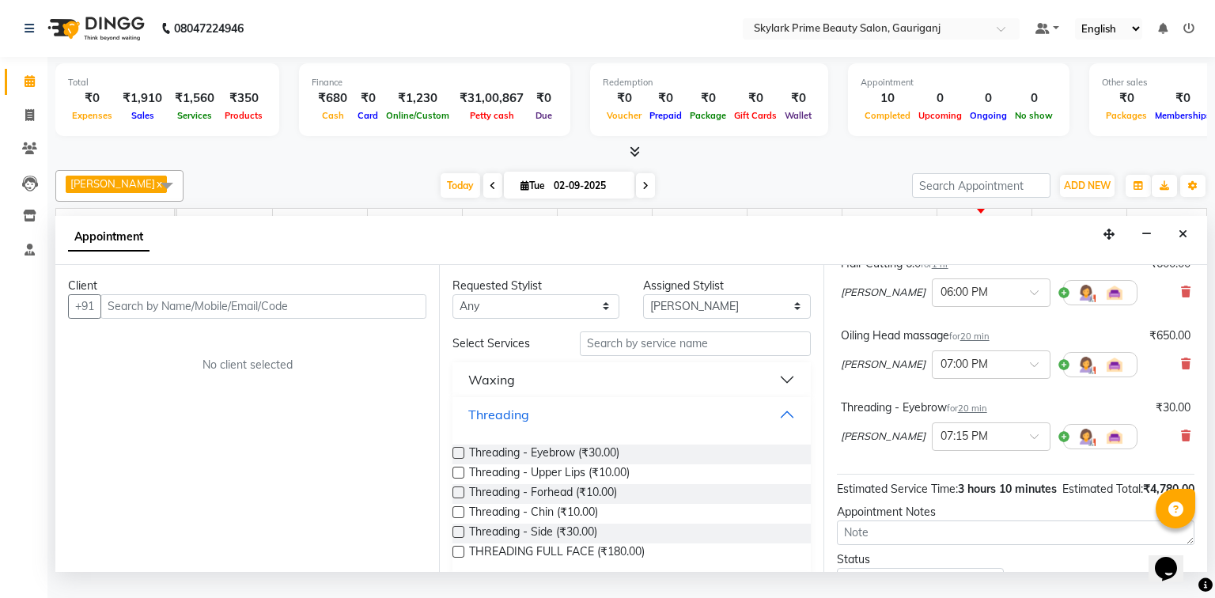
click at [784, 429] on button "Threading" at bounding box center [631, 414] width 345 height 28
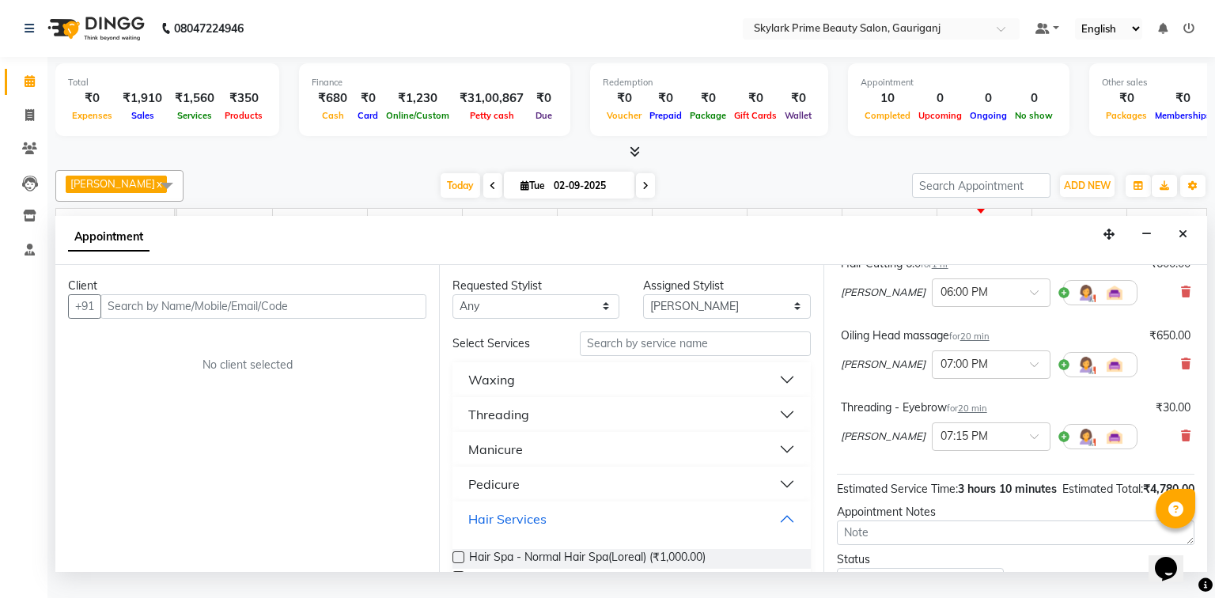
click at [780, 531] on button "Hair Services" at bounding box center [631, 519] width 345 height 28
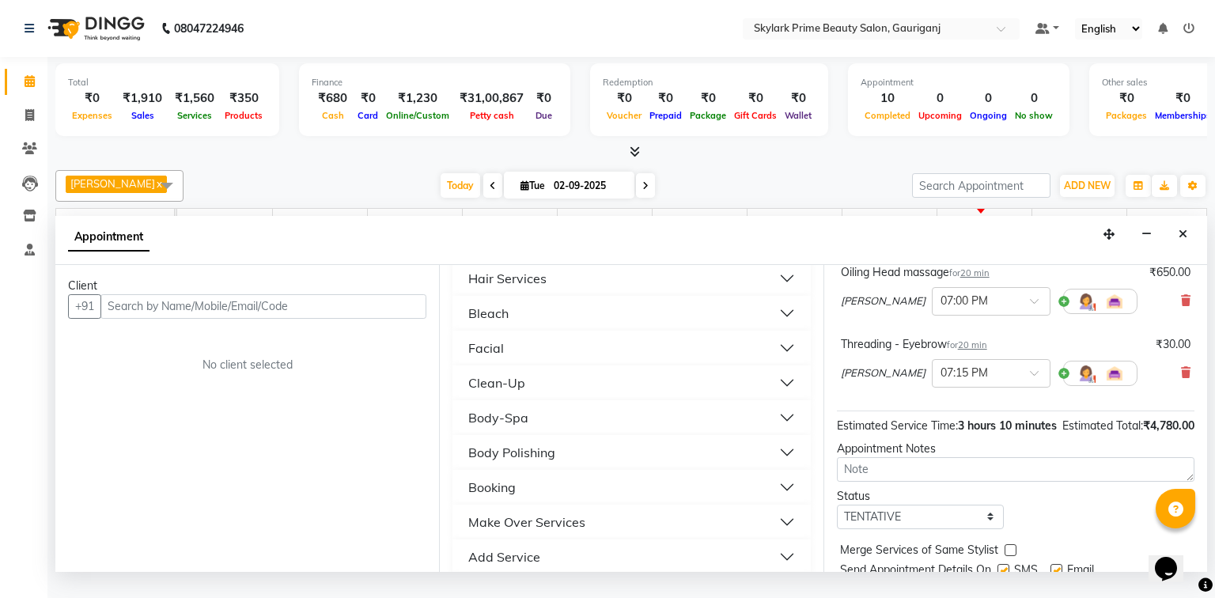
scroll to position [316, 0]
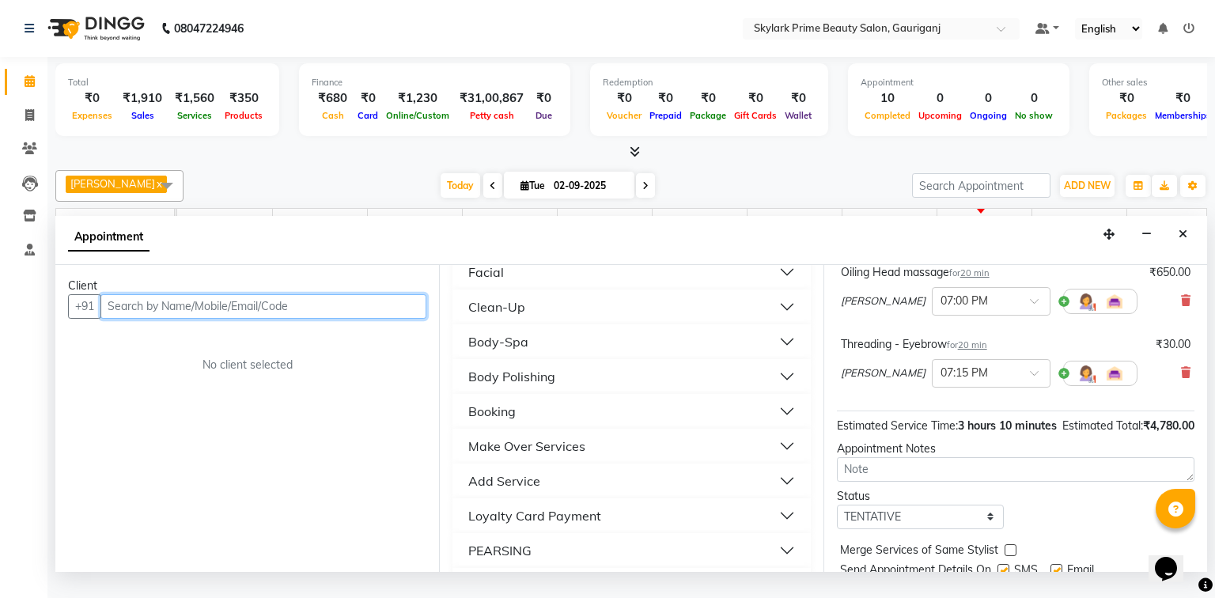
click at [277, 316] on input "text" at bounding box center [263, 306] width 326 height 25
type input "a"
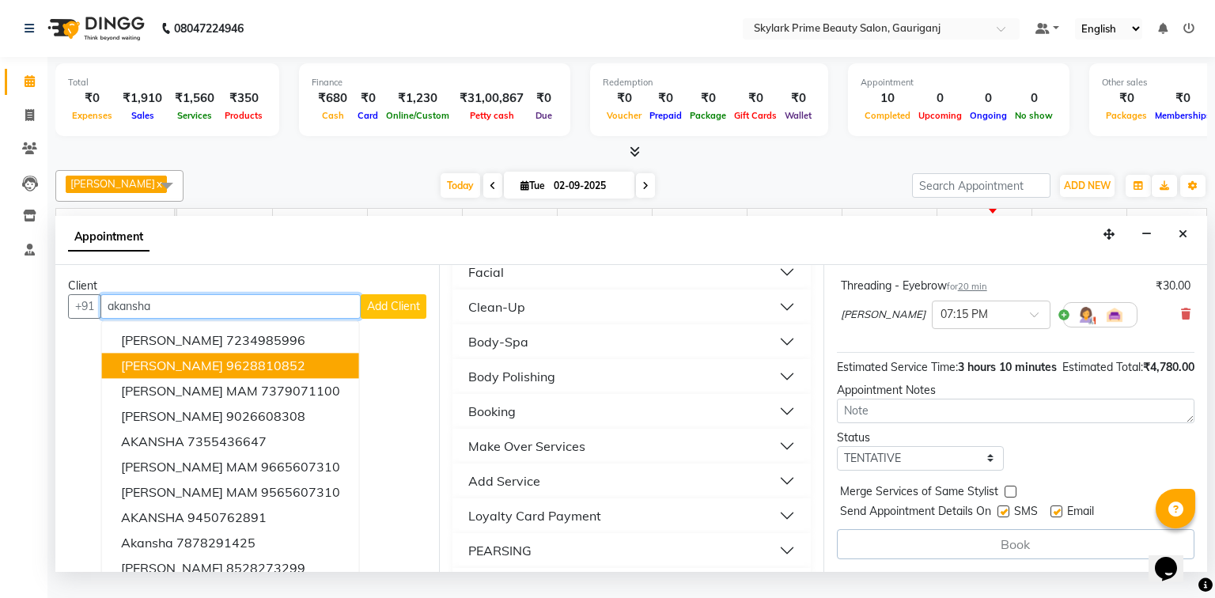
click at [190, 319] on input "akansha" at bounding box center [230, 306] width 260 height 25
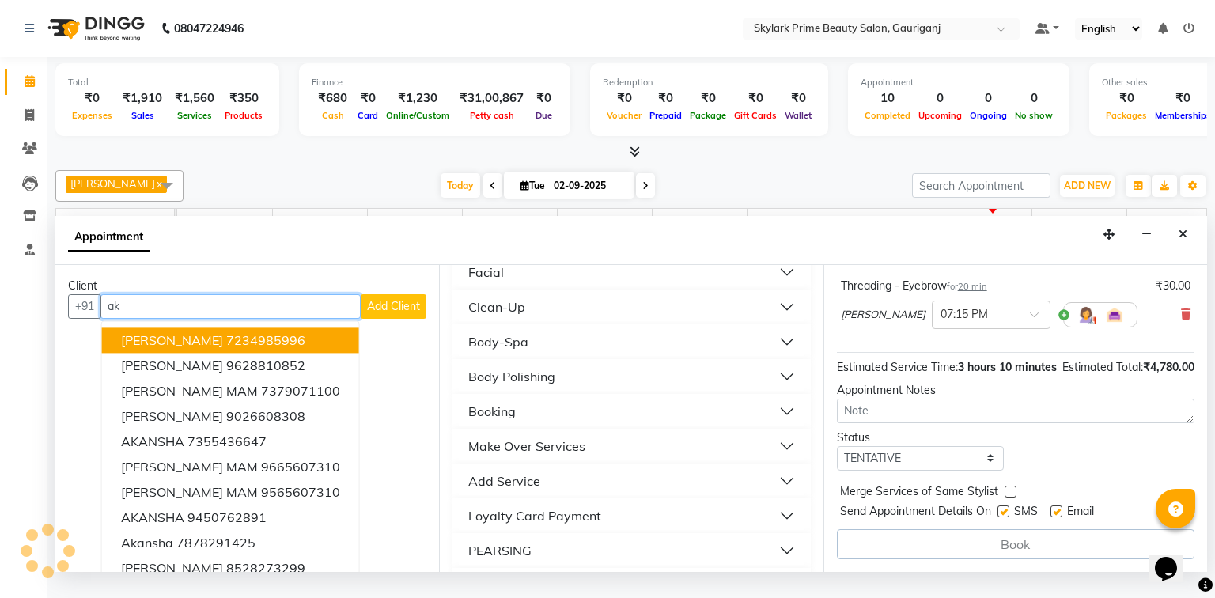
type input "a"
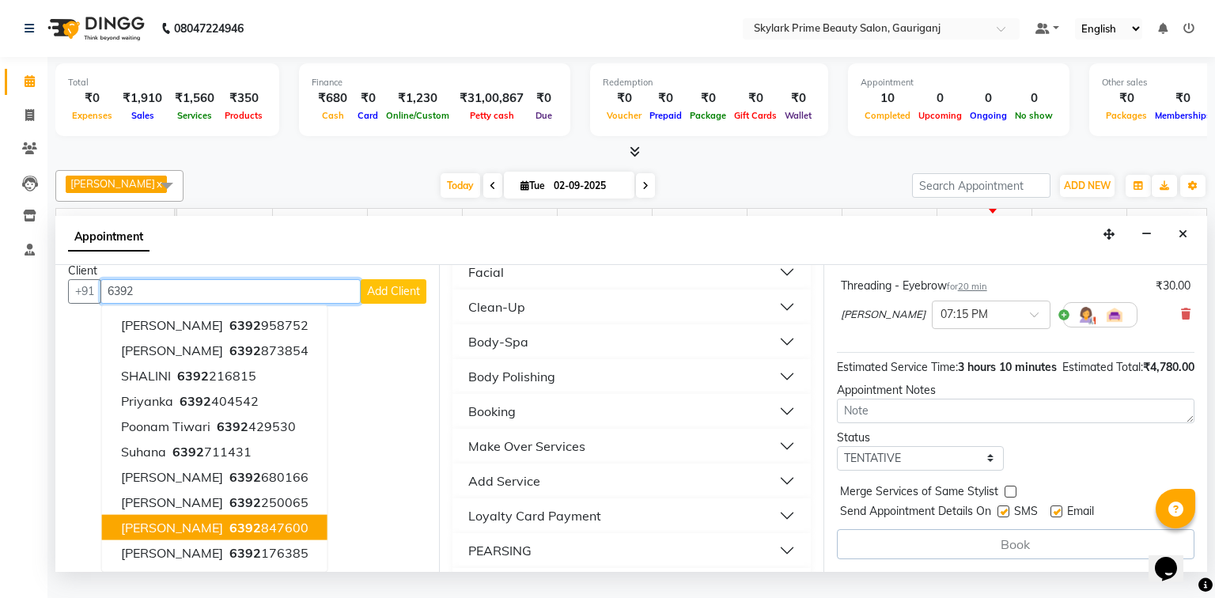
scroll to position [0, 0]
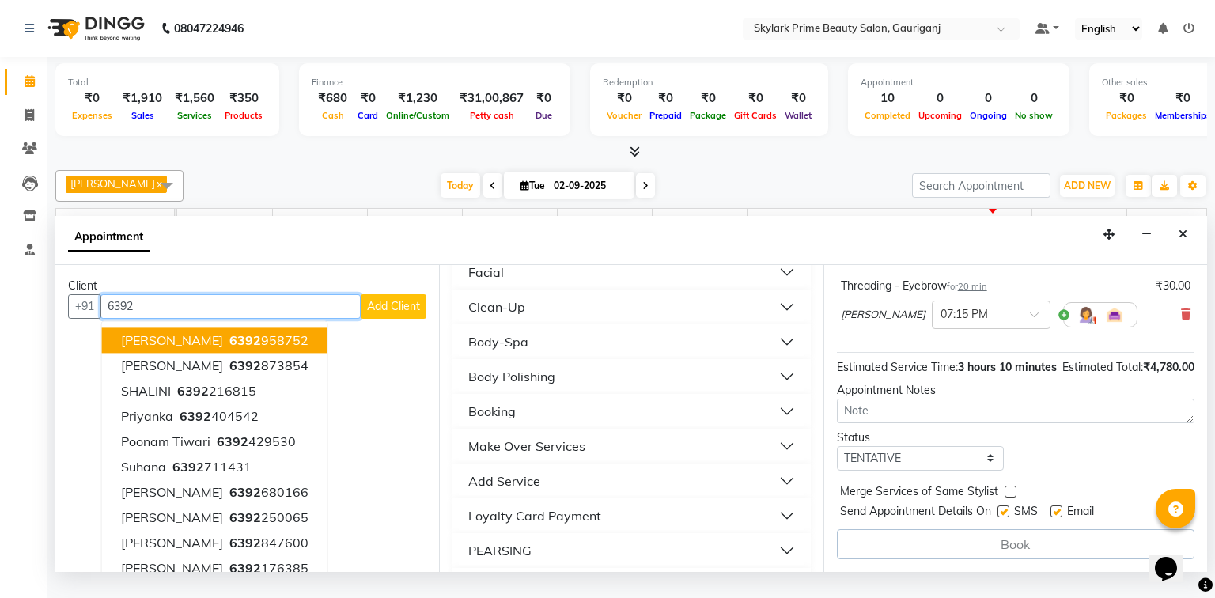
click at [165, 319] on input "6392" at bounding box center [230, 306] width 260 height 25
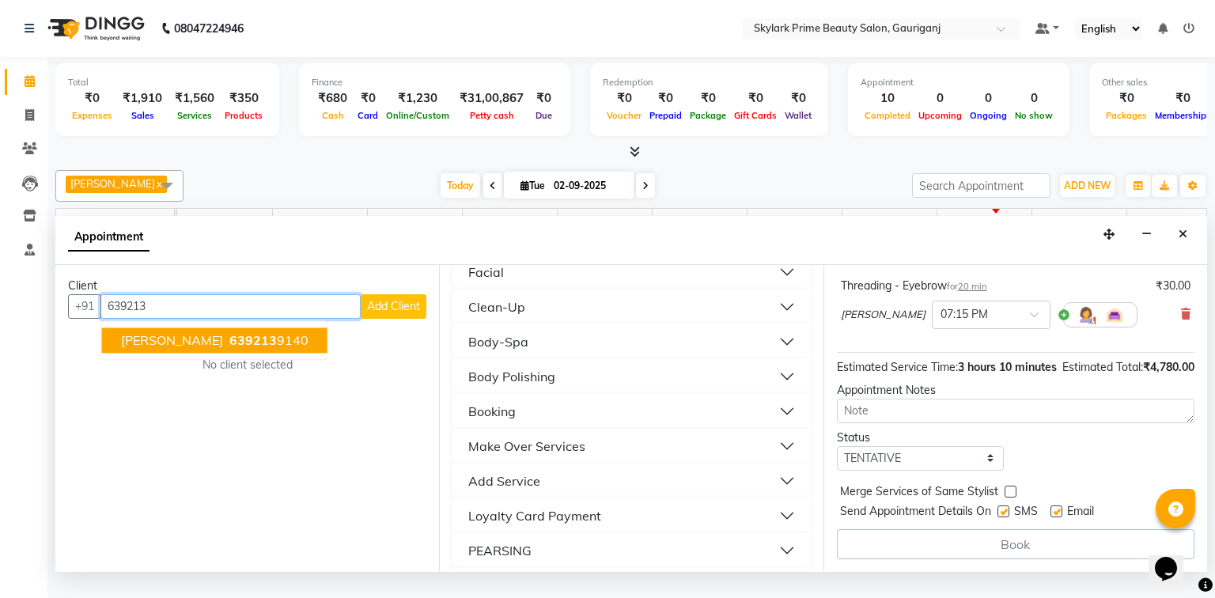
click at [229, 348] on span "639213" at bounding box center [252, 340] width 47 height 16
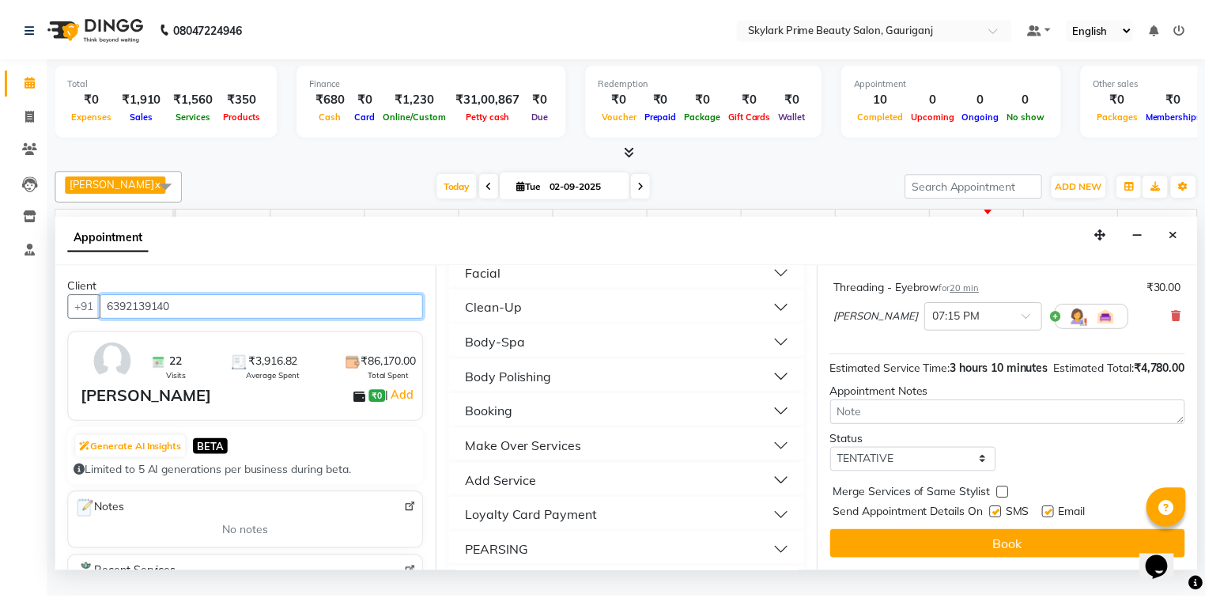
scroll to position [326, 0]
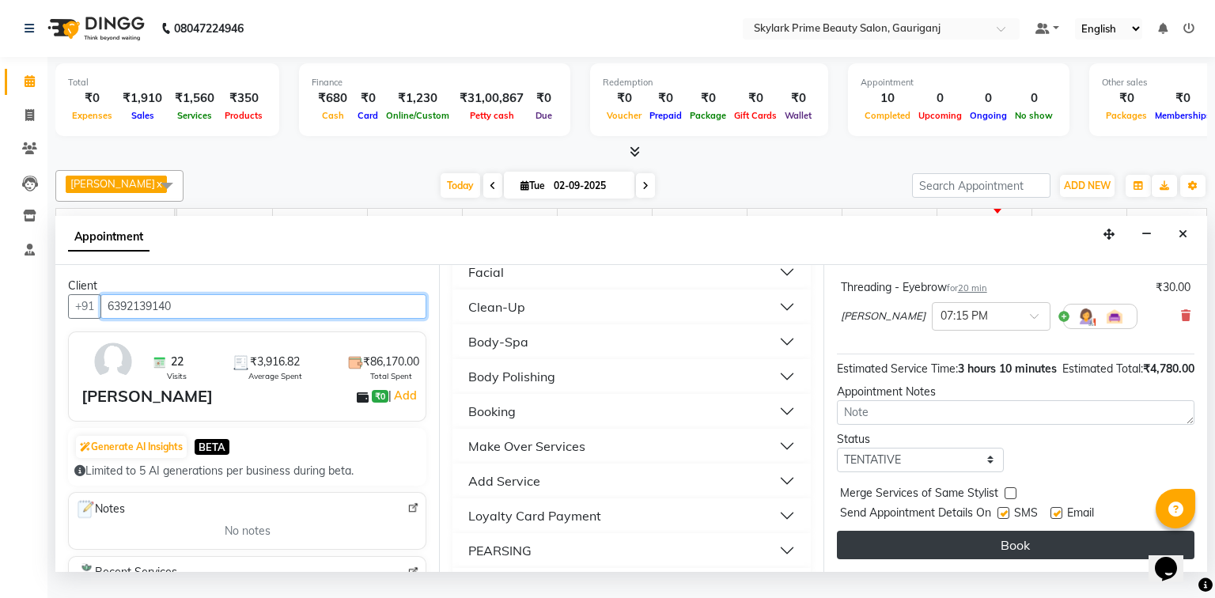
type input "6392139140"
click at [1014, 554] on button "Book" at bounding box center [1015, 545] width 357 height 28
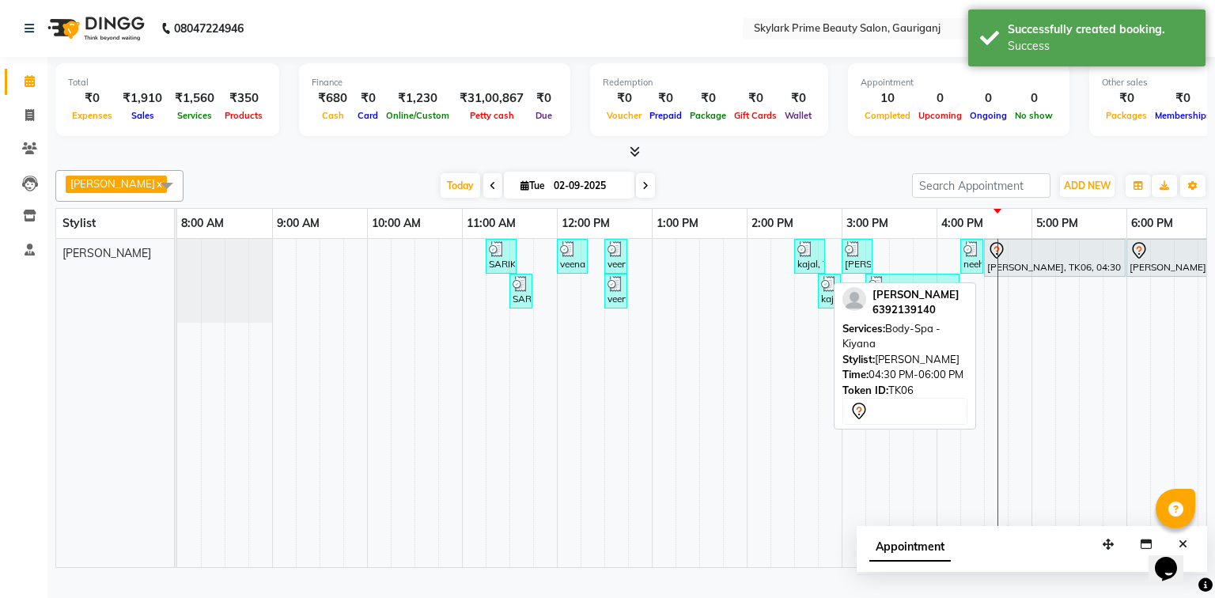
click at [1020, 260] on div at bounding box center [1054, 250] width 135 height 19
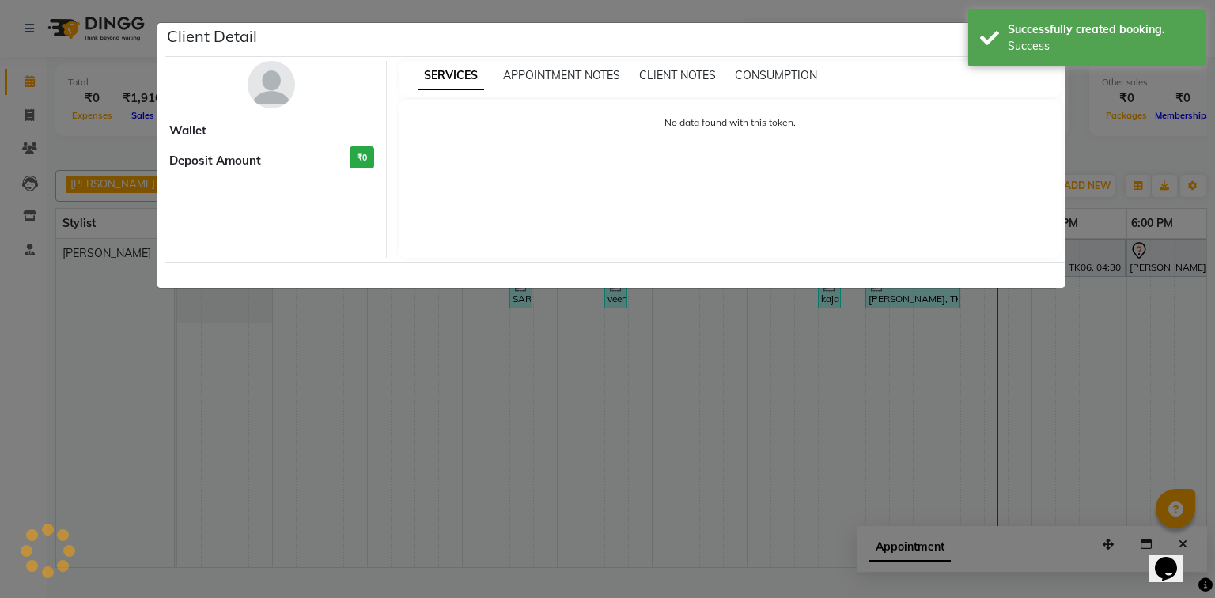
select select "7"
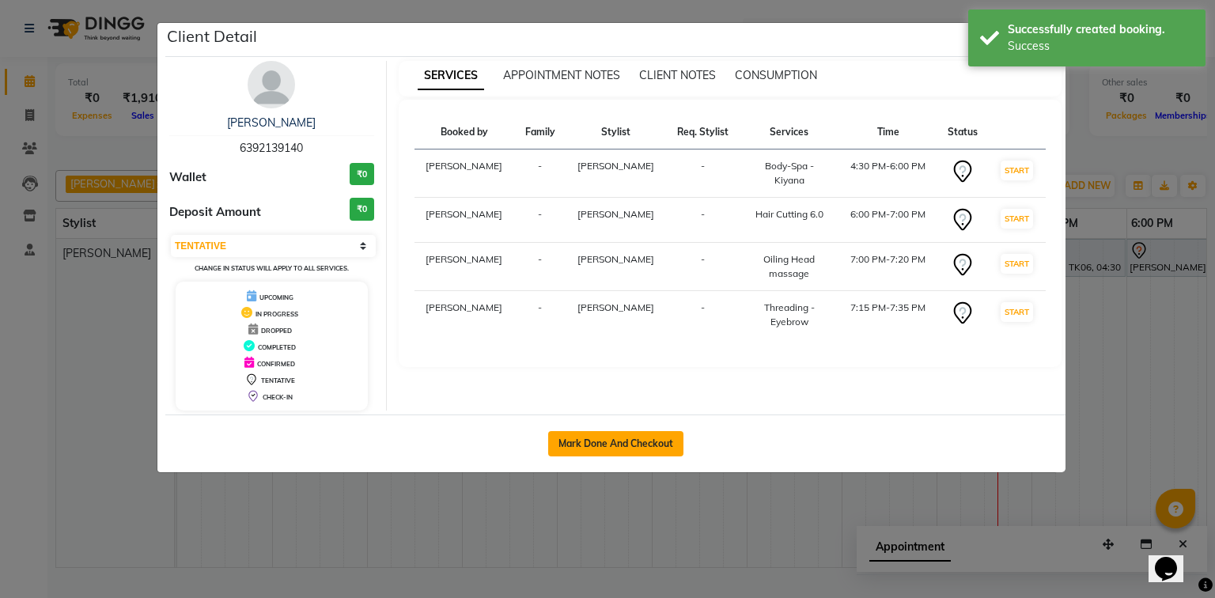
click at [634, 443] on button "Mark Done And Checkout" at bounding box center [615, 443] width 135 height 25
select select "service"
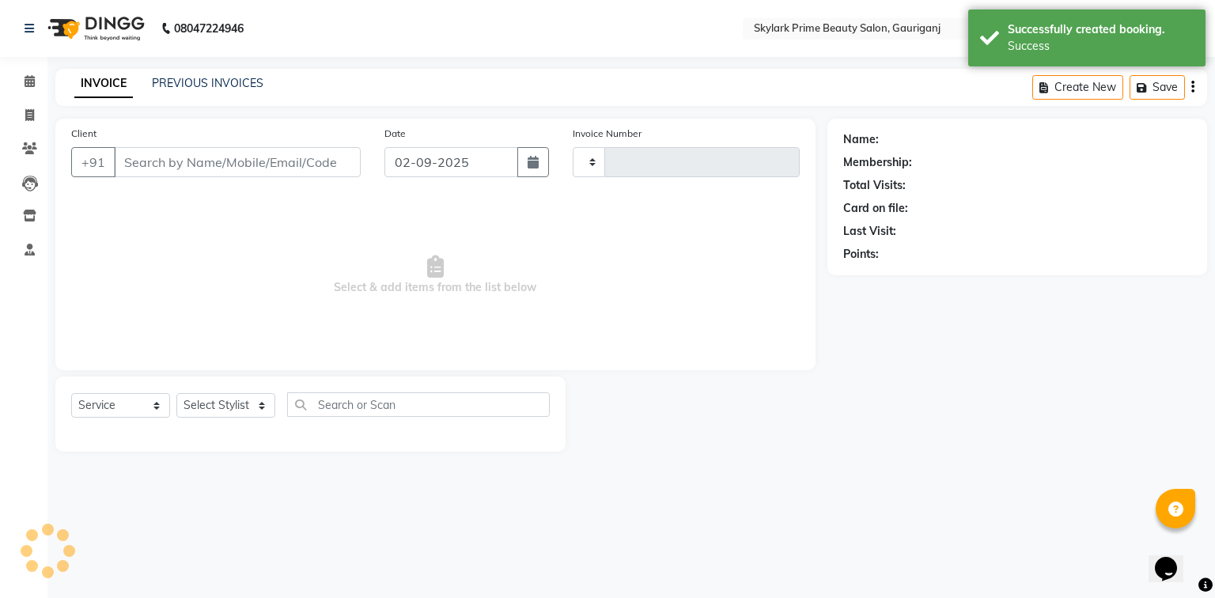
type input "3199"
select select "4735"
type input "6392139140"
select select "30218"
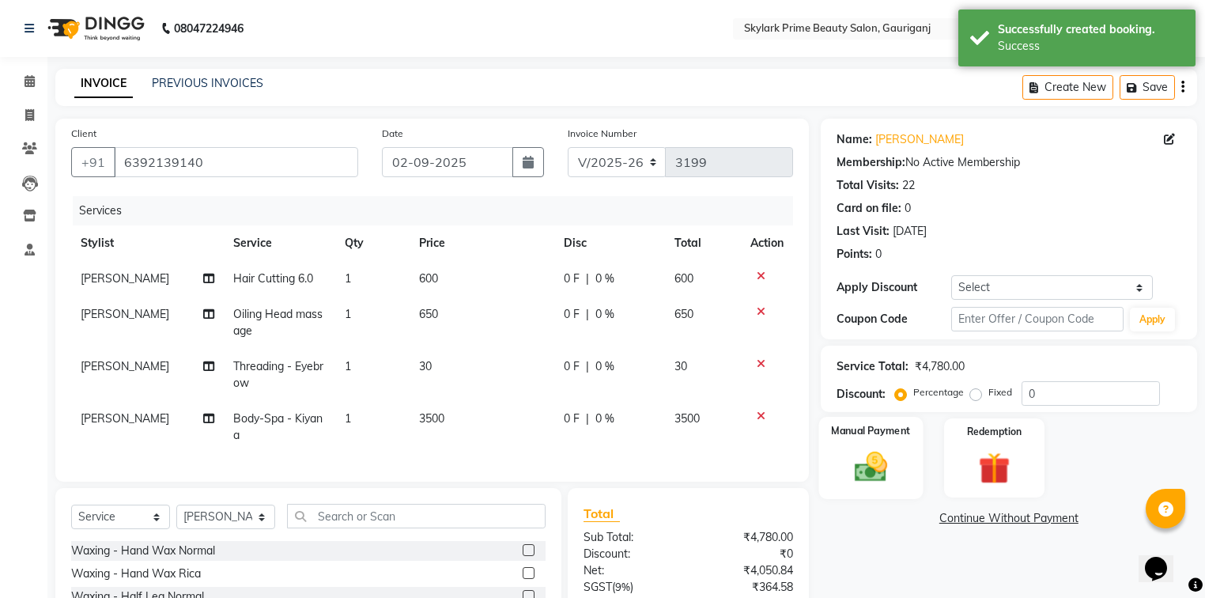
click at [875, 468] on img at bounding box center [871, 467] width 54 height 38
click at [948, 513] on span "CASH" at bounding box center [952, 519] width 34 height 18
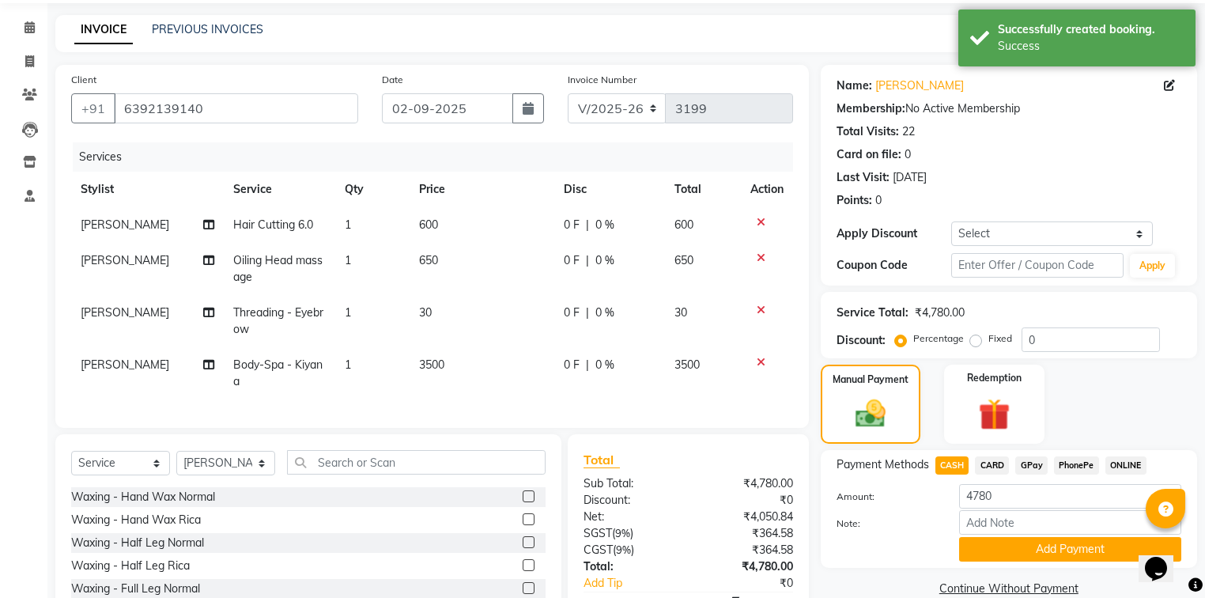
scroll to position [157, 0]
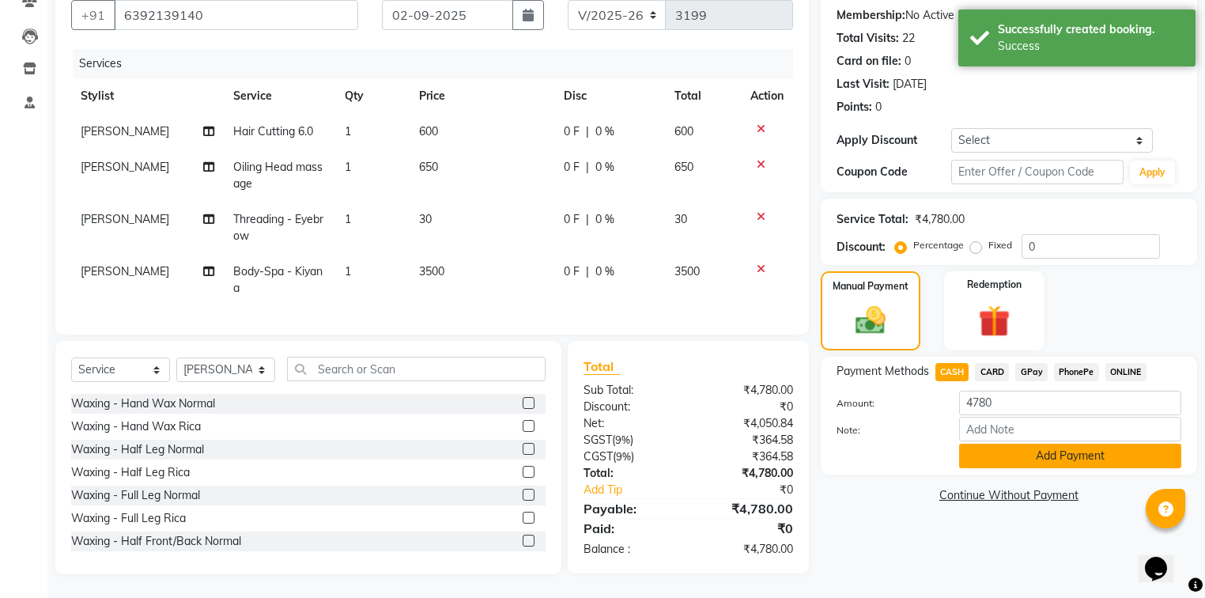
click at [1000, 448] on button "Add Payment" at bounding box center [1070, 456] width 222 height 25
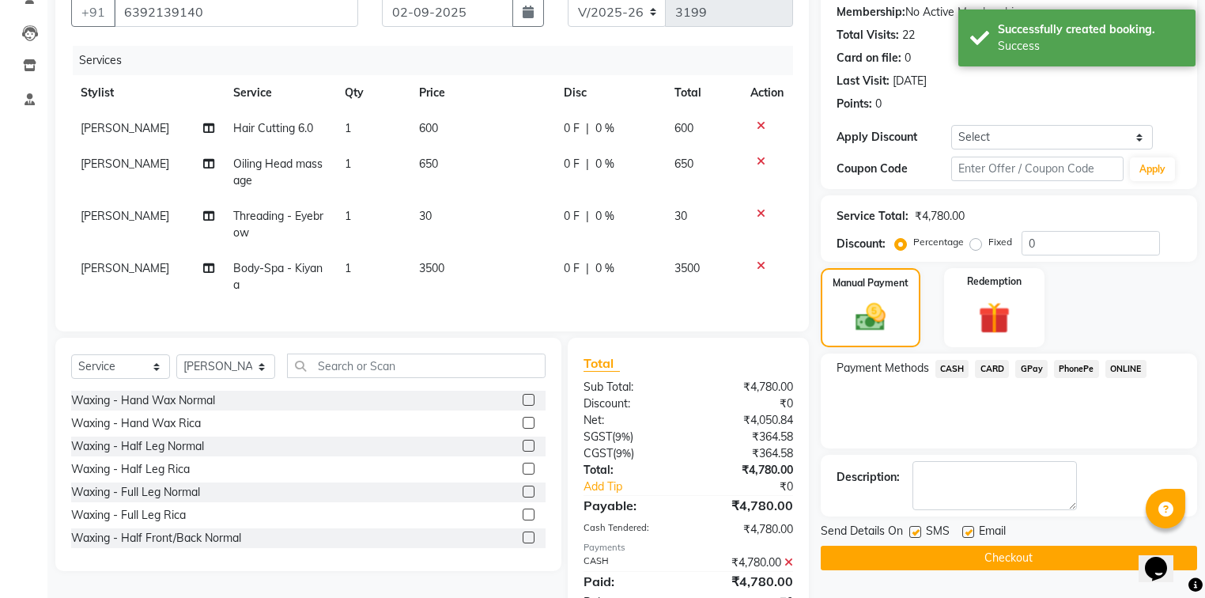
scroll to position [149, 0]
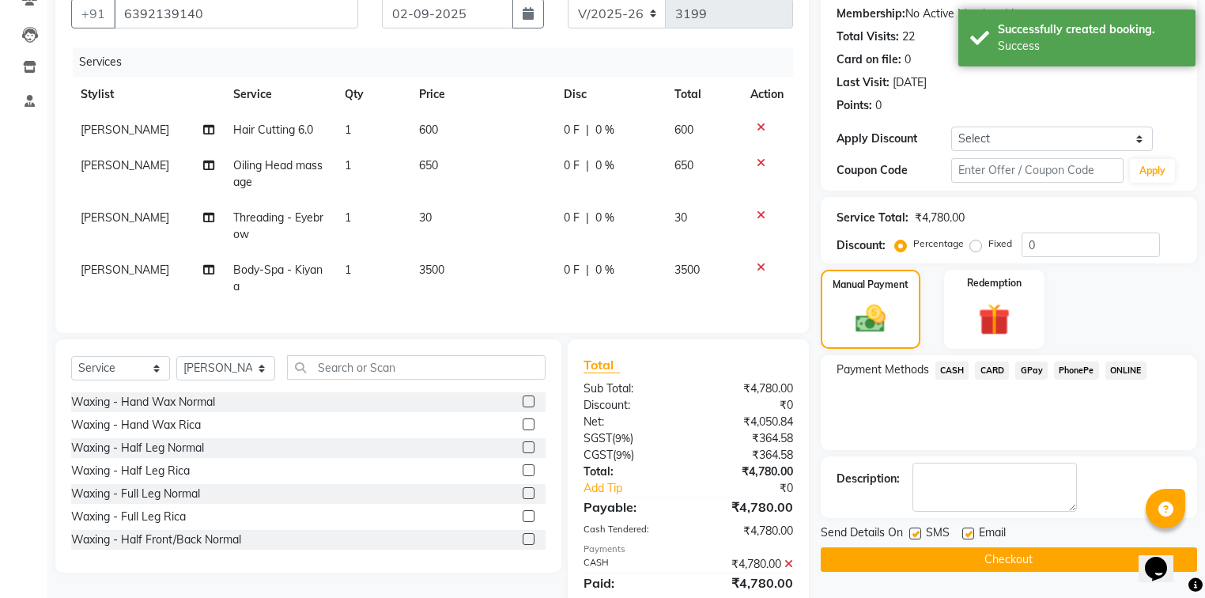
click at [949, 551] on button "Checkout" at bounding box center [1009, 559] width 376 height 25
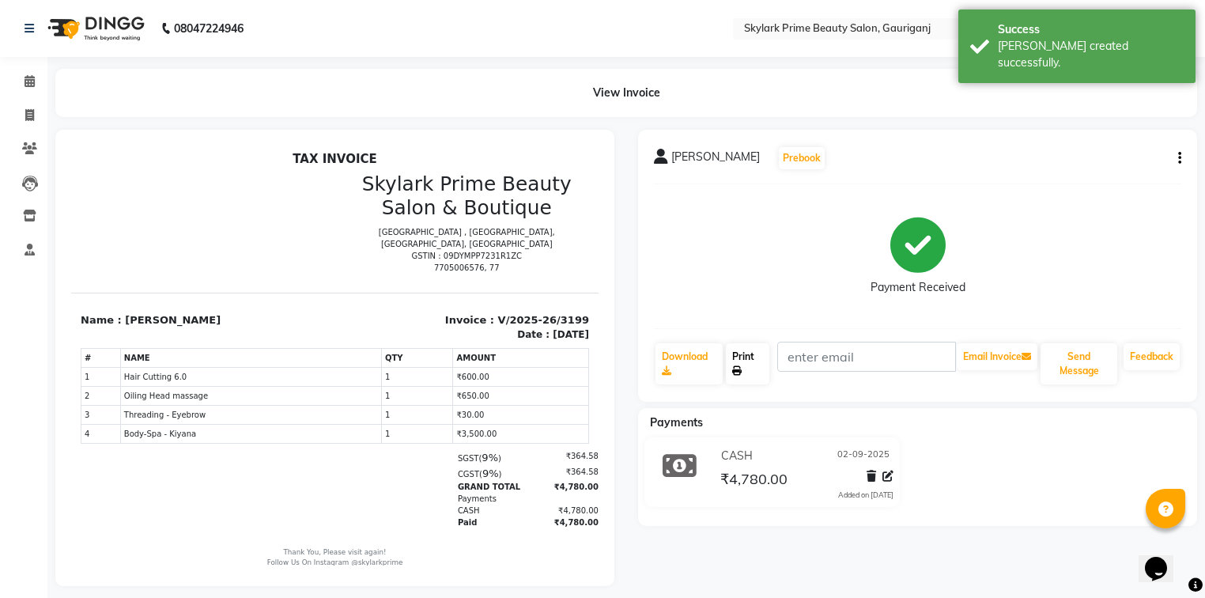
click at [744, 360] on link "Print" at bounding box center [747, 363] width 43 height 41
click at [34, 87] on icon at bounding box center [30, 81] width 10 height 12
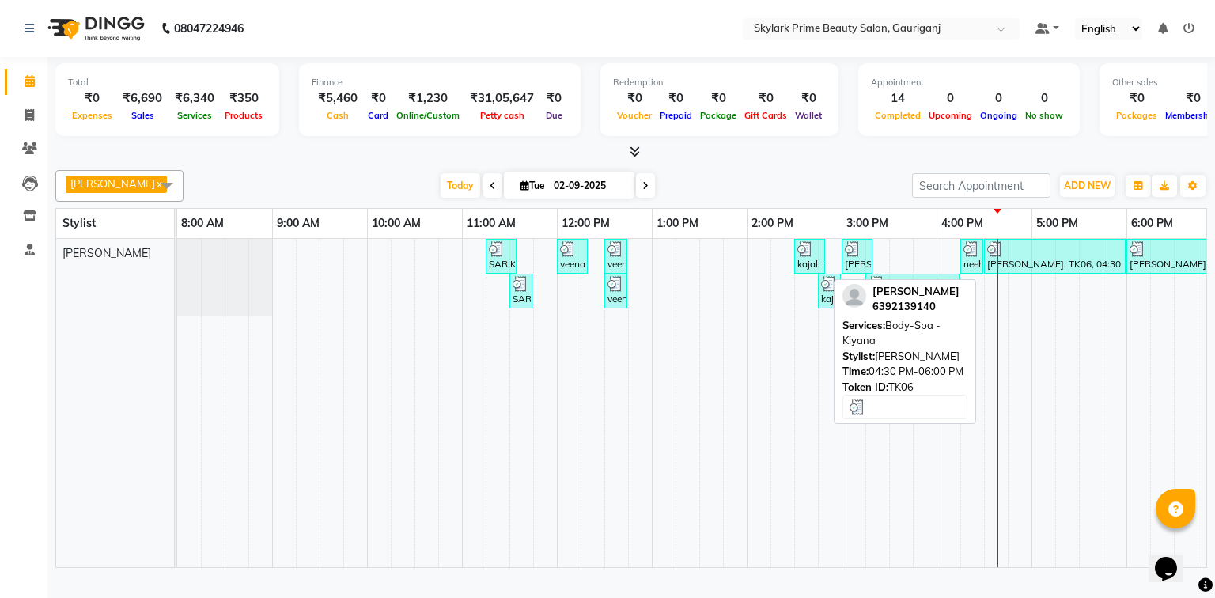
click at [1062, 271] on div "Akansha, TK06, 04:30 PM-06:00 PM, Body-Spa - Kiyana" at bounding box center [1054, 256] width 138 height 30
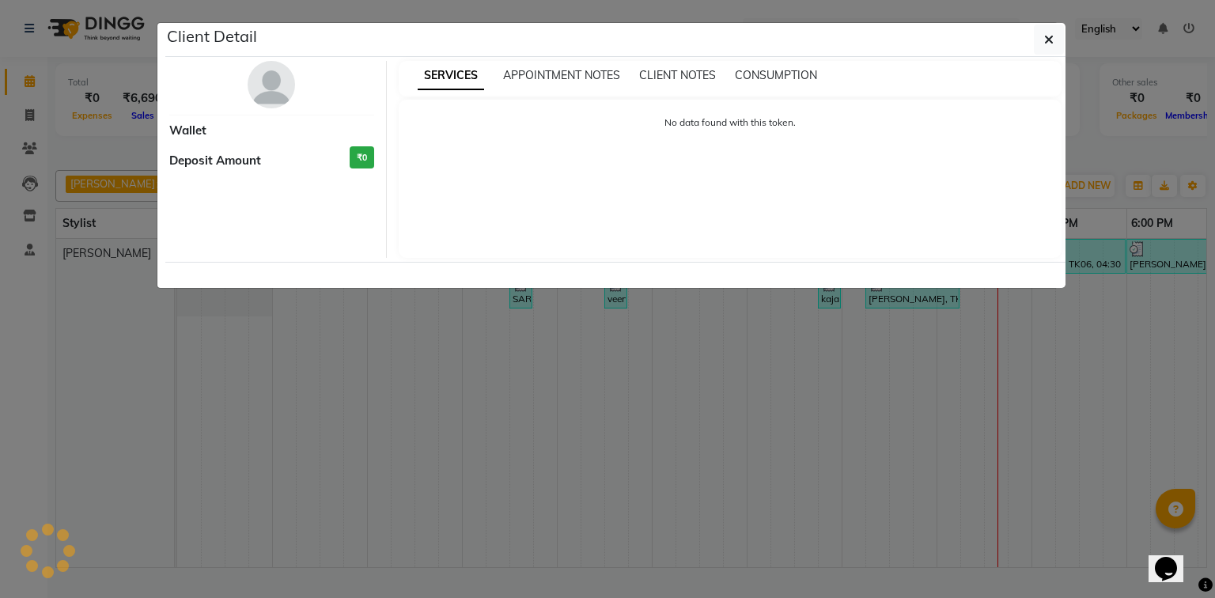
select select "3"
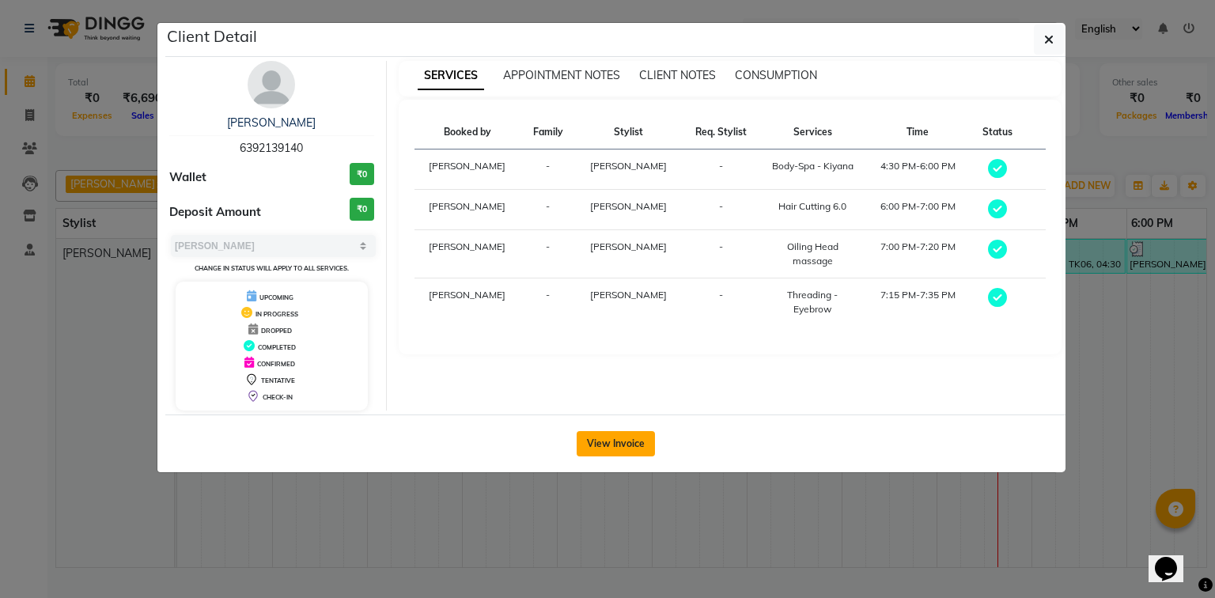
click at [618, 440] on button "View Invoice" at bounding box center [615, 443] width 78 height 25
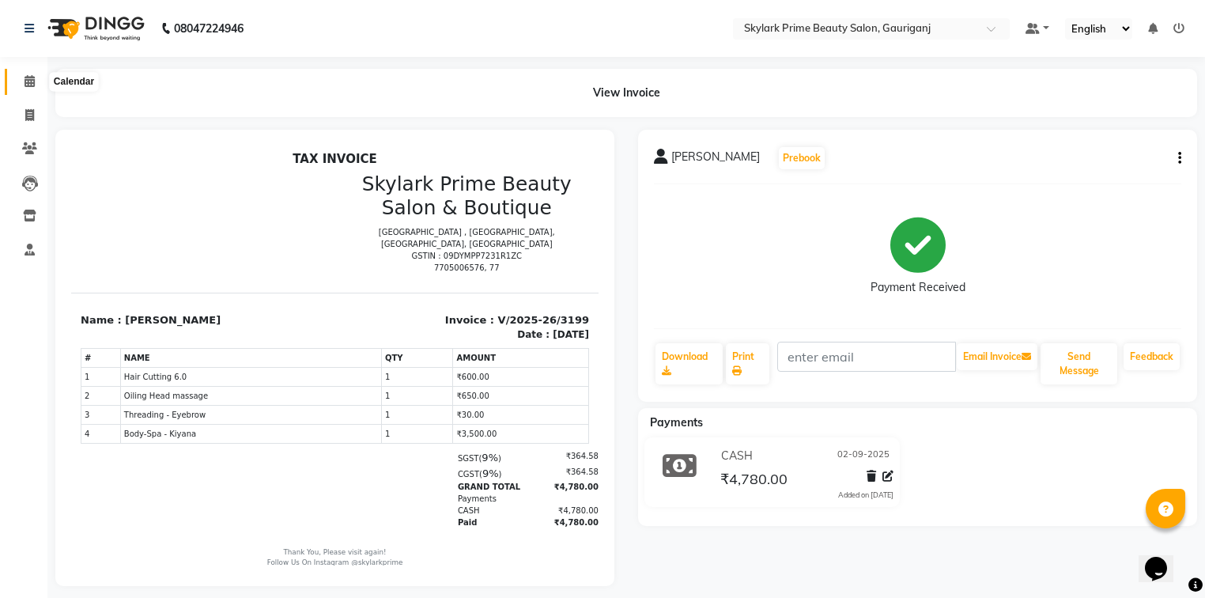
click at [35, 75] on span at bounding box center [30, 82] width 28 height 18
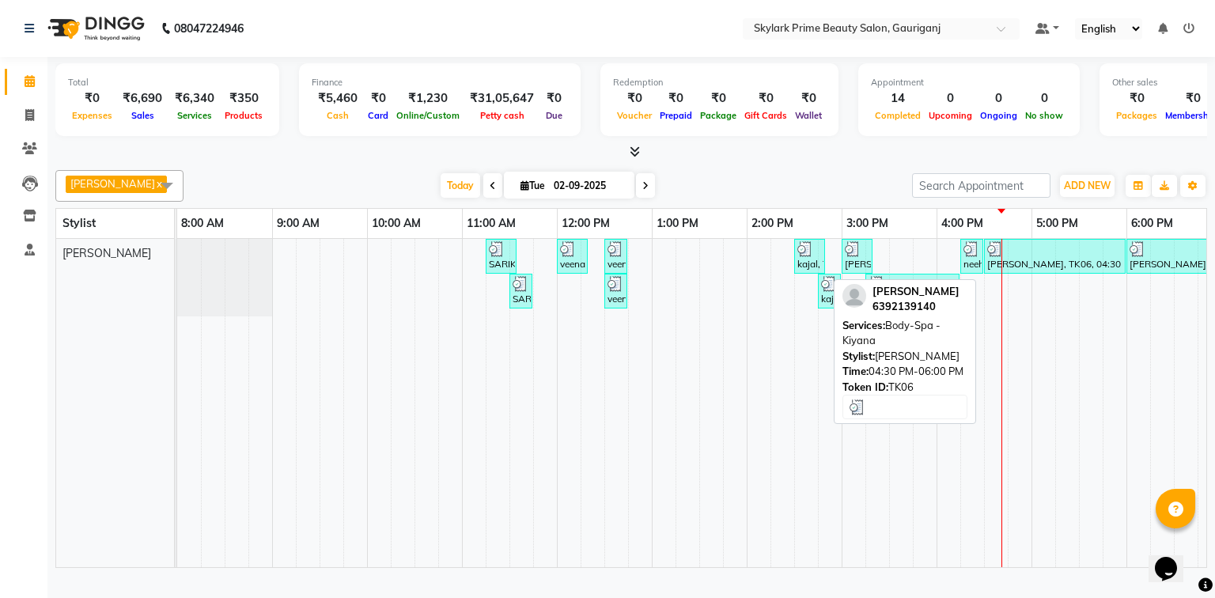
click at [1093, 257] on div at bounding box center [1054, 249] width 135 height 16
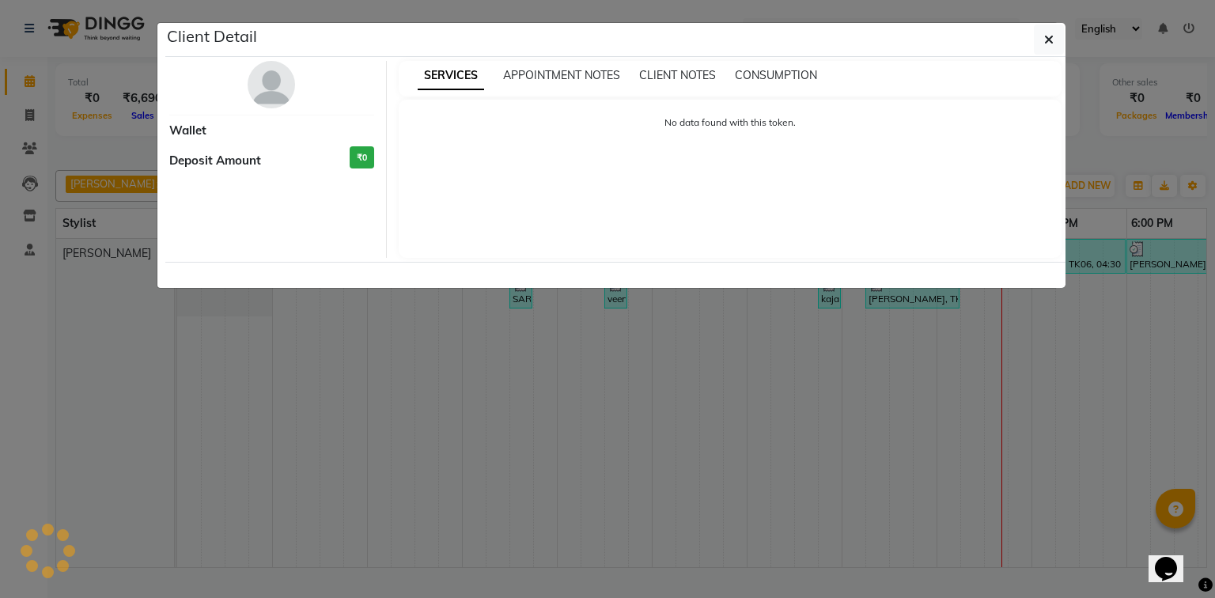
select select "3"
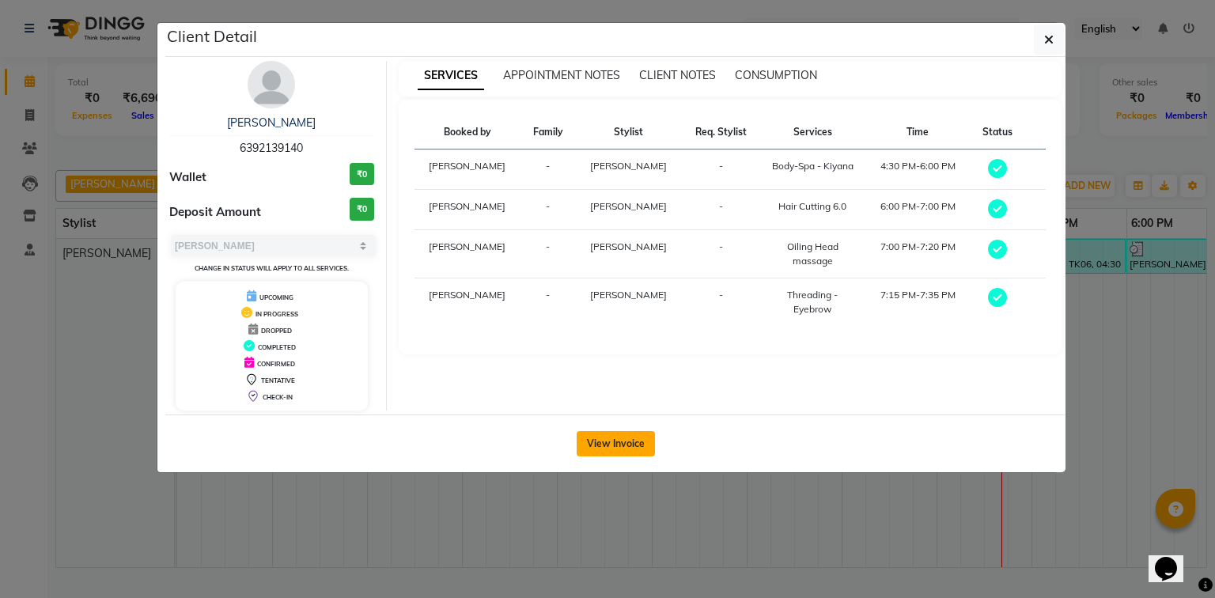
click at [618, 436] on button "View Invoice" at bounding box center [615, 443] width 78 height 25
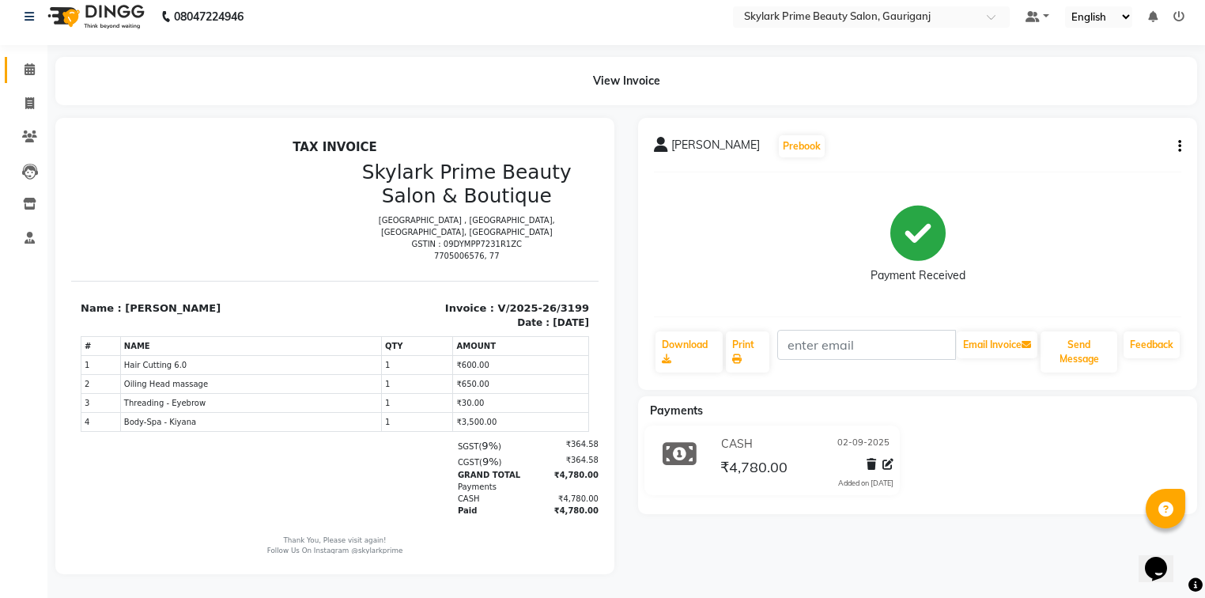
scroll to position [21, 0]
click at [32, 63] on icon at bounding box center [30, 69] width 10 height 12
